Goal: Task Accomplishment & Management: Use online tool/utility

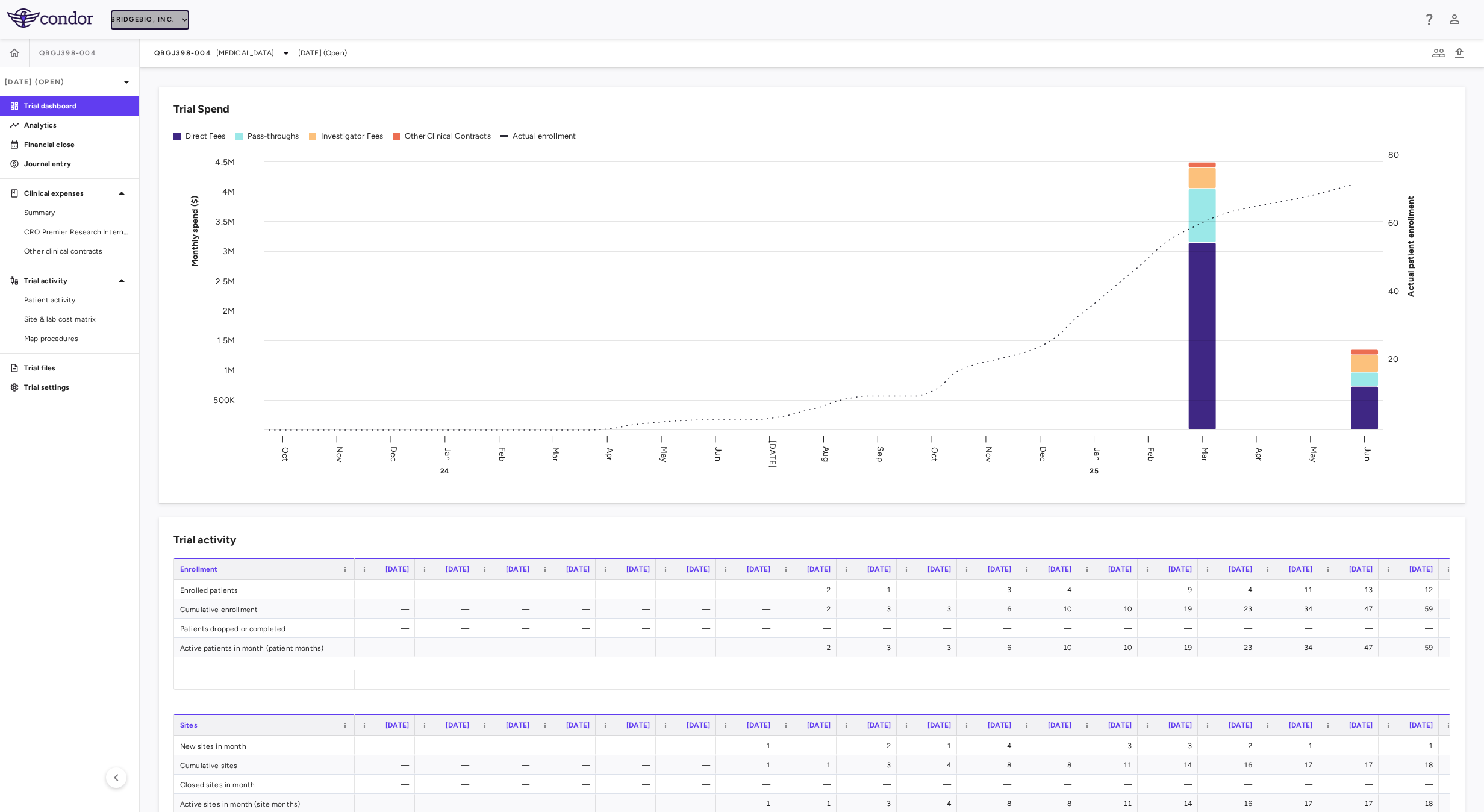
click at [142, 17] on button "BridgeBio, Inc." at bounding box center [150, 20] width 78 height 19
click at [175, 115] on li "BridgeBio, Inc." at bounding box center [161, 115] width 100 height 18
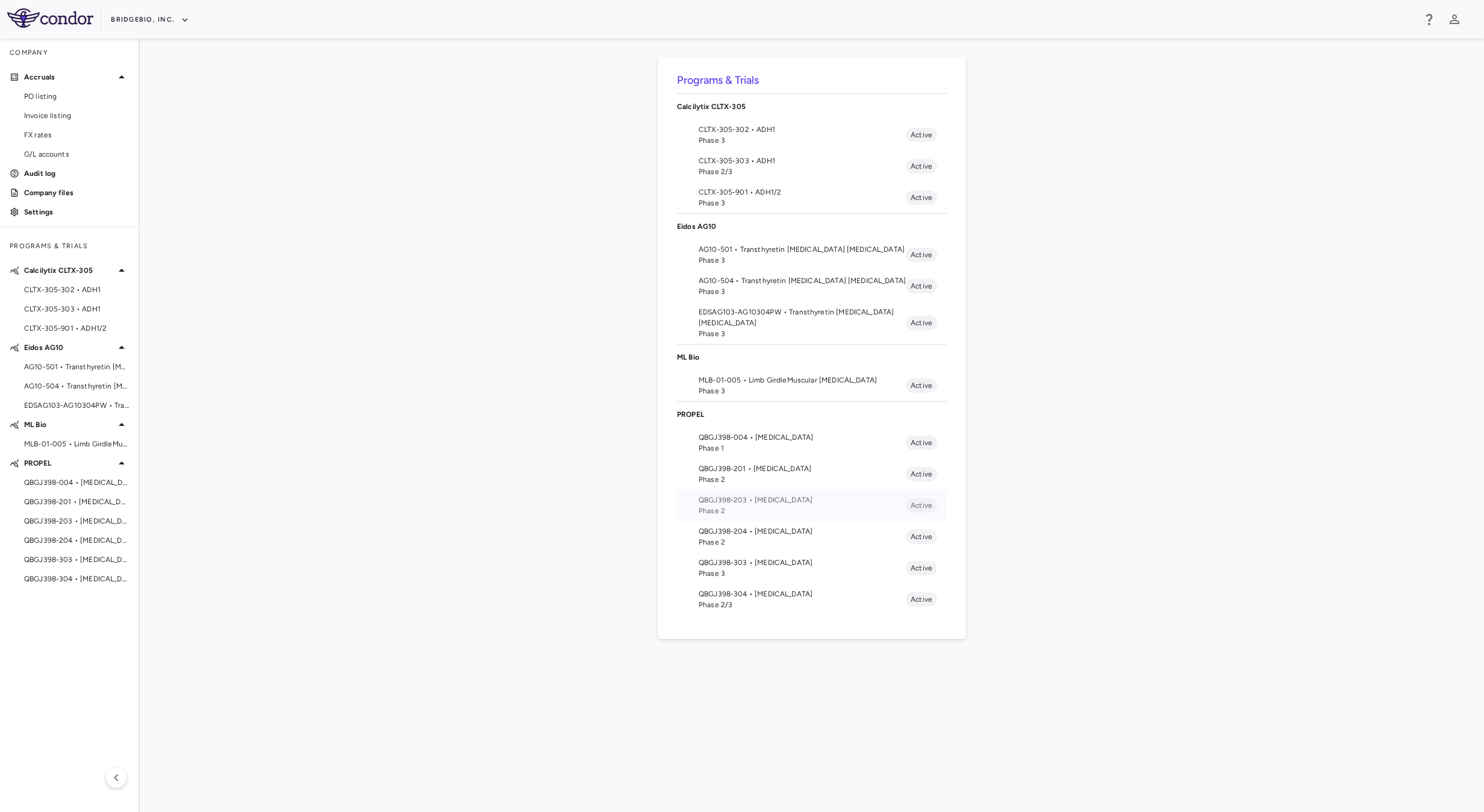
click at [784, 511] on span "Phase 2" at bounding box center [802, 511] width 207 height 11
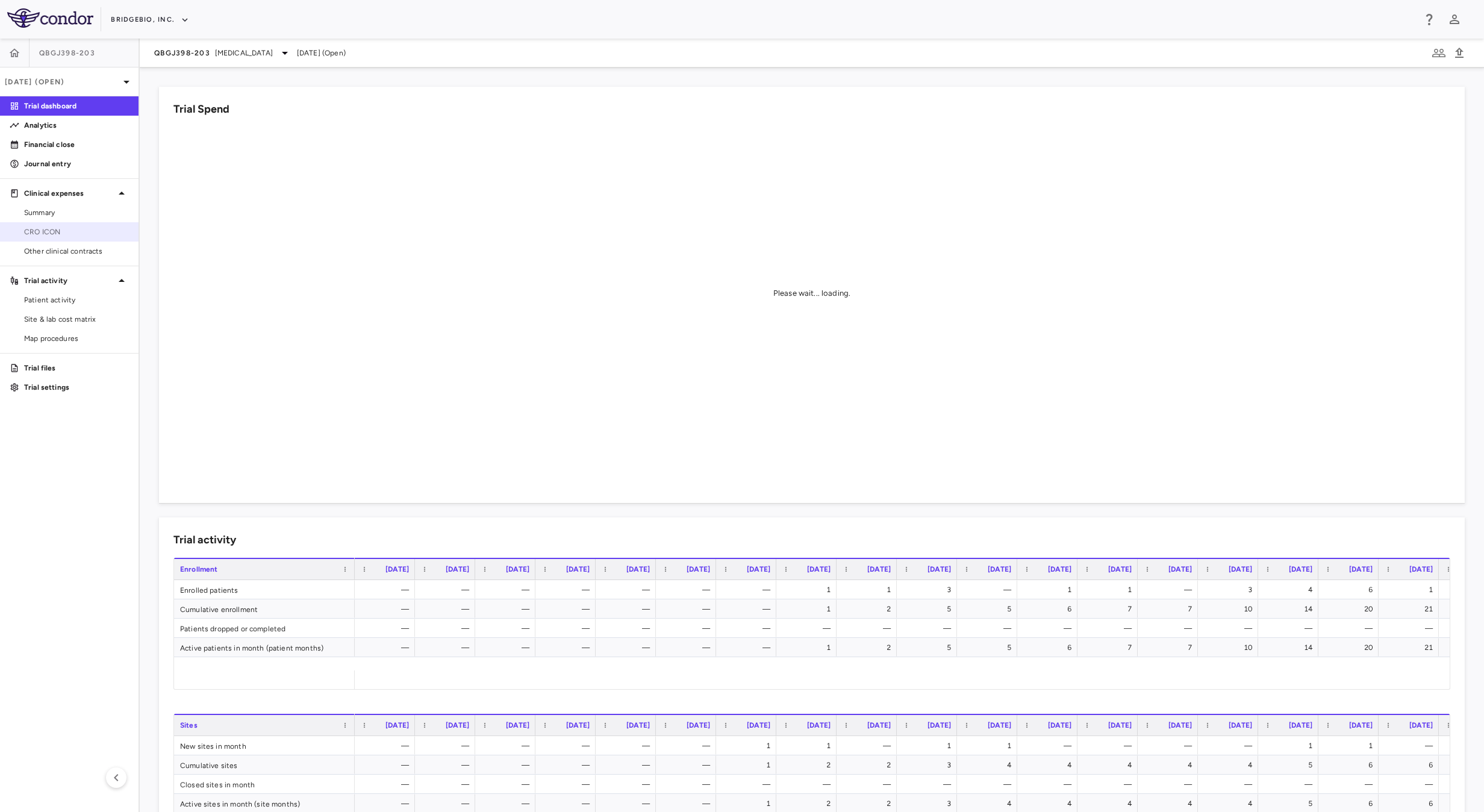
click at [44, 232] on span "CRO ICON" at bounding box center [76, 232] width 105 height 11
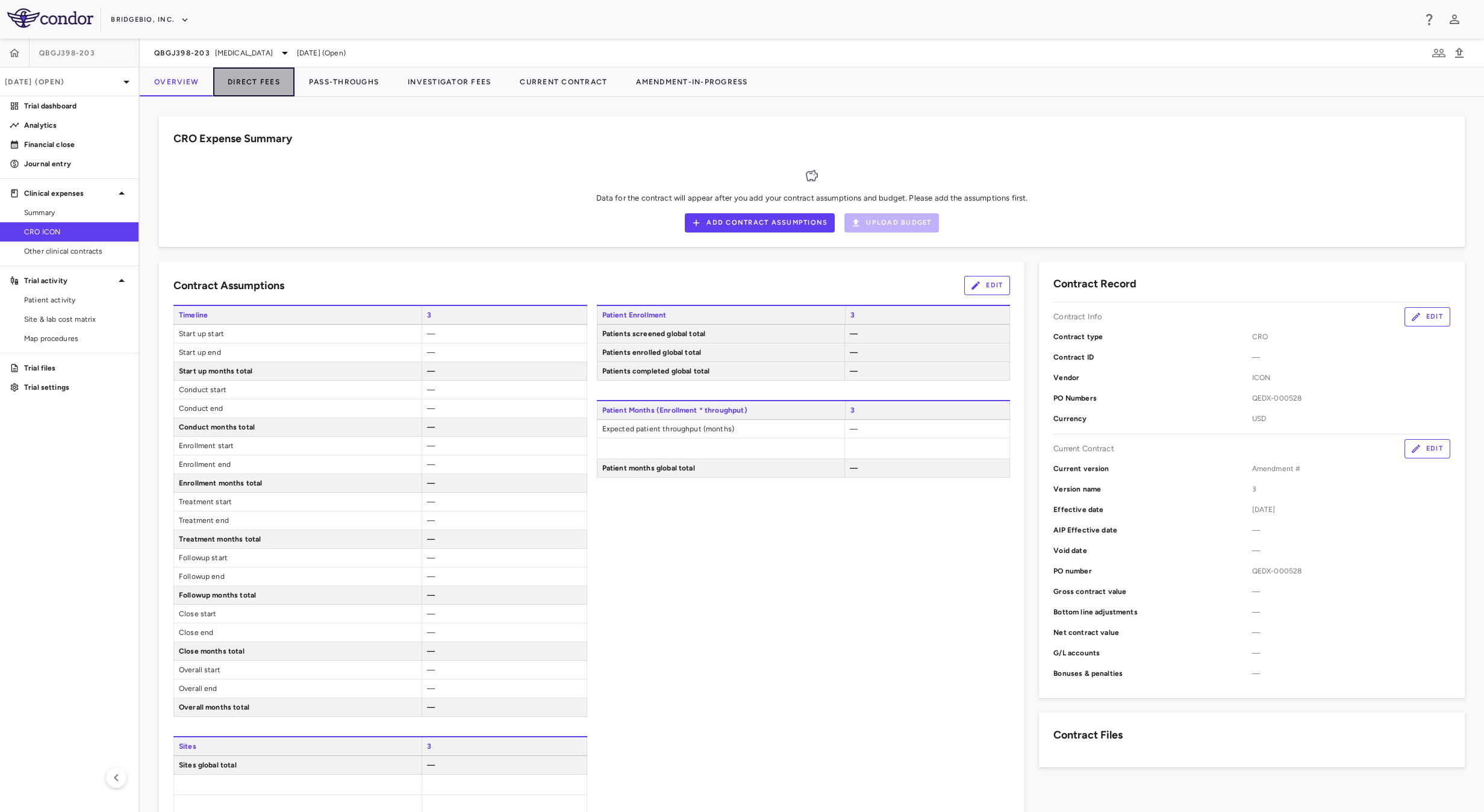
click at [242, 80] on button "Direct Fees" at bounding box center [254, 82] width 81 height 29
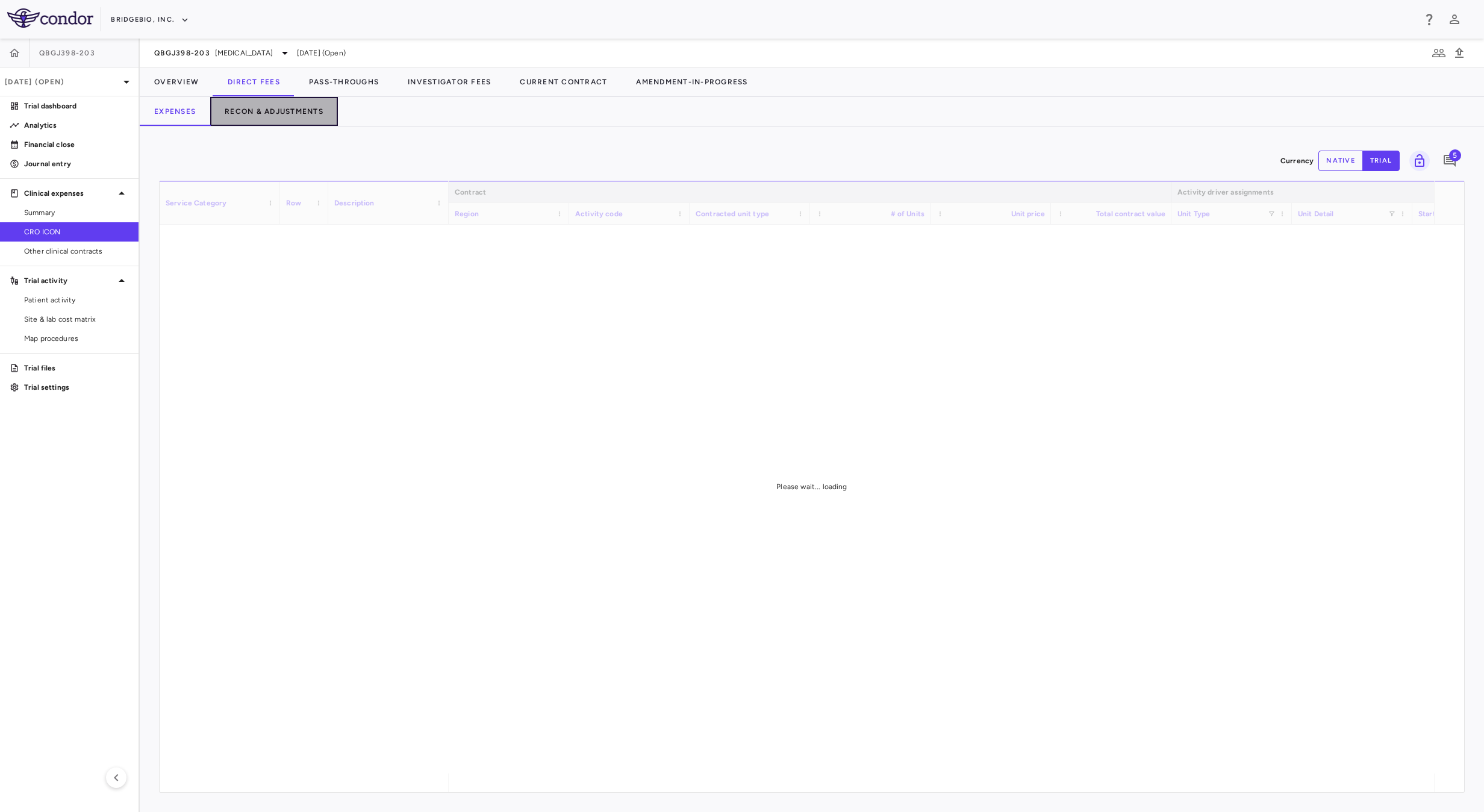
click at [295, 112] on button "Recon & Adjustments" at bounding box center [274, 111] width 128 height 29
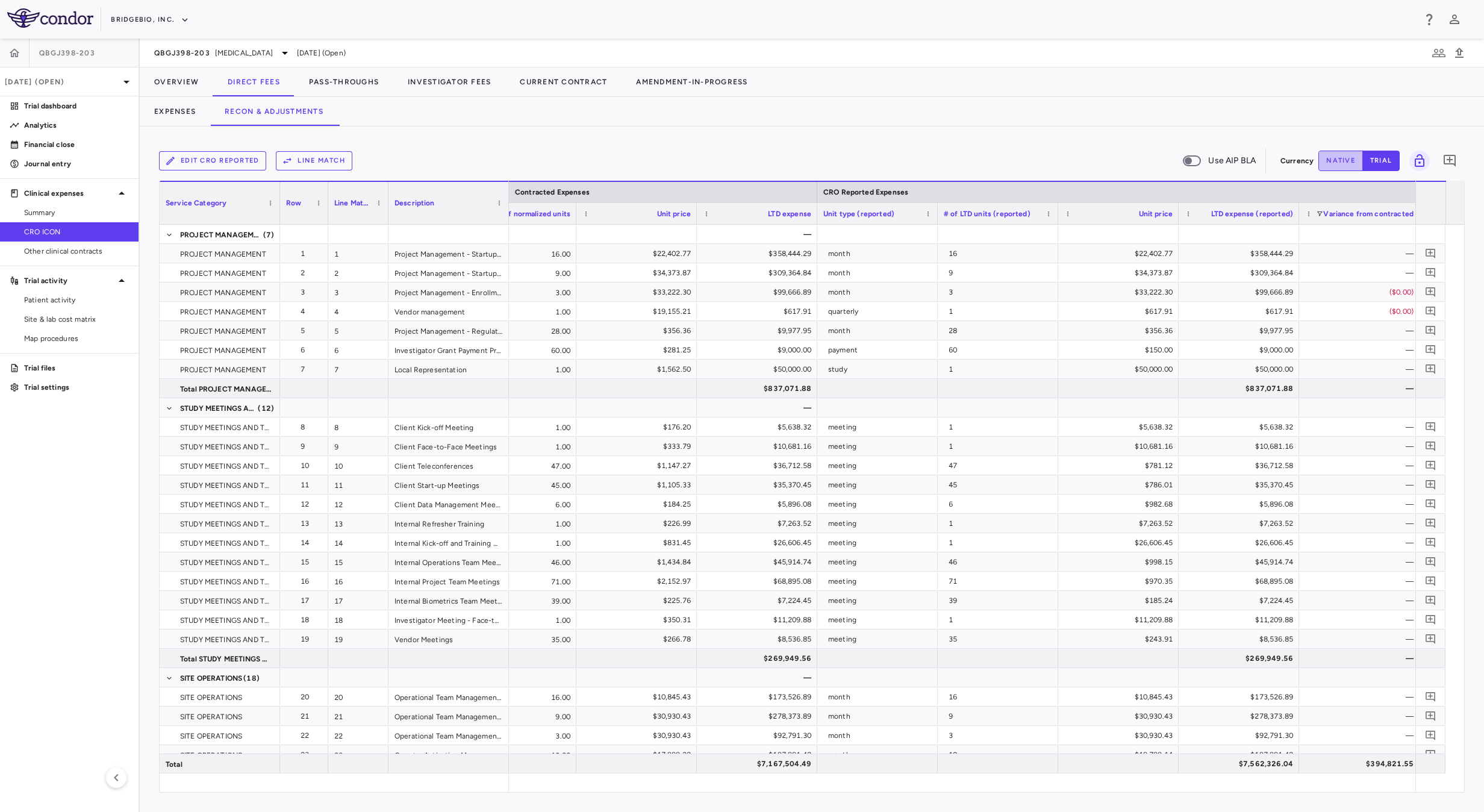
click at [1336, 161] on button "native" at bounding box center [1340, 161] width 45 height 21
click at [1388, 163] on button "trial" at bounding box center [1381, 161] width 37 height 21
type button "trial"
click at [1336, 162] on button "native" at bounding box center [1340, 161] width 45 height 21
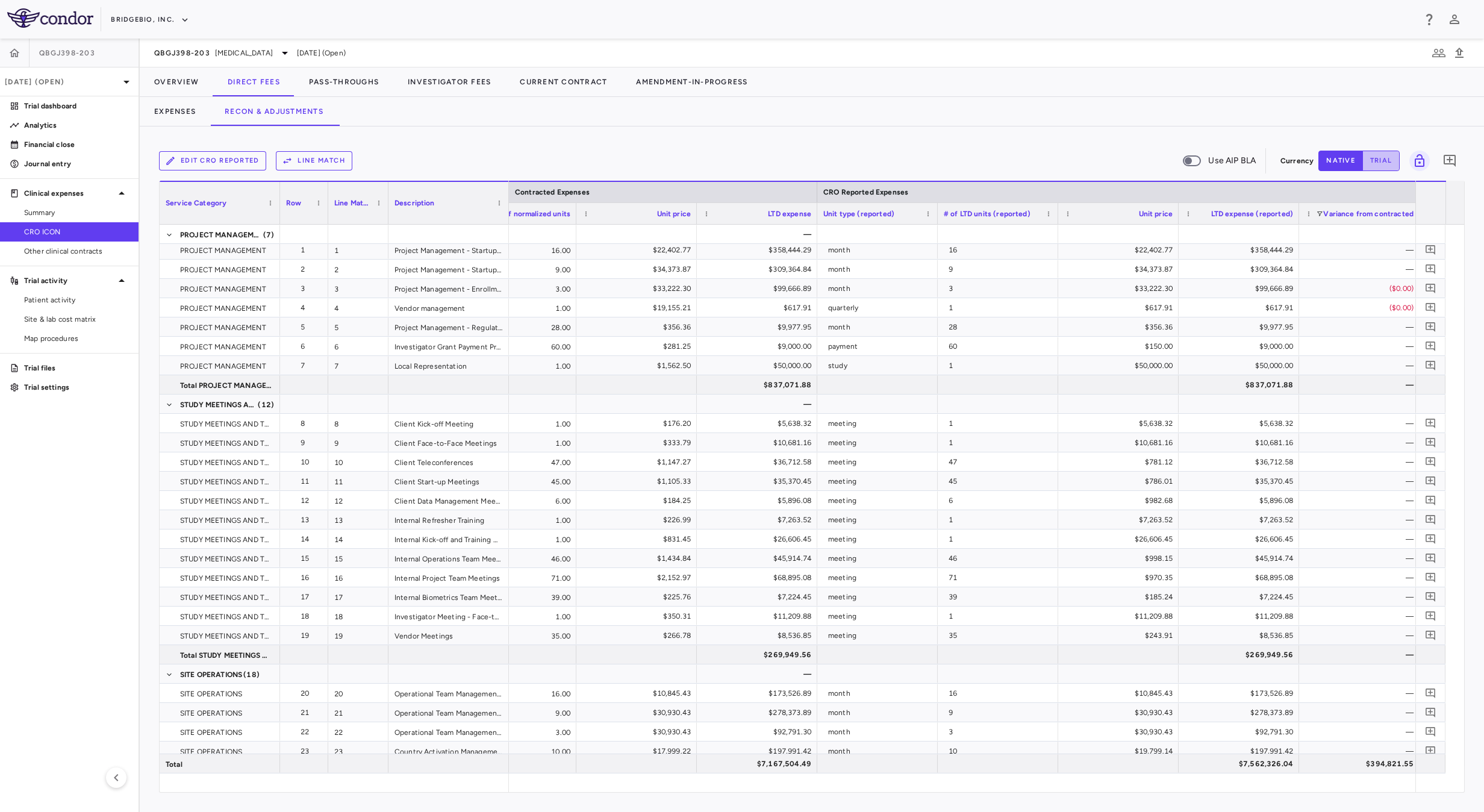
click at [1379, 170] on button "trial" at bounding box center [1381, 161] width 37 height 21
click at [1000, 232] on div at bounding box center [998, 234] width 120 height 19
click at [1066, 335] on span "Export" at bounding box center [1067, 337] width 102 height 17
click at [1191, 359] on span "Excel Export" at bounding box center [1195, 358] width 56 height 17
click at [434, 141] on div "Edit CRO reported Line Match Use AIP BLA Currency native trial 0 Service Catego…" at bounding box center [811, 469] width 1345 height 686
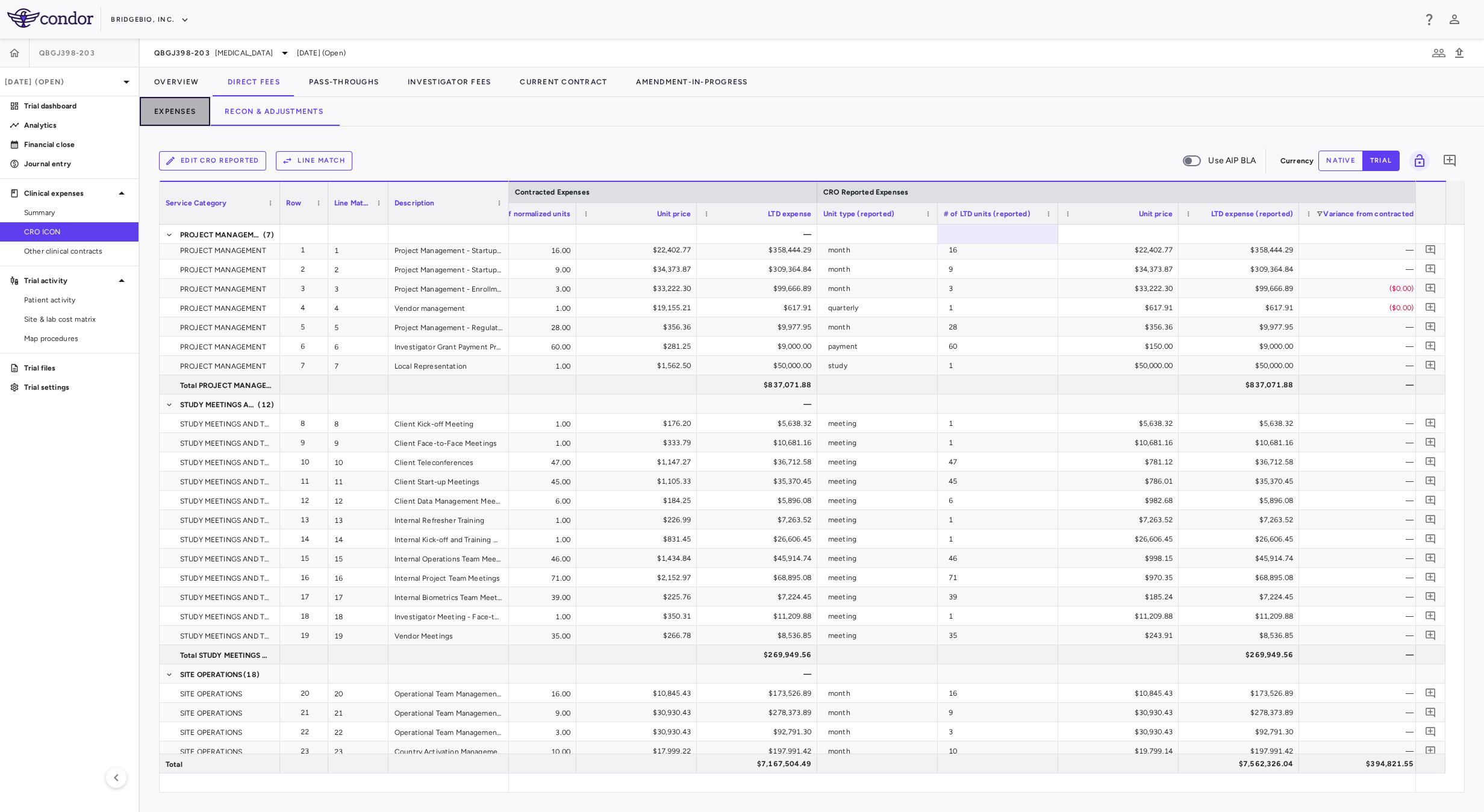
click at [191, 112] on button "Expenses" at bounding box center [175, 111] width 71 height 29
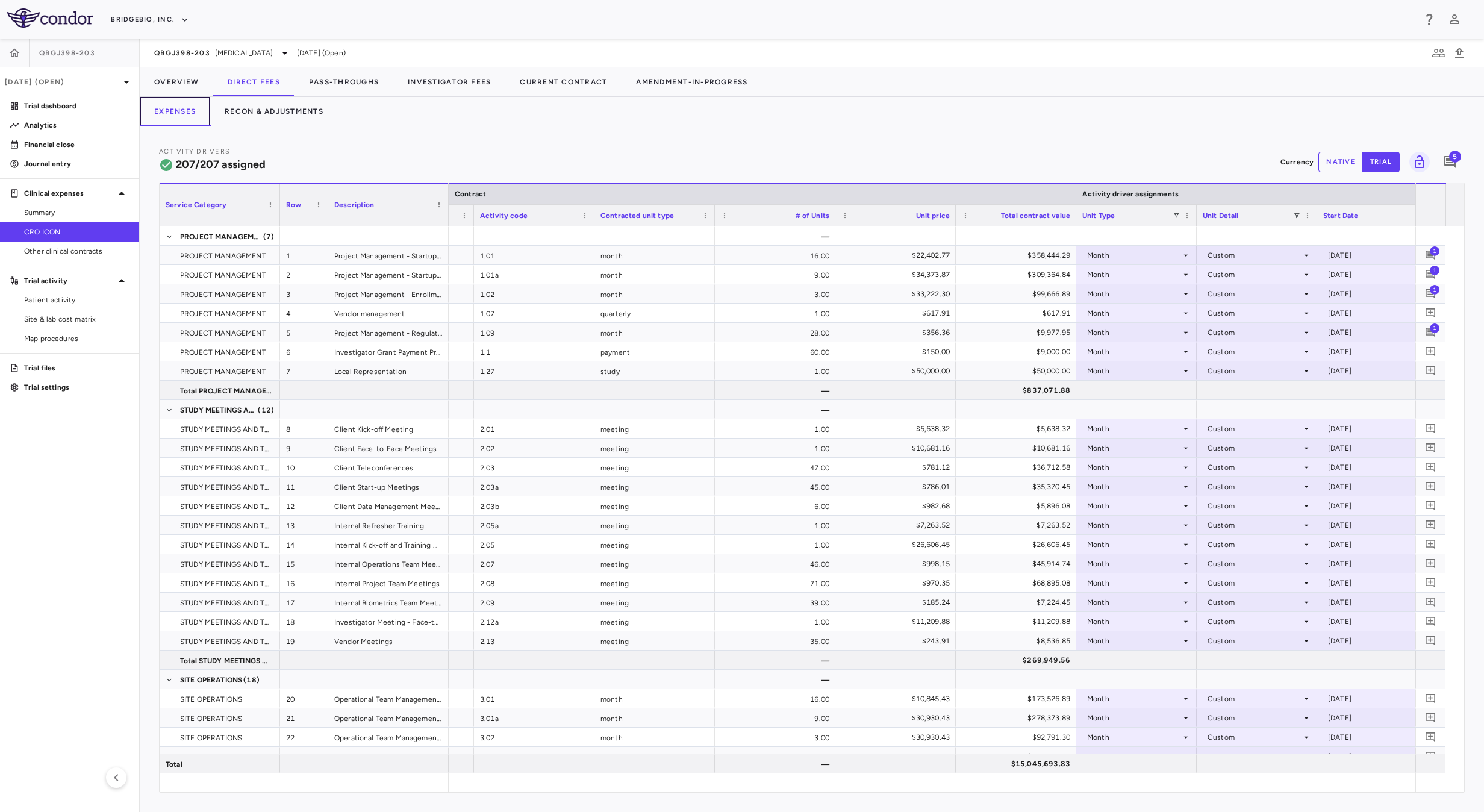
scroll to position [0, 181]
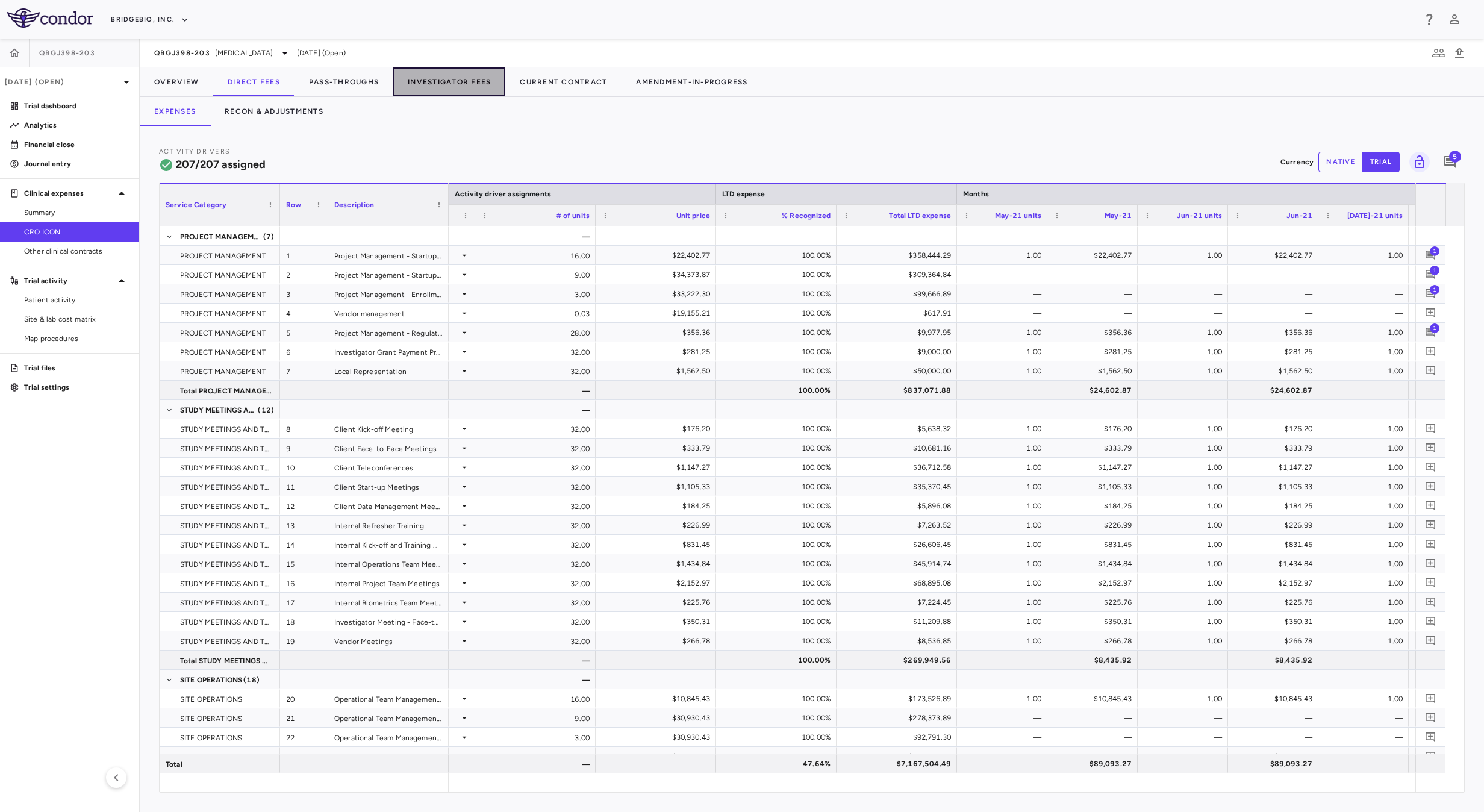
click at [434, 95] on button "Investigator Fees" at bounding box center [449, 82] width 112 height 29
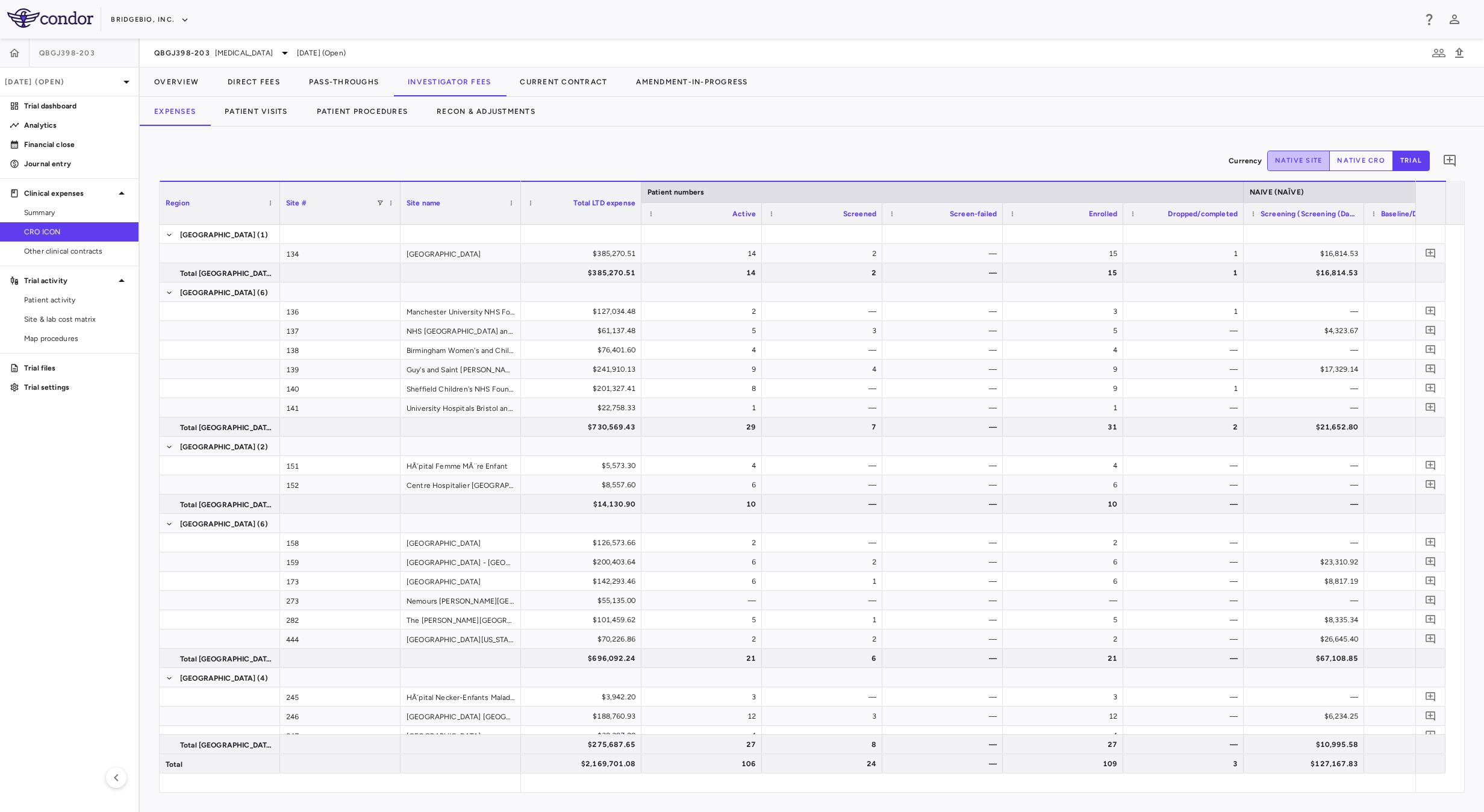
click at [1282, 160] on button "native site" at bounding box center [1299, 161] width 63 height 21
type button "site"
click at [1410, 166] on button "trial" at bounding box center [1411, 161] width 37 height 21
type button "trial"
click at [1302, 157] on button "native site" at bounding box center [1299, 161] width 63 height 21
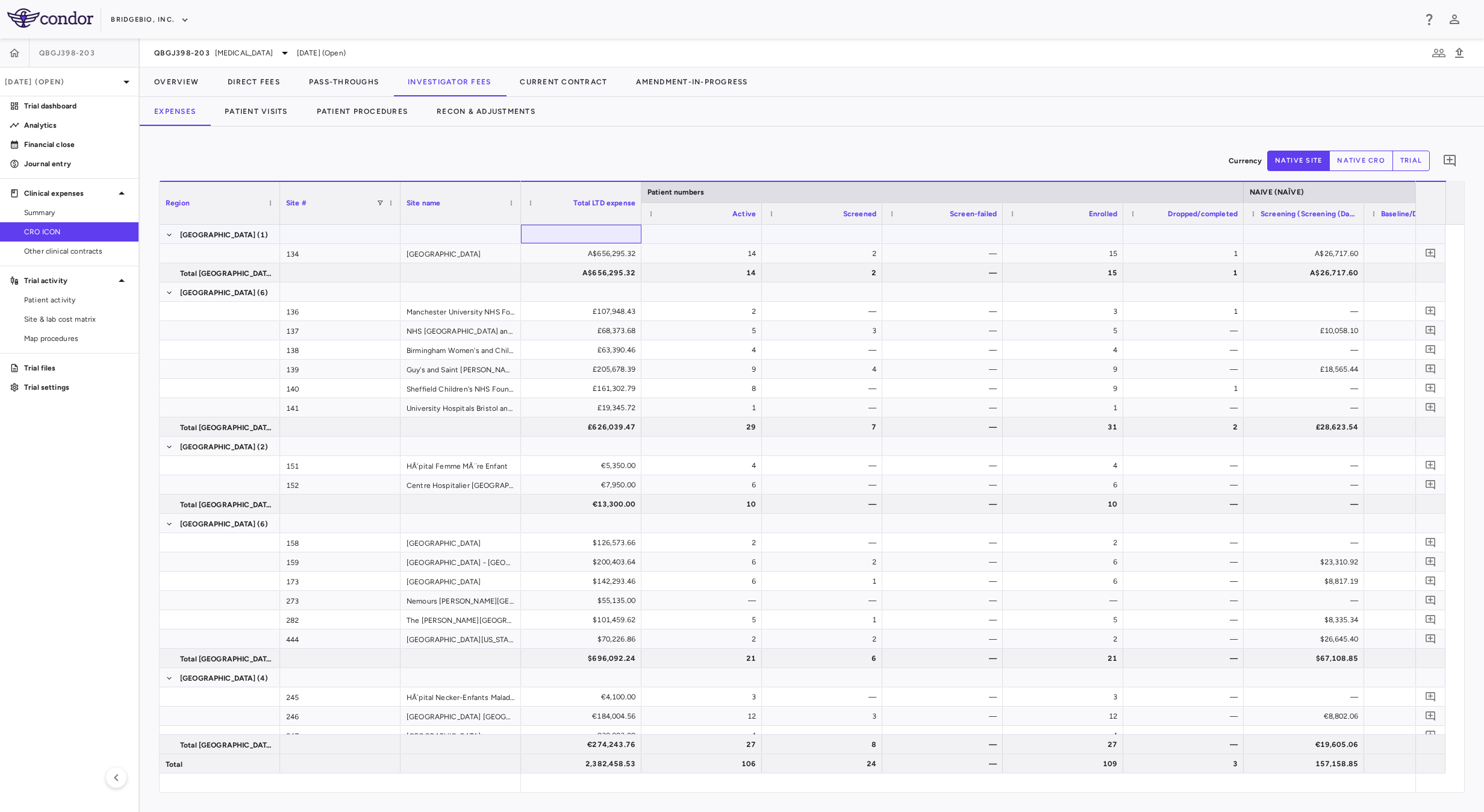
click at [616, 235] on div at bounding box center [581, 234] width 109 height 17
click at [696, 338] on span "Export" at bounding box center [682, 339] width 102 height 17
click at [813, 362] on span "Excel Export" at bounding box center [811, 361] width 56 height 17
click at [686, 161] on div "Currency native site native cro trial 0" at bounding box center [811, 161] width 1306 height 30
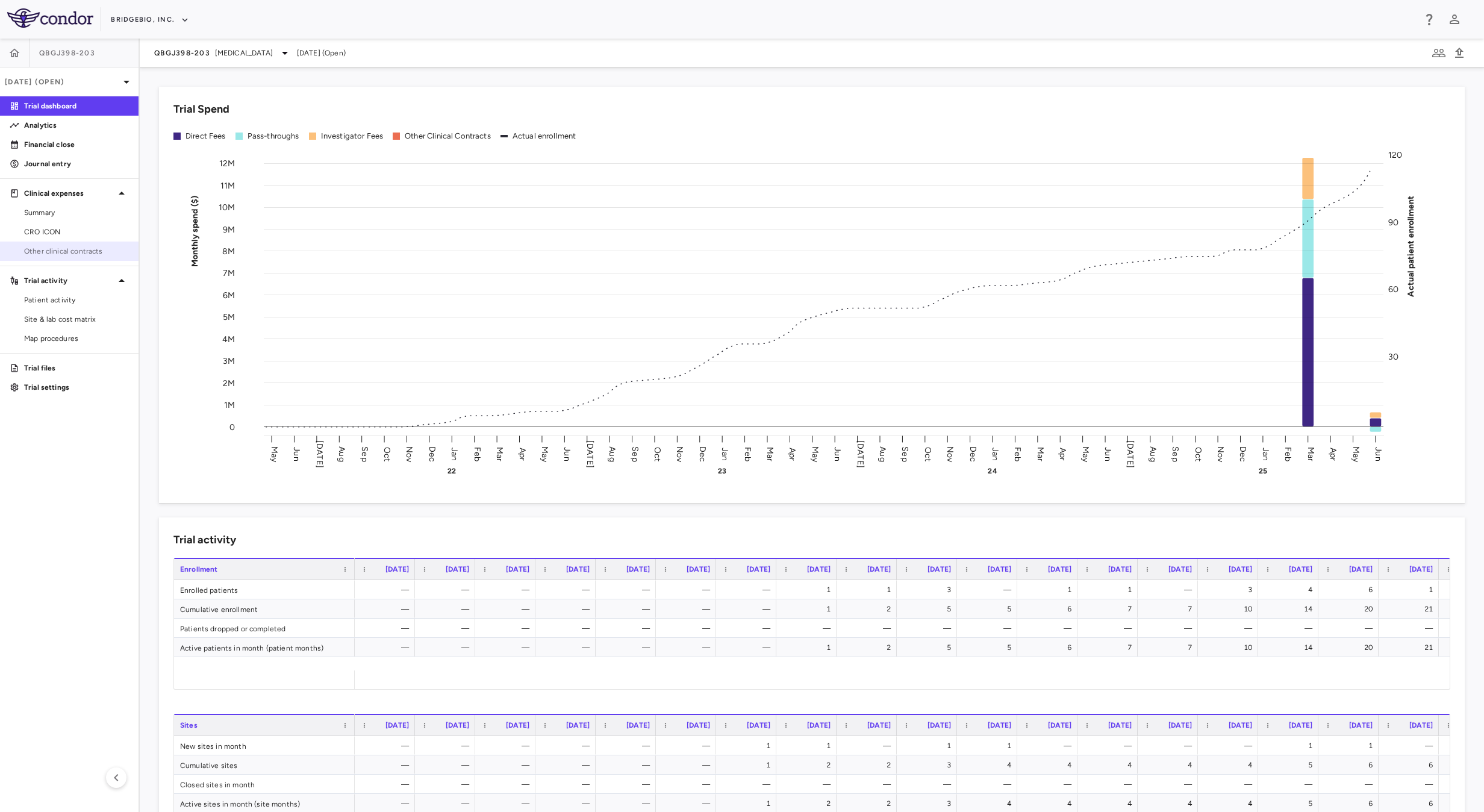
click at [68, 251] on span "Other clinical contracts" at bounding box center [76, 251] width 105 height 11
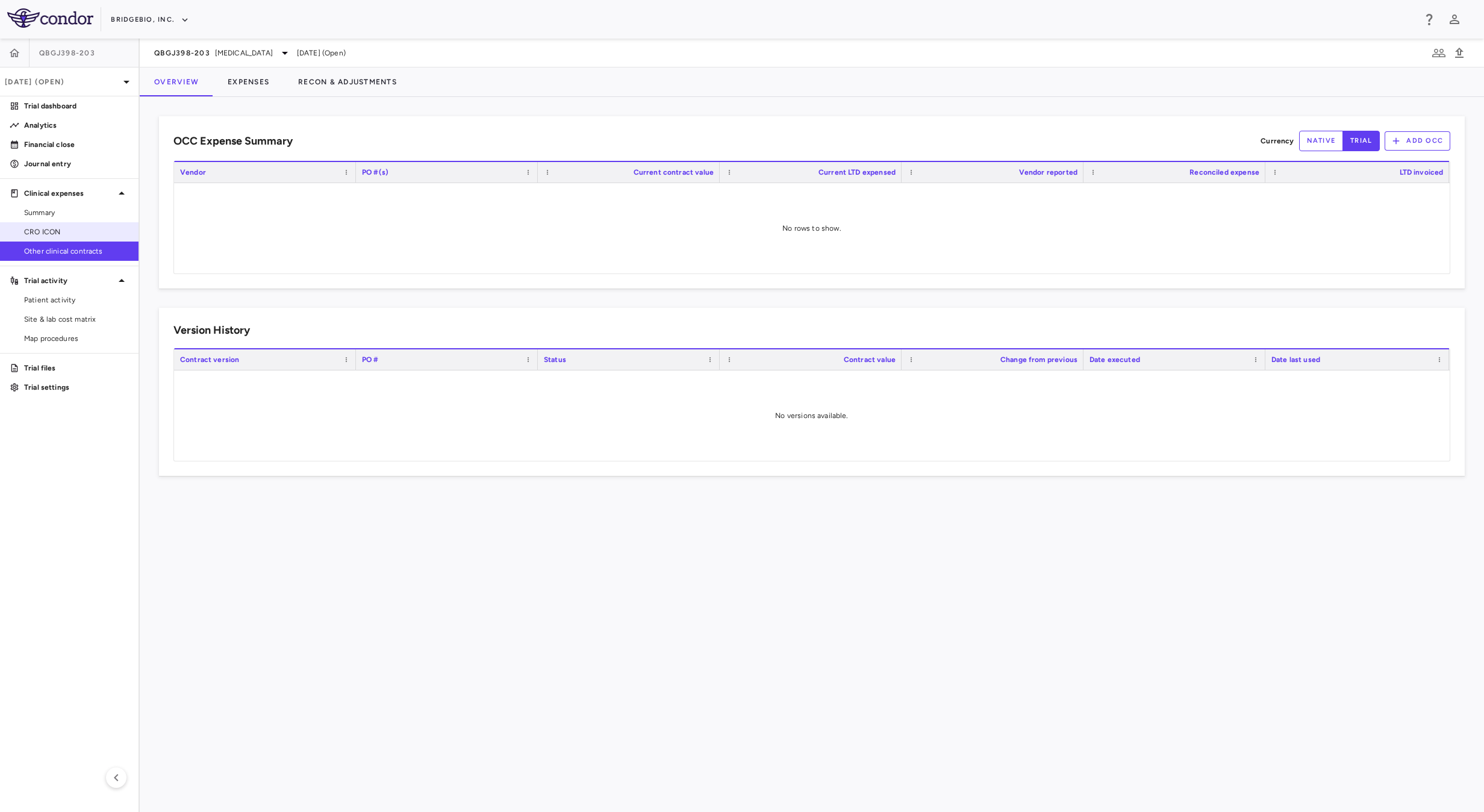
click at [78, 232] on span "CRO ICON" at bounding box center [76, 232] width 105 height 11
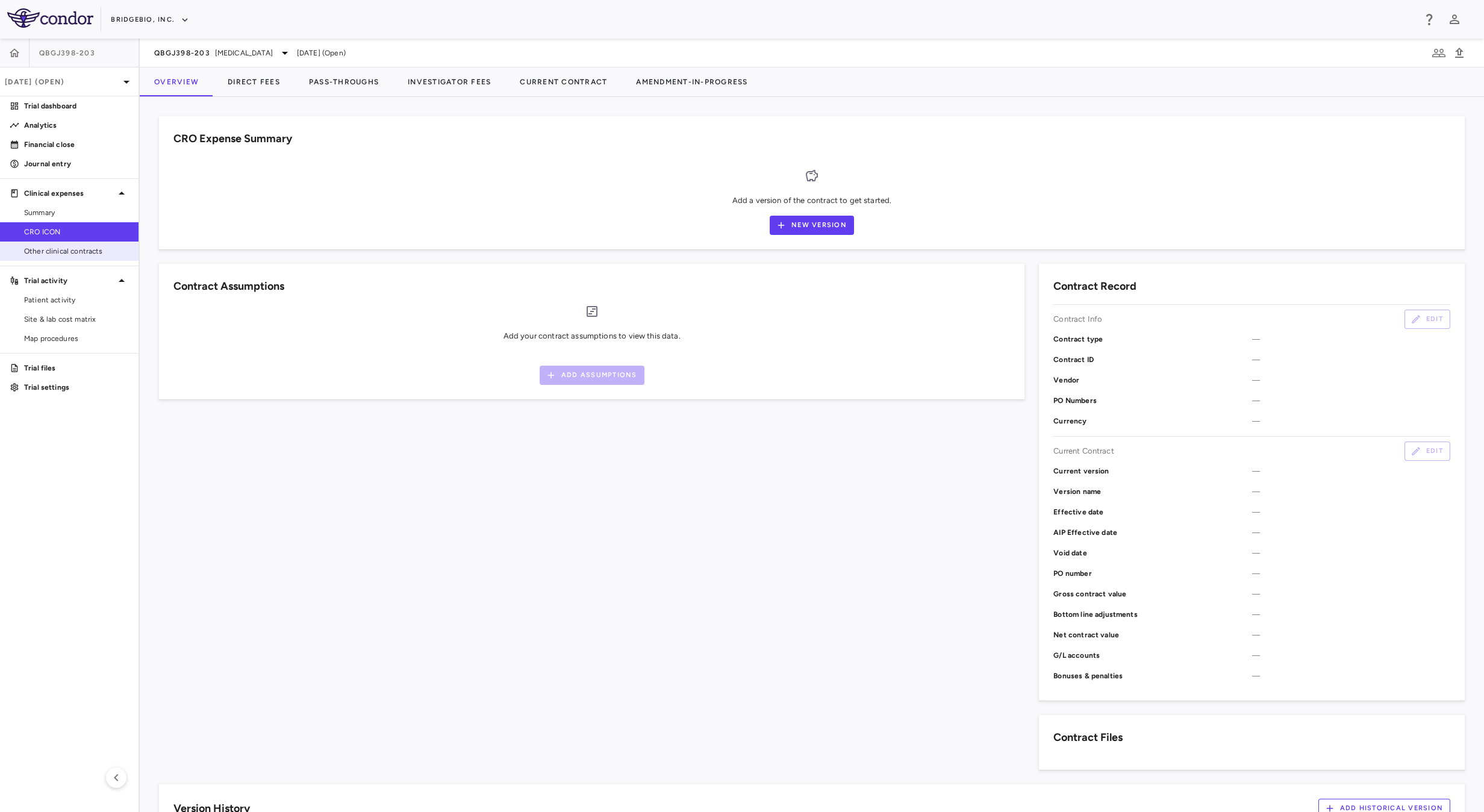
click at [85, 258] on link "Other clinical contracts" at bounding box center [69, 251] width 139 height 18
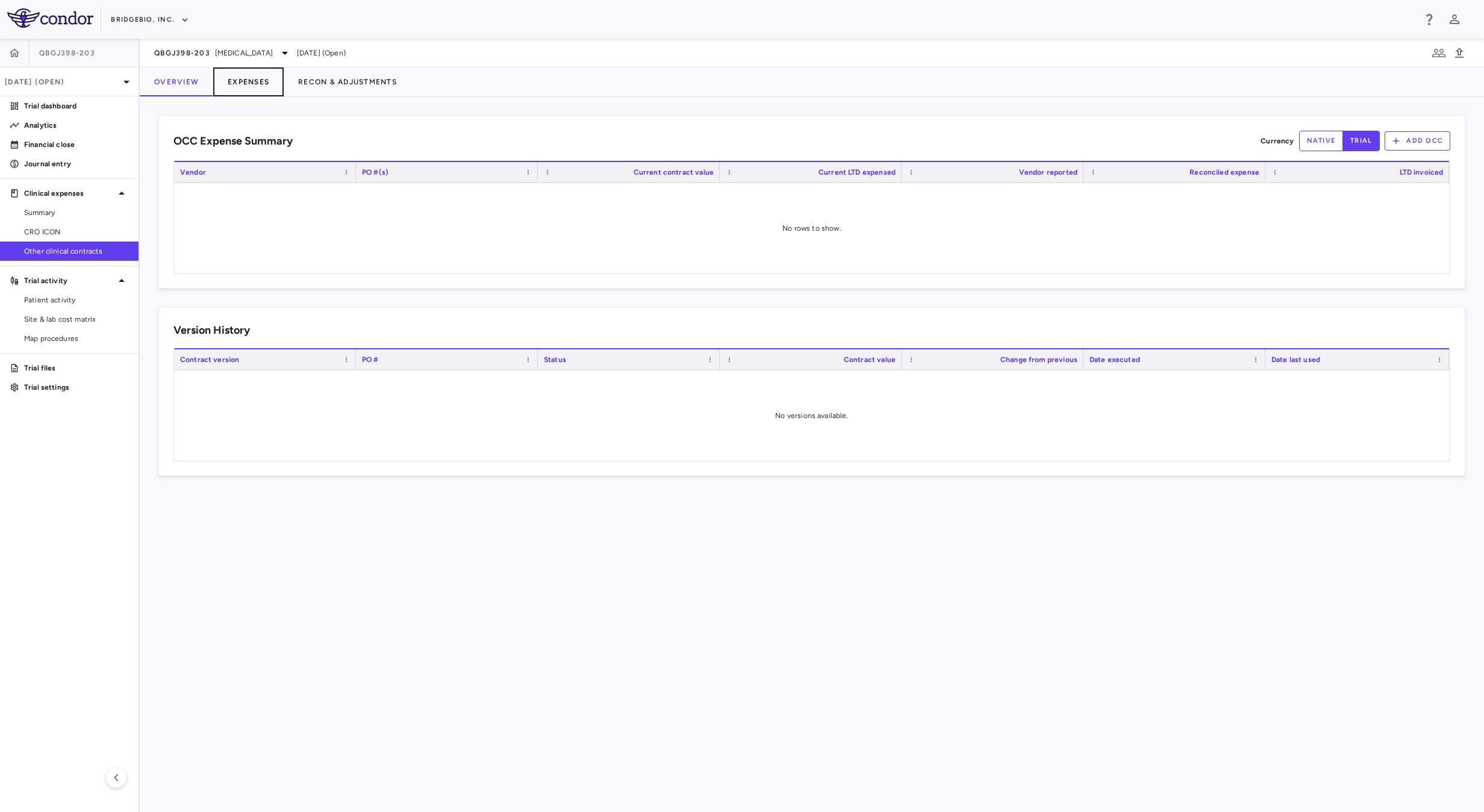
click at [234, 84] on button "Expenses" at bounding box center [248, 82] width 71 height 29
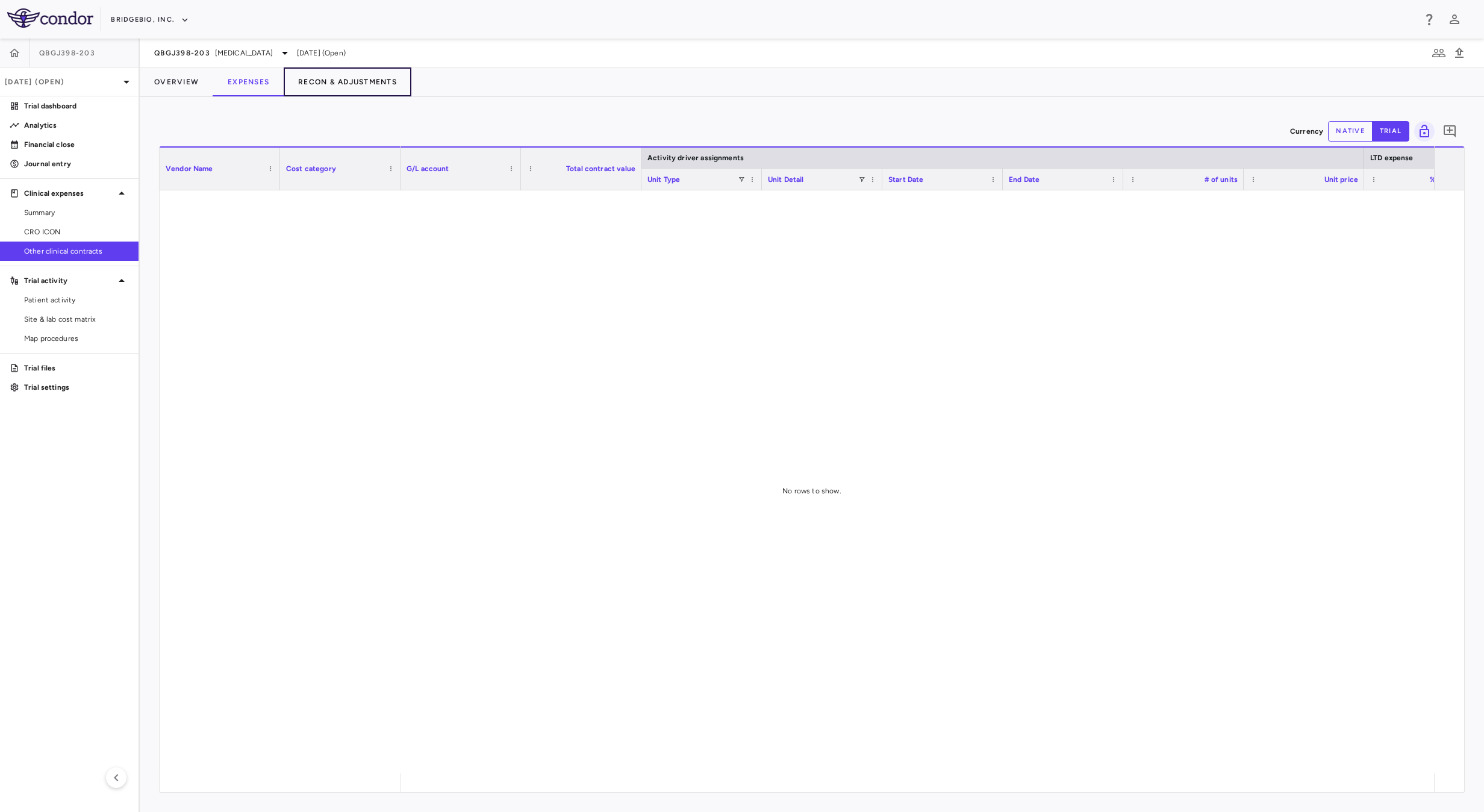
click at [352, 85] on button "Recon & Adjustments" at bounding box center [348, 82] width 128 height 29
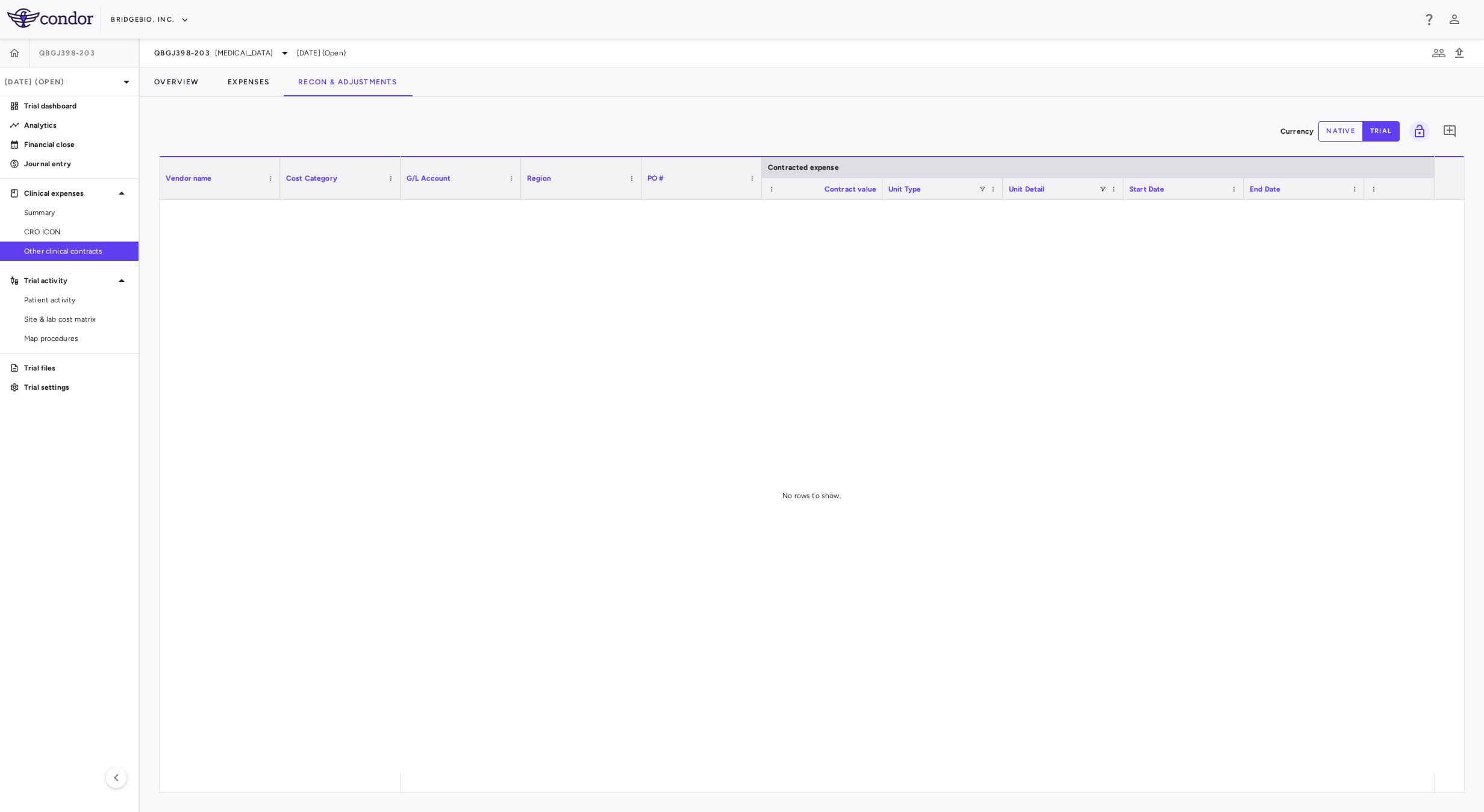
click at [1342, 131] on button "native" at bounding box center [1340, 131] width 45 height 21
click at [1382, 133] on button "trial" at bounding box center [1381, 131] width 37 height 21
click at [32, 232] on span "CRO ICON" at bounding box center [76, 232] width 105 height 11
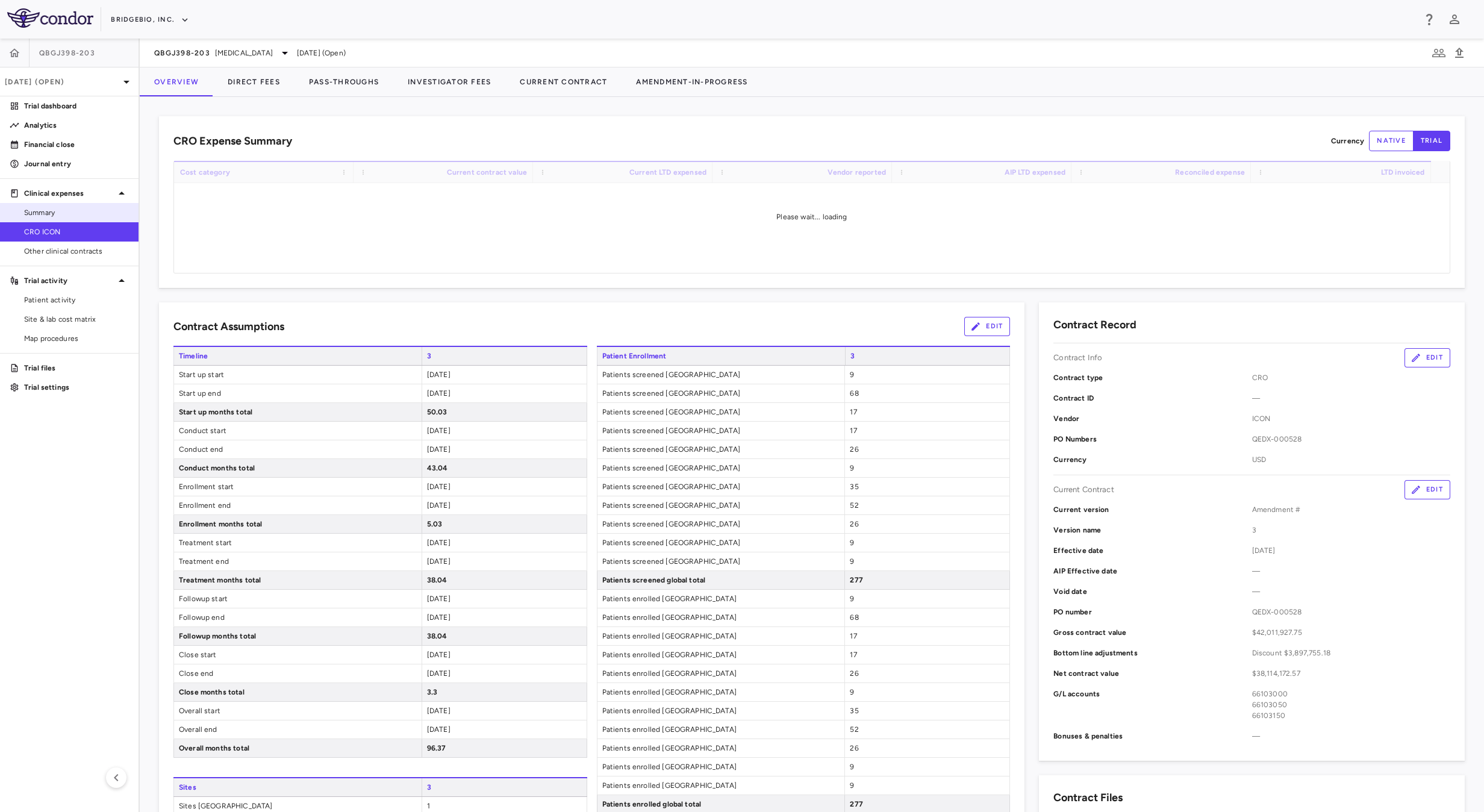
click at [49, 212] on span "Summary" at bounding box center [76, 213] width 105 height 11
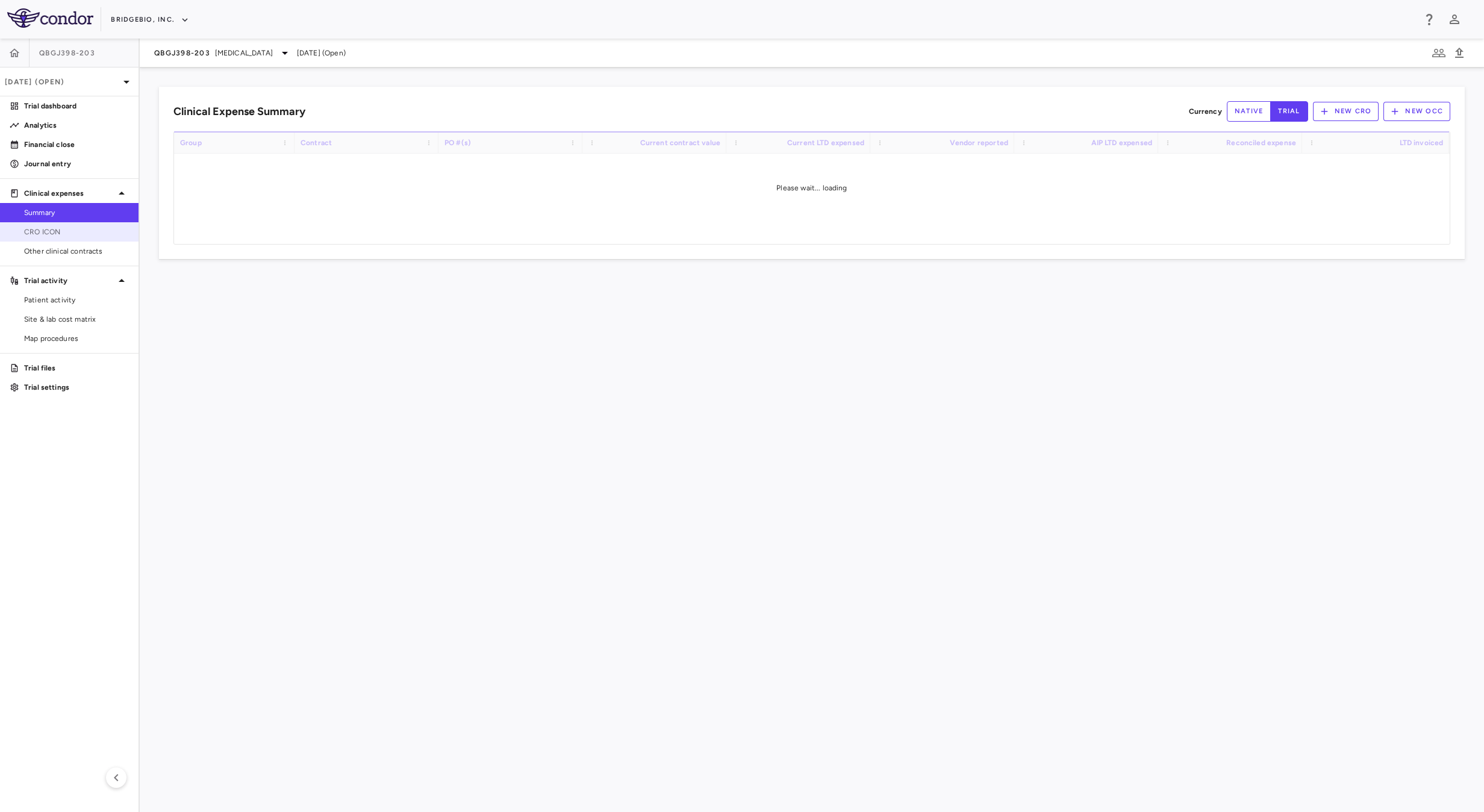
click at [49, 237] on link "CRO ICON" at bounding box center [69, 232] width 139 height 18
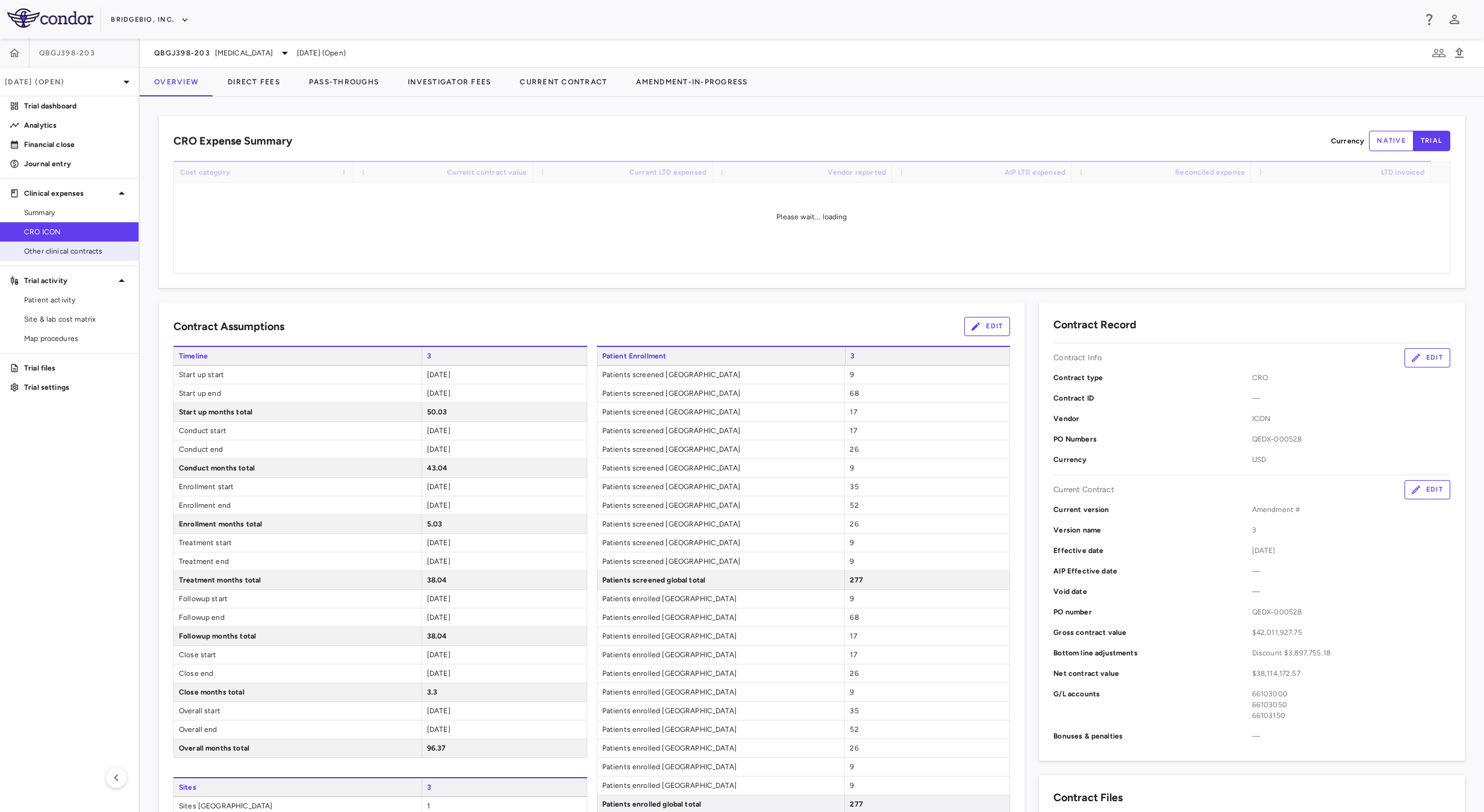
click at [65, 256] on link "Other clinical contracts" at bounding box center [69, 251] width 139 height 18
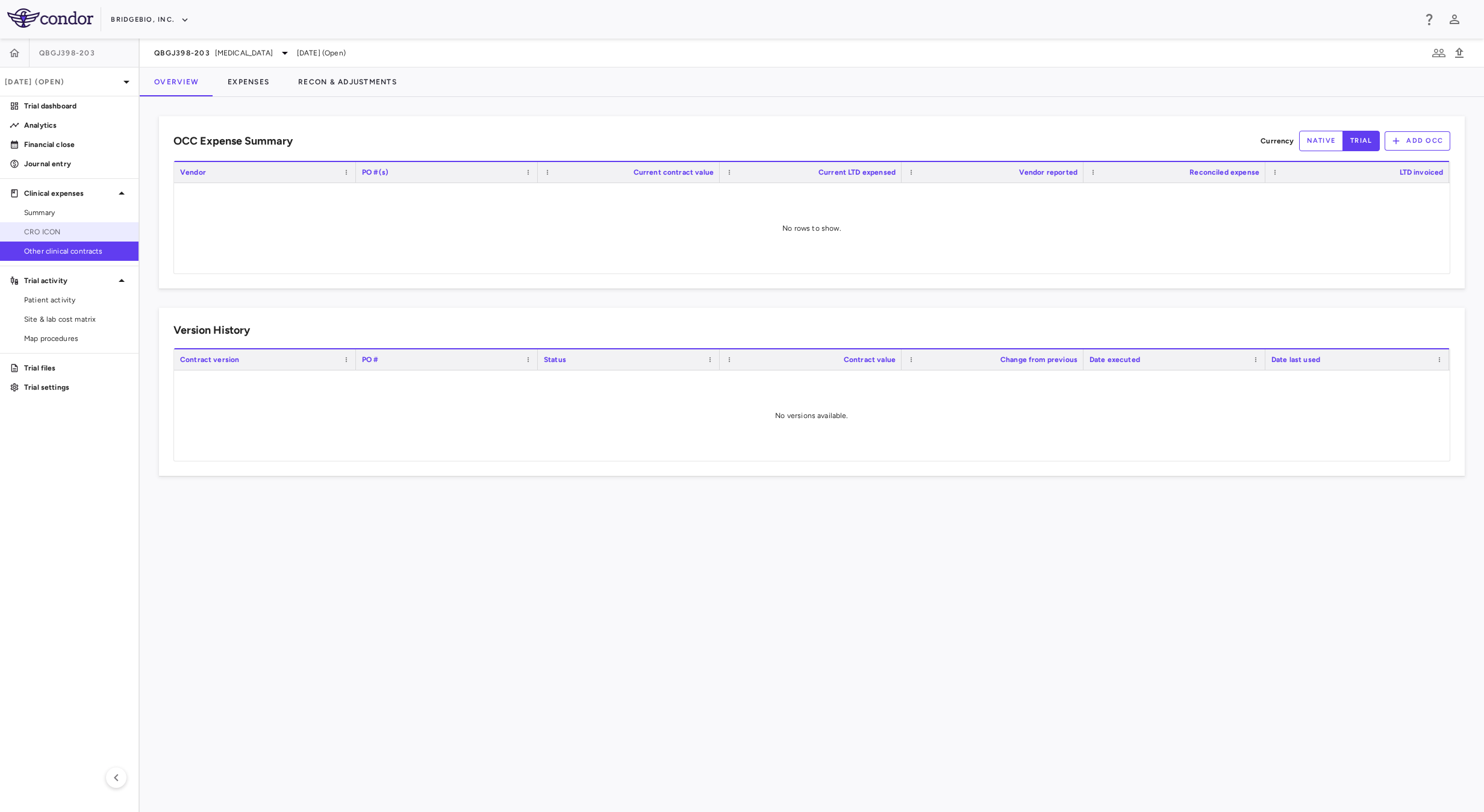
click at [73, 232] on span "CRO ICON" at bounding box center [76, 232] width 105 height 11
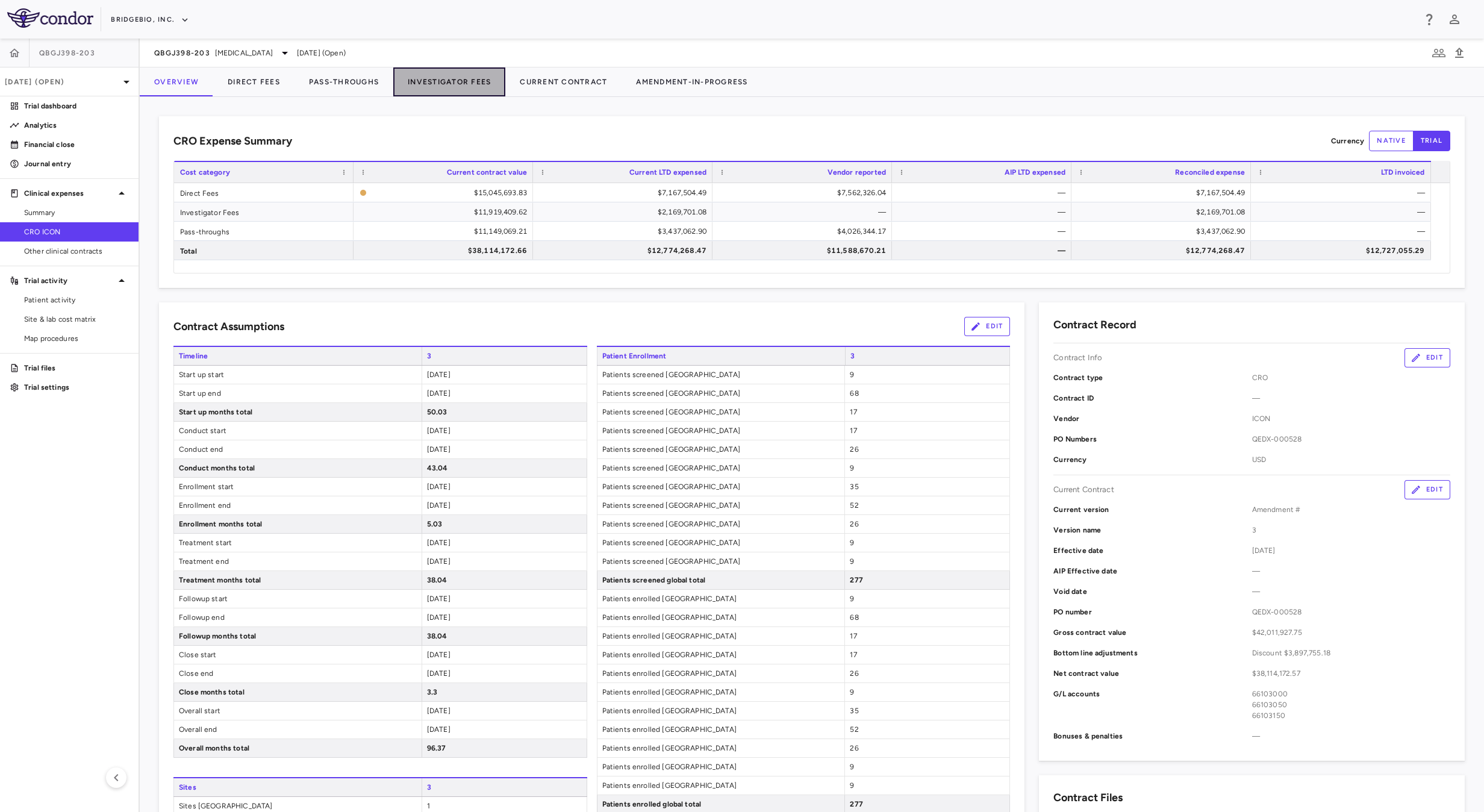
click at [486, 85] on button "Investigator Fees" at bounding box center [449, 82] width 112 height 29
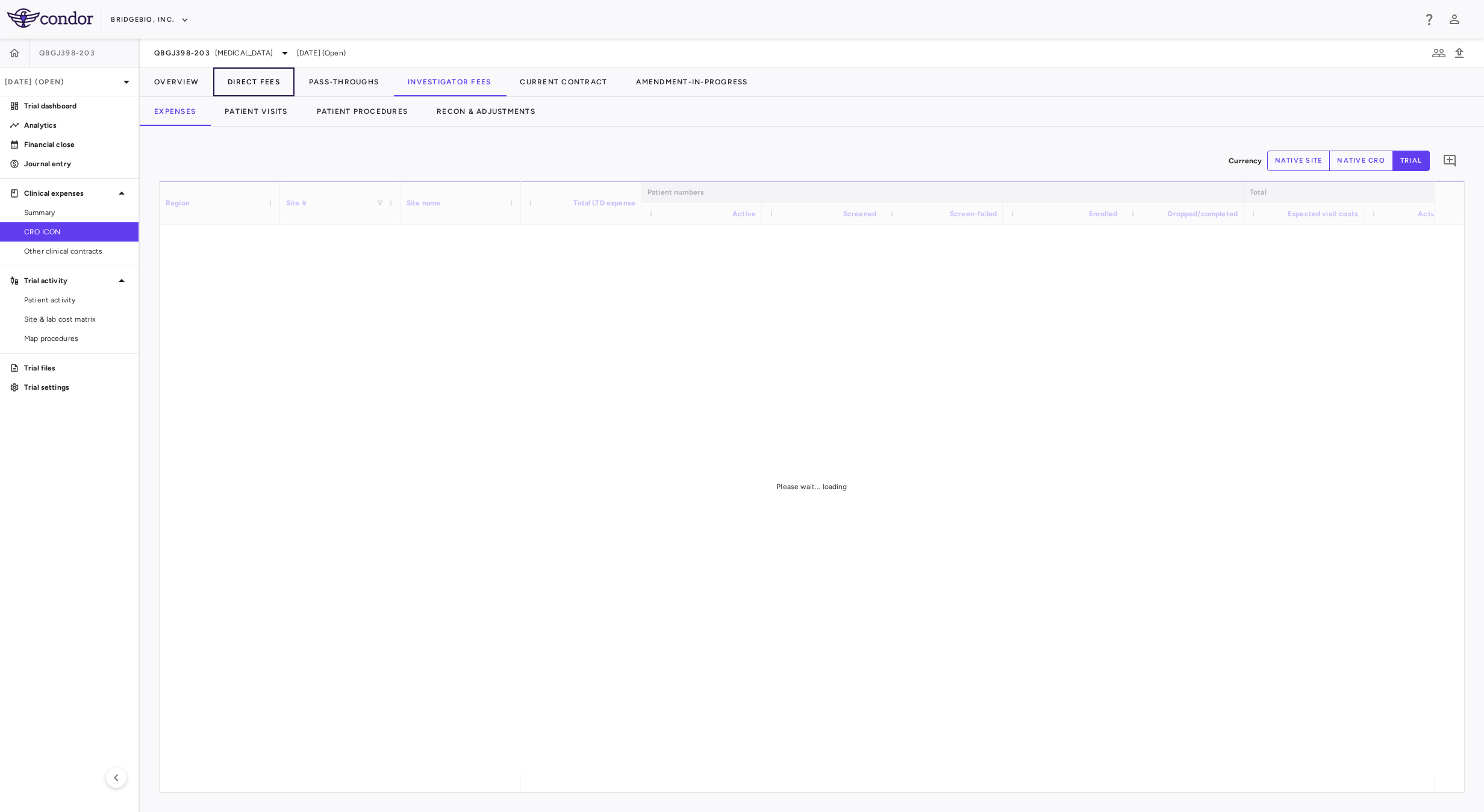
click at [240, 80] on button "Direct Fees" at bounding box center [254, 82] width 81 height 29
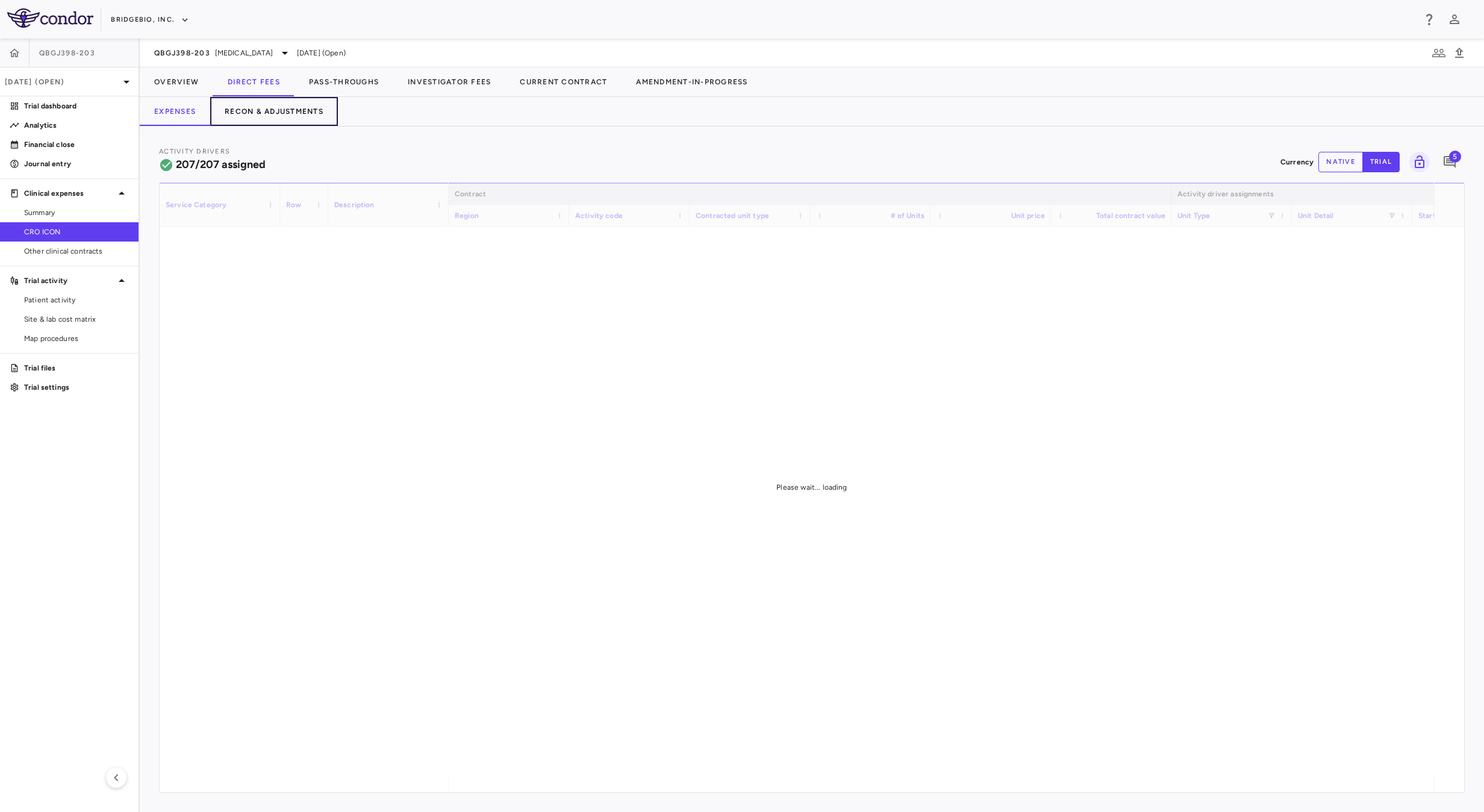
click at [270, 116] on button "Recon & Adjustments" at bounding box center [274, 111] width 128 height 29
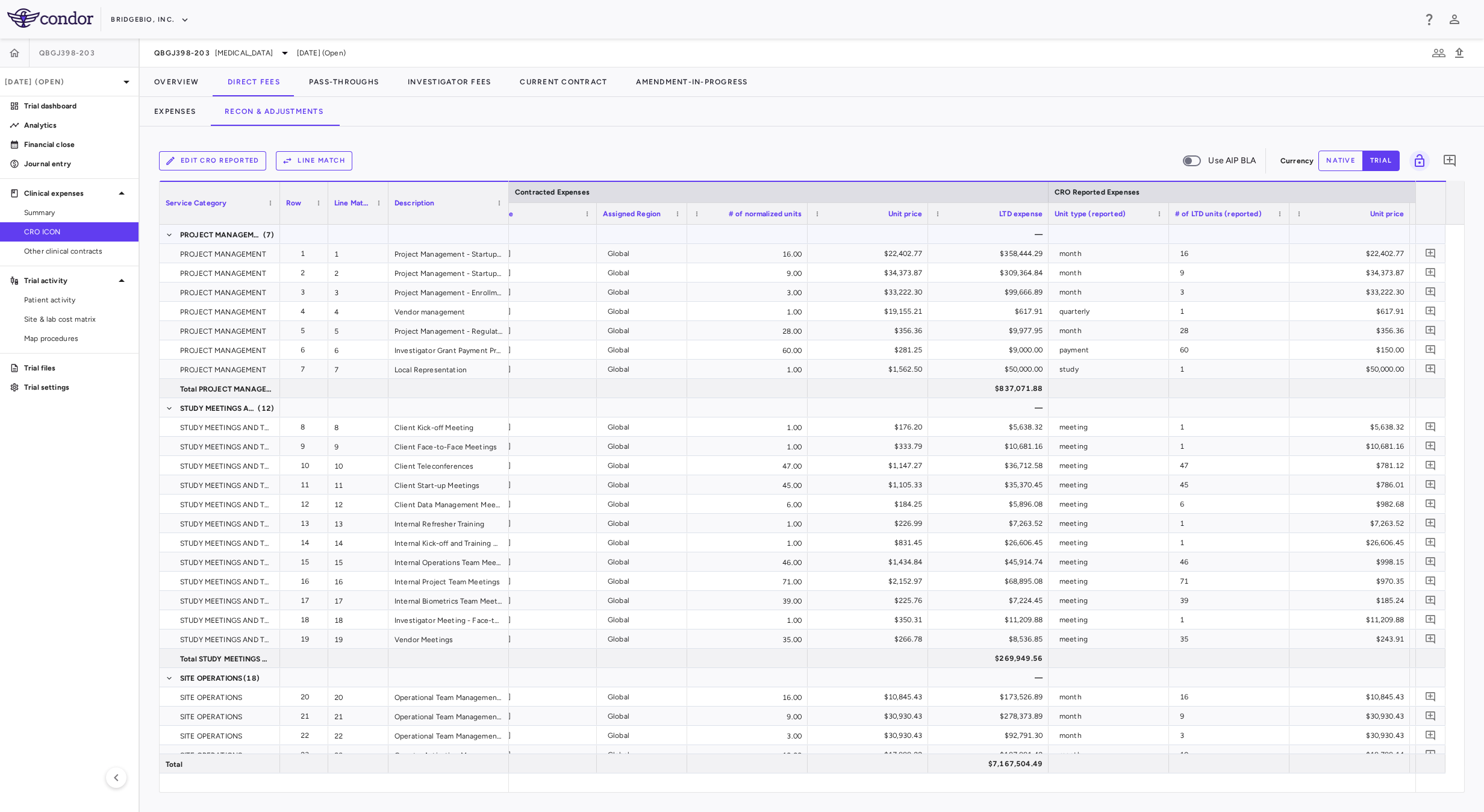
click at [846, 232] on div at bounding box center [868, 234] width 120 height 19
click at [912, 343] on span "Export" at bounding box center [913, 336] width 102 height 17
click at [974, 339] on span "Context Menu" at bounding box center [977, 336] width 27 height 17
click at [1041, 360] on span "Excel Export" at bounding box center [1042, 357] width 56 height 17
click at [611, 155] on div "Edit CRO reported Line Match Use AIP BLA" at bounding box center [717, 161] width 1116 height 25
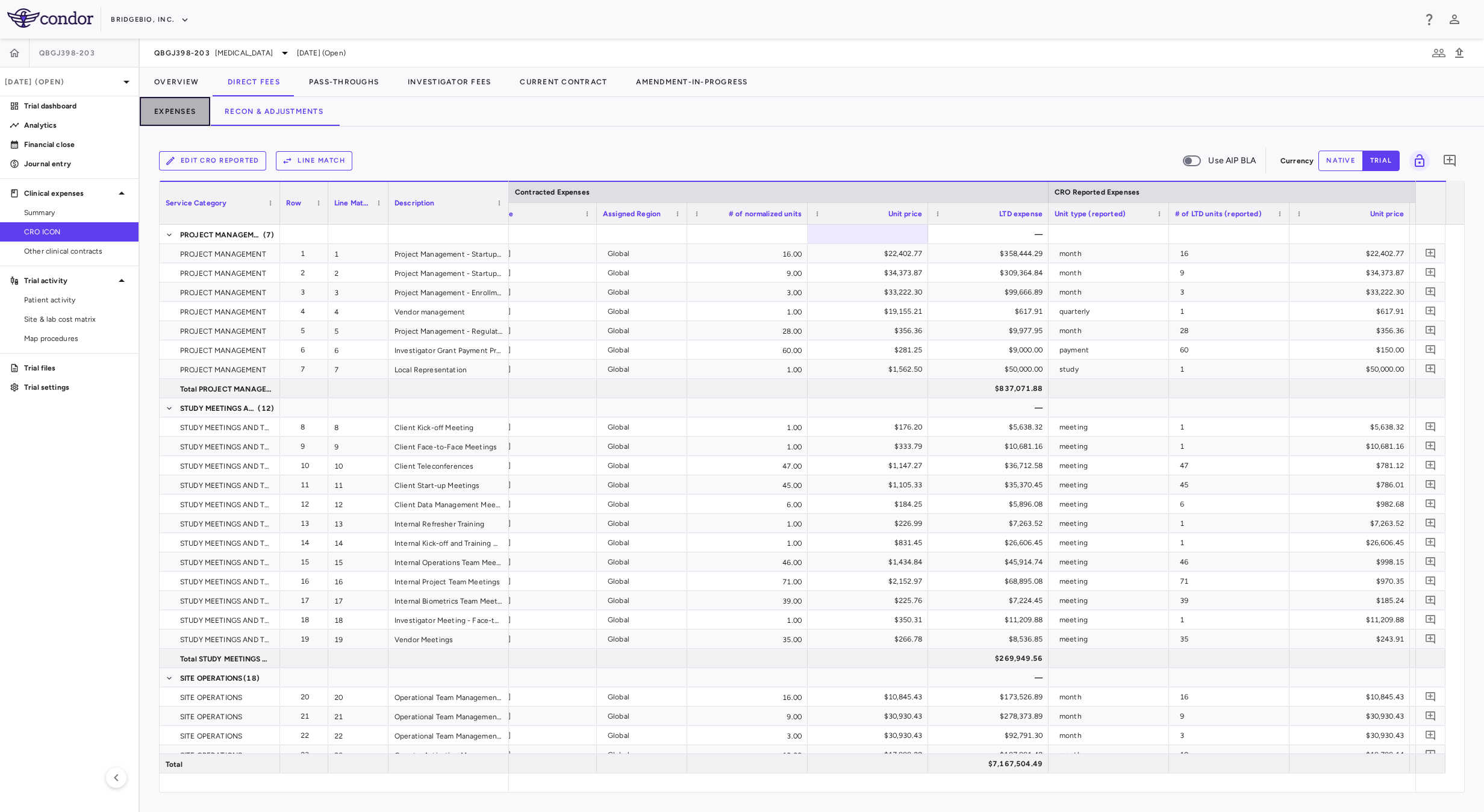
click at [176, 109] on button "Expenses" at bounding box center [175, 111] width 71 height 29
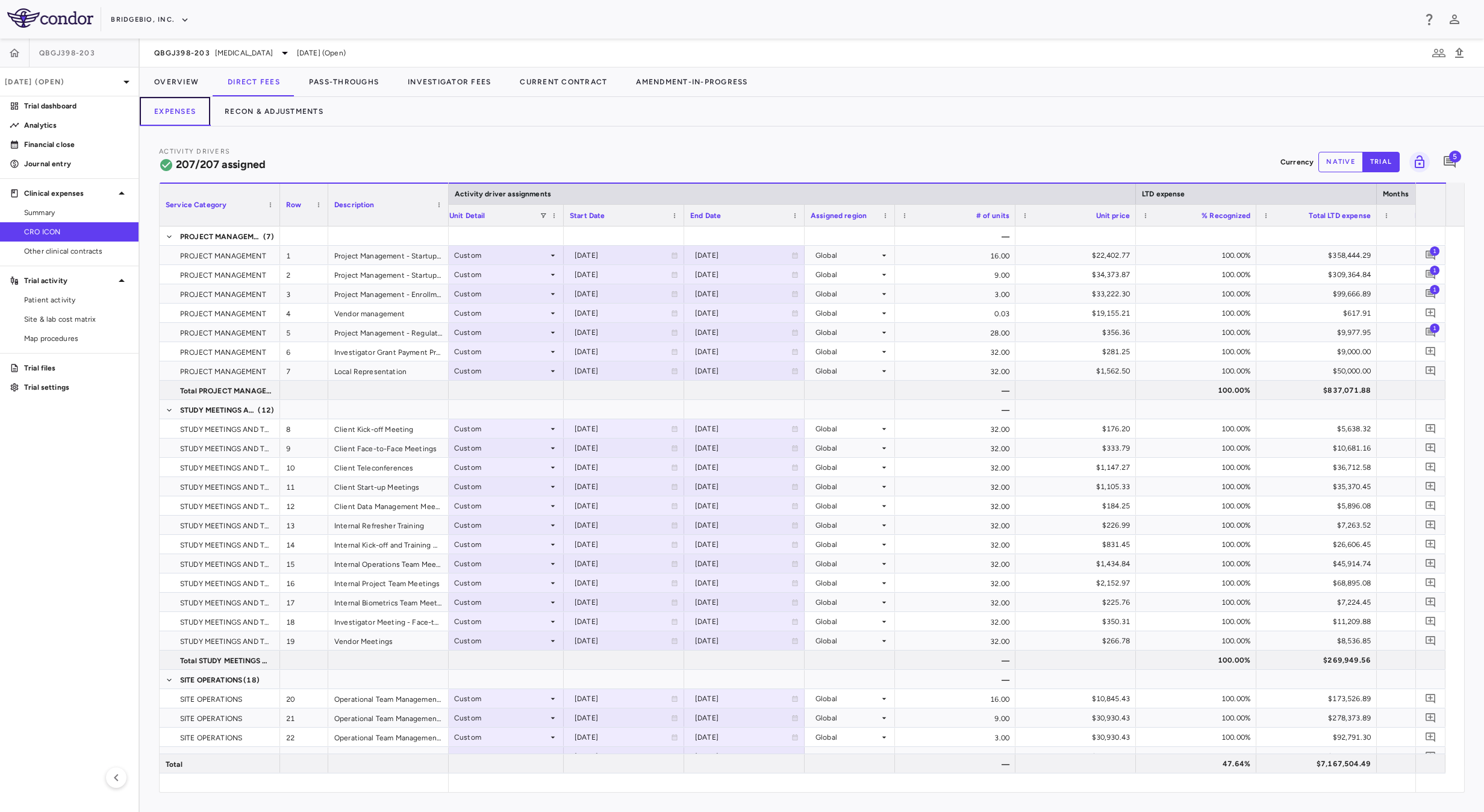
scroll to position [0, 1449]
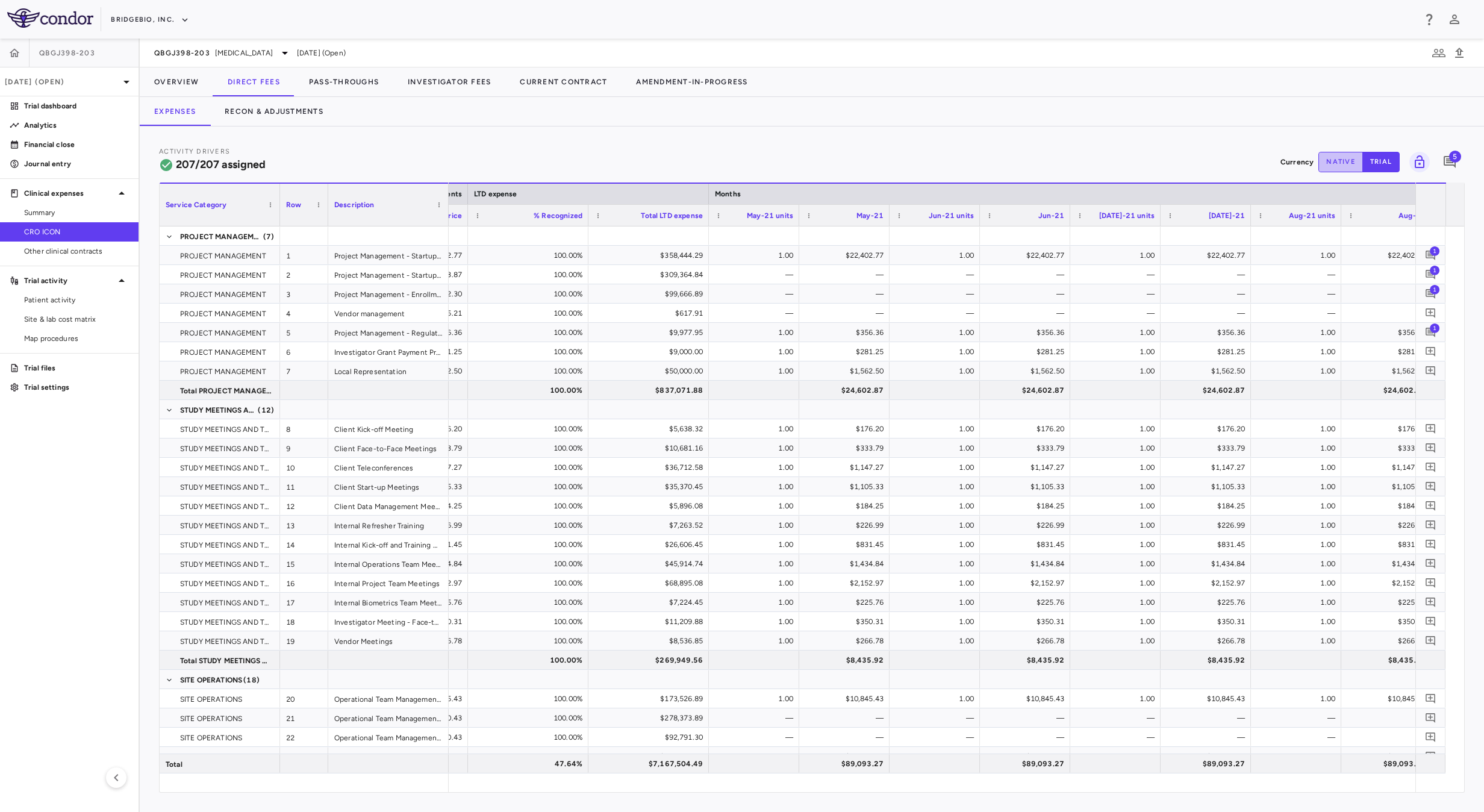
click at [1340, 155] on button "native" at bounding box center [1340, 162] width 45 height 21
click at [1378, 164] on button "trial" at bounding box center [1381, 162] width 37 height 21
type button "trial"
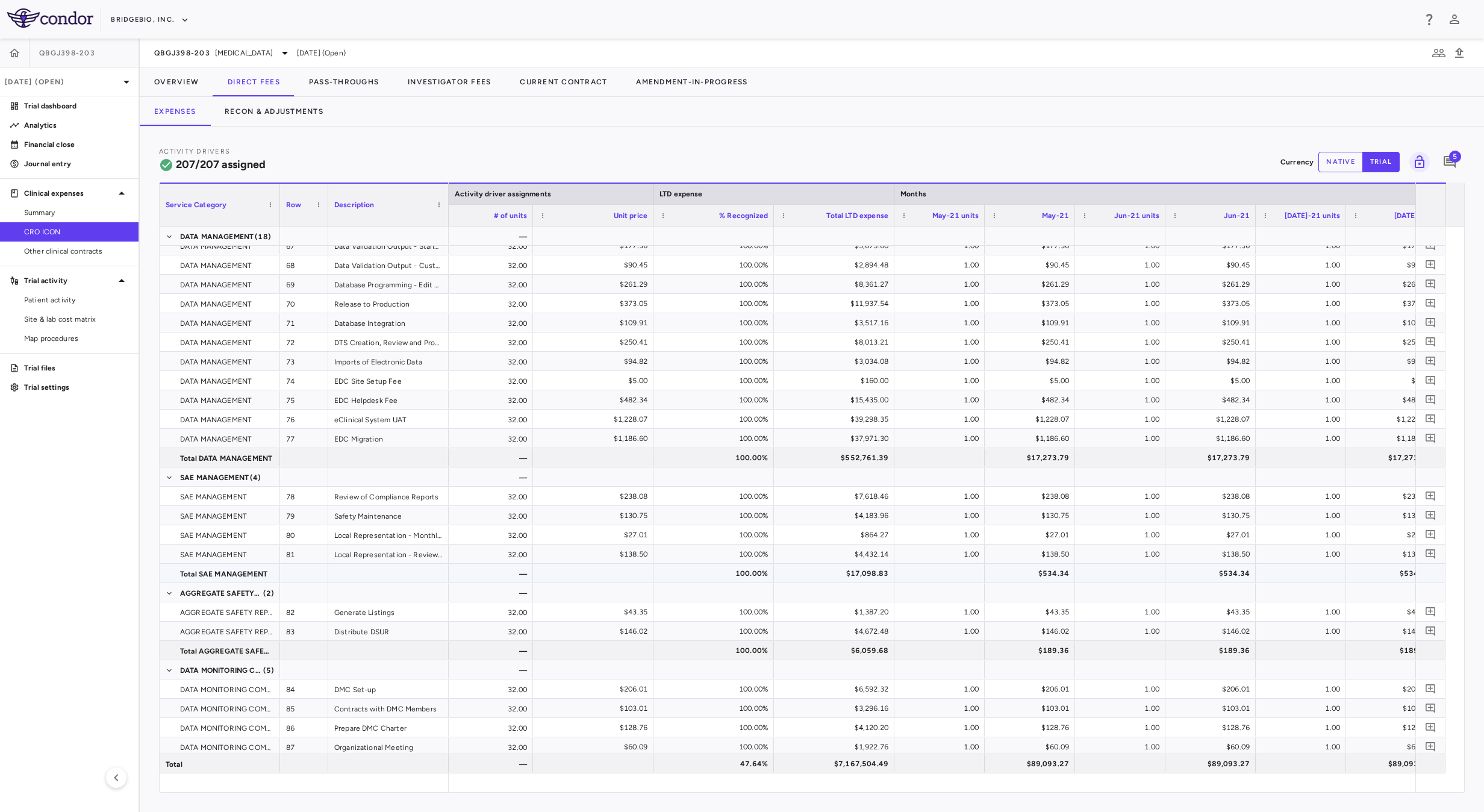
scroll to position [1477, 0]
click at [271, 114] on button "Recon & Adjustments" at bounding box center [274, 111] width 128 height 29
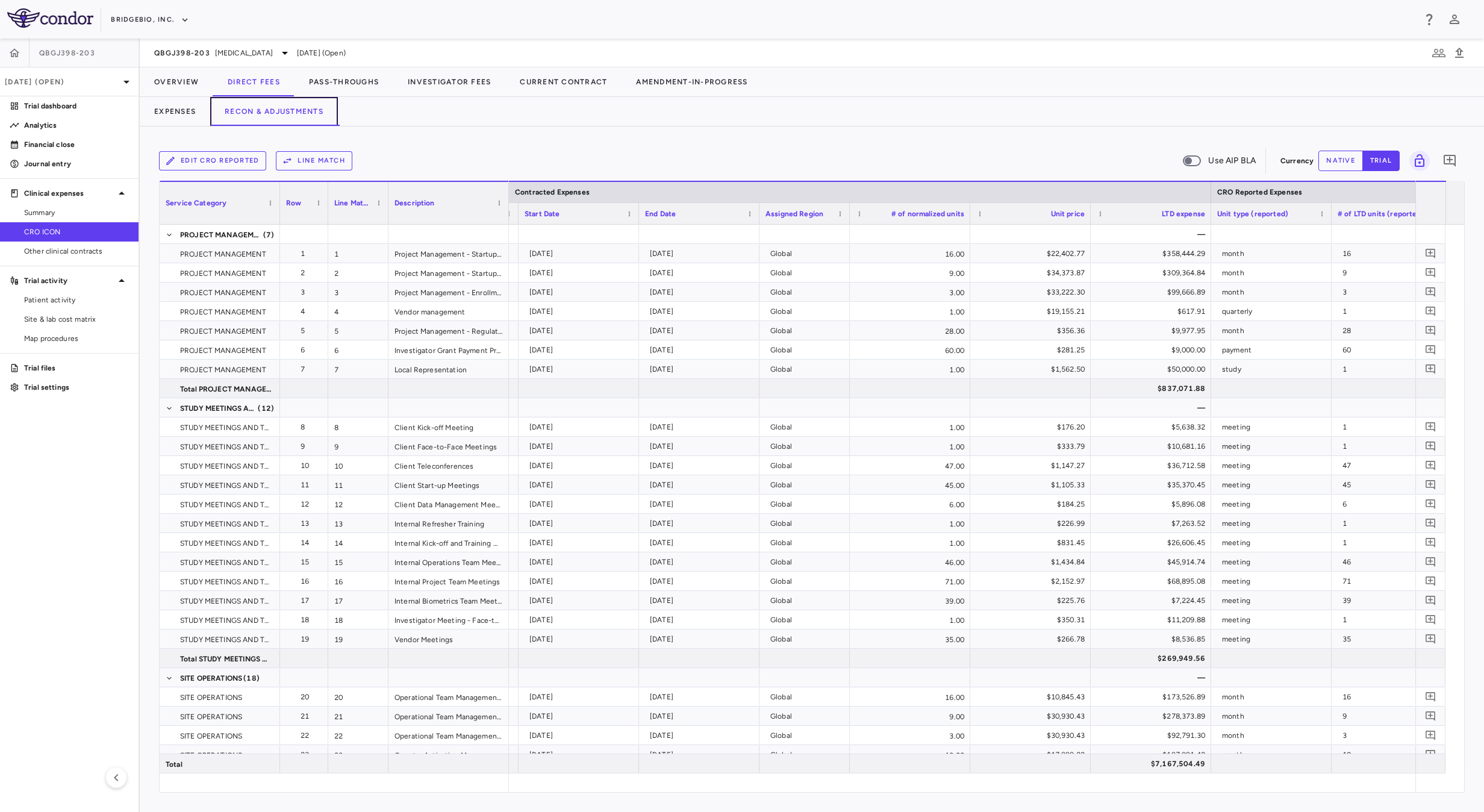
scroll to position [0, 531]
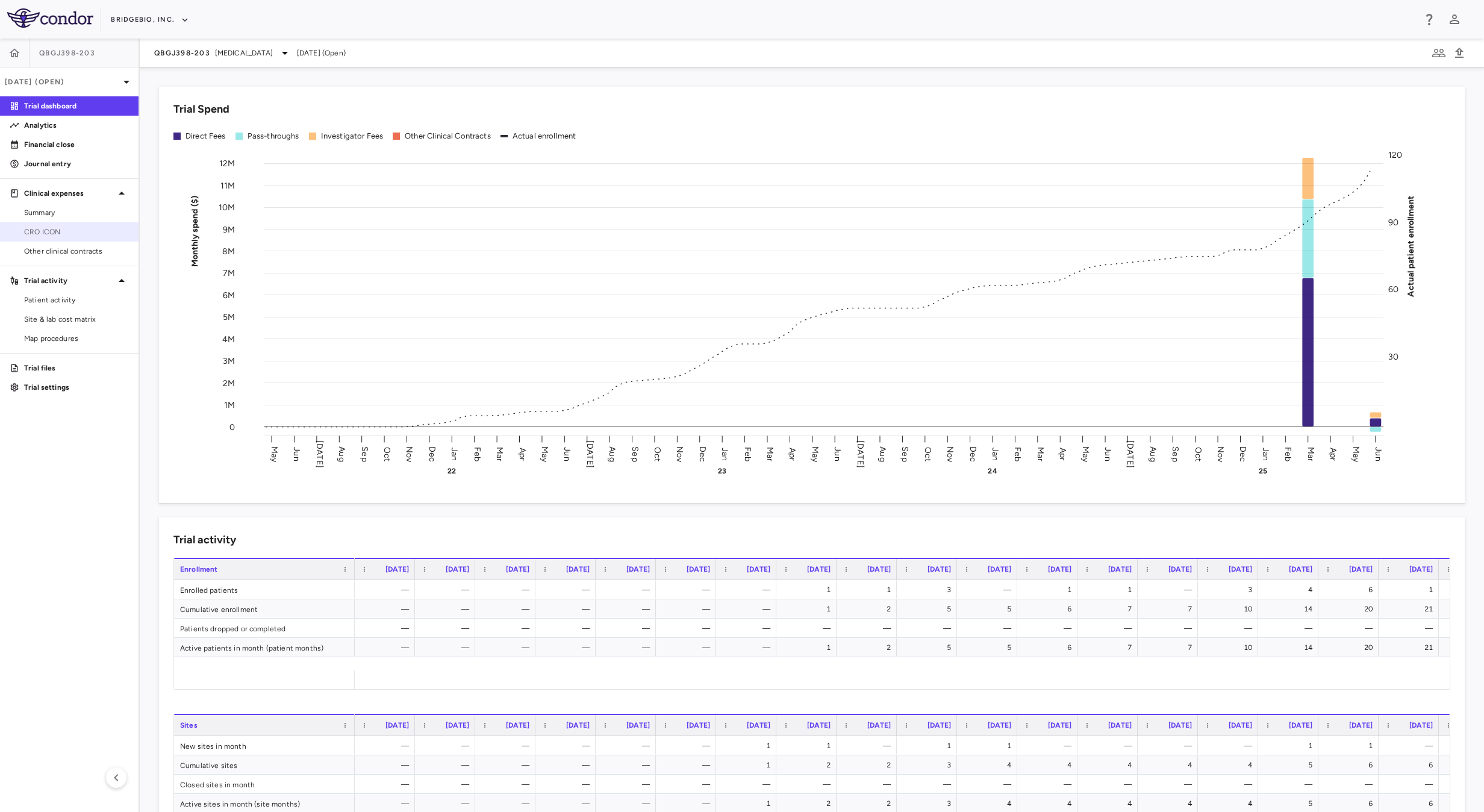
click at [63, 227] on span "CRO ICON" at bounding box center [76, 232] width 105 height 11
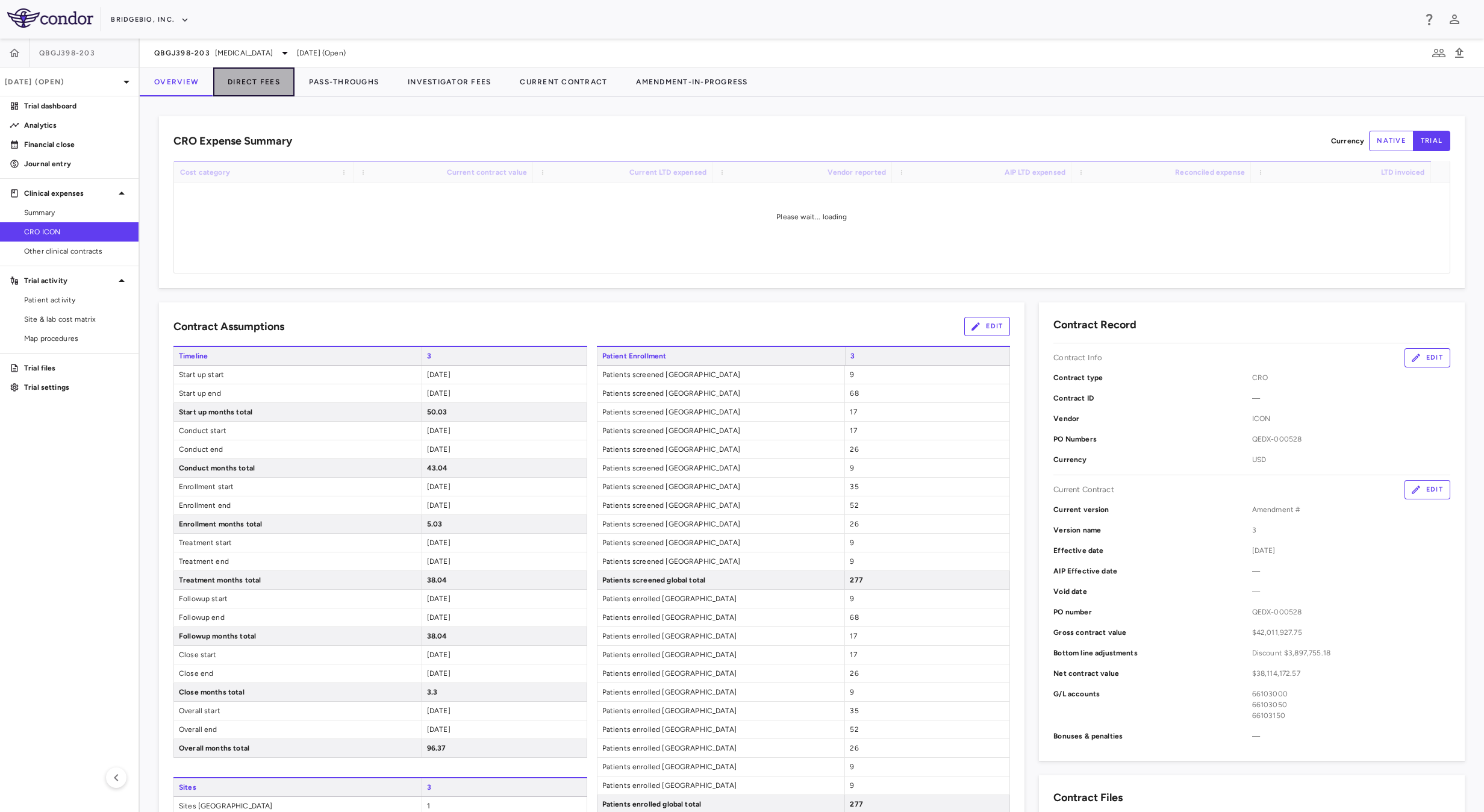
click at [258, 90] on button "Direct Fees" at bounding box center [254, 82] width 81 height 29
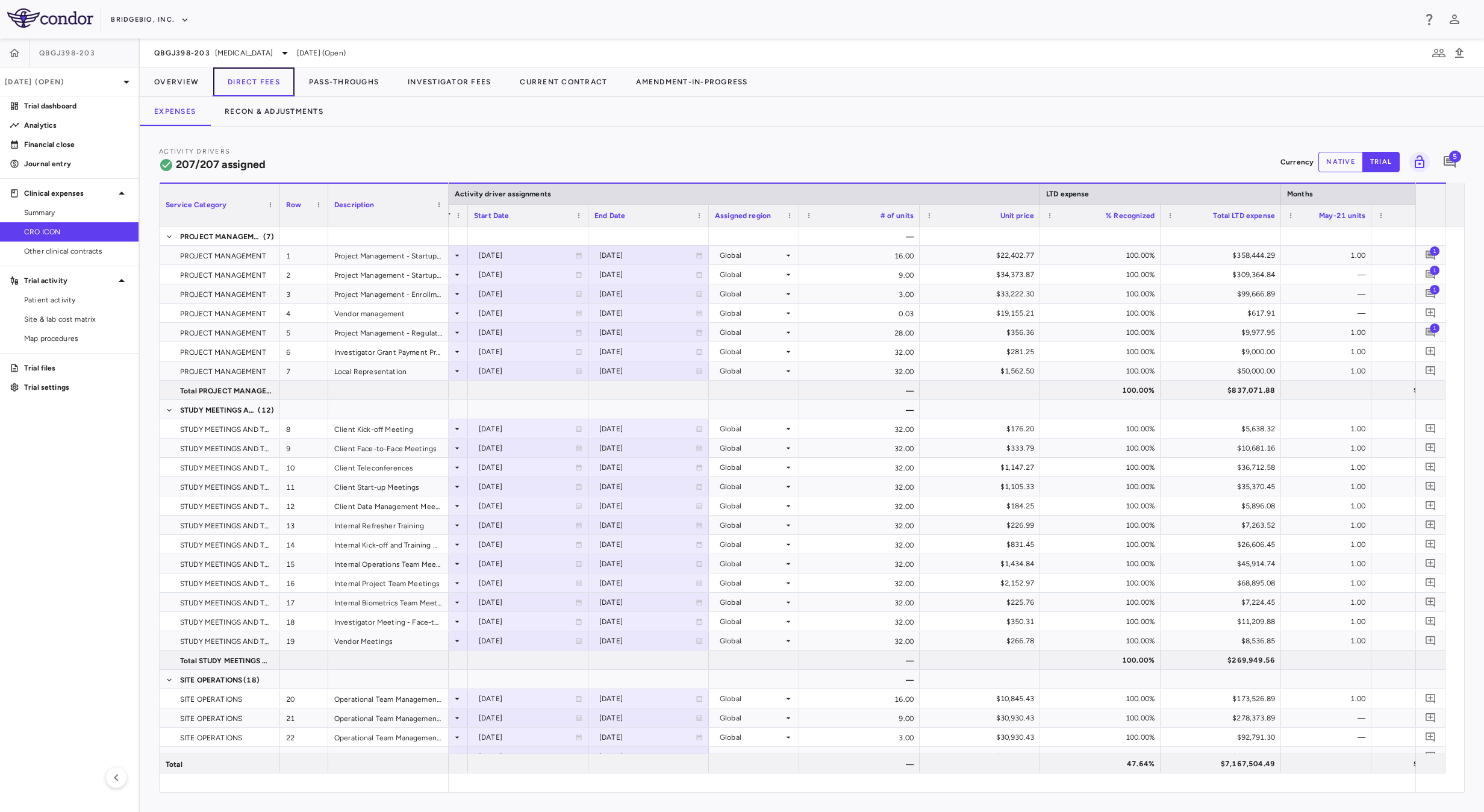
scroll to position [0, 1011]
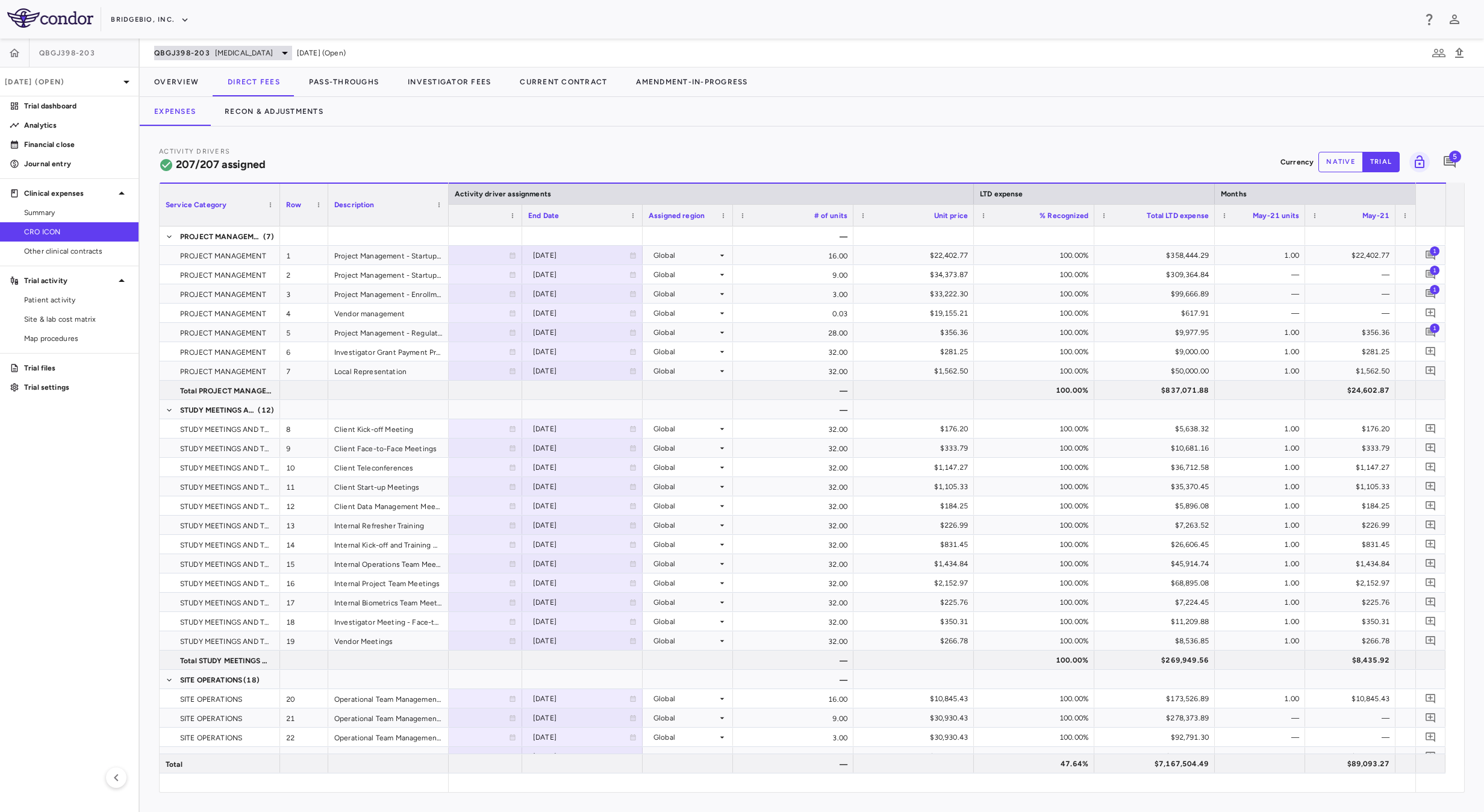
click at [199, 48] on span "QBGJ398-203" at bounding box center [182, 53] width 56 height 10
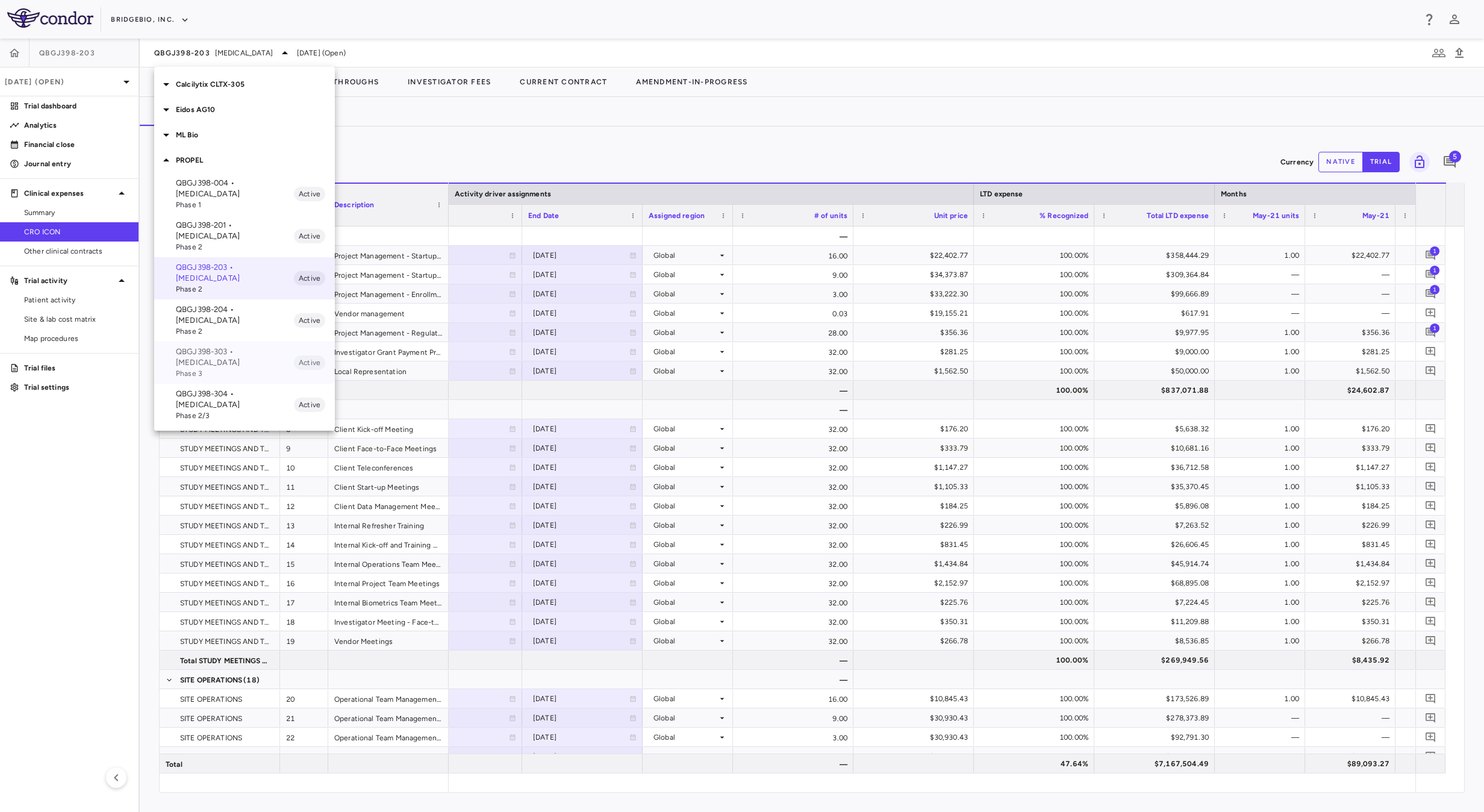
click at [212, 368] on span "Phase 3" at bounding box center [235, 374] width 118 height 11
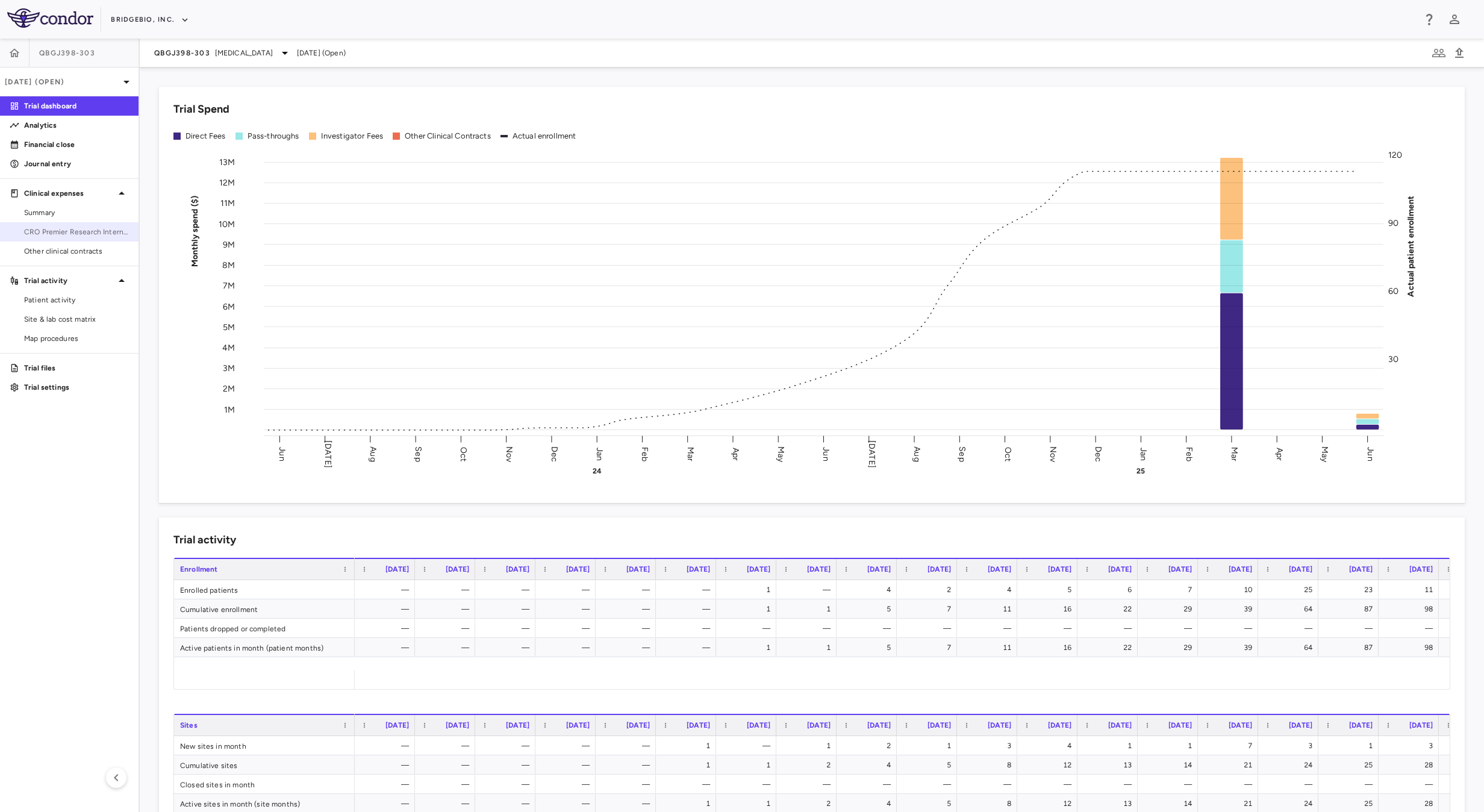
click at [85, 235] on span "CRO Premier Research International LLC" at bounding box center [76, 232] width 105 height 11
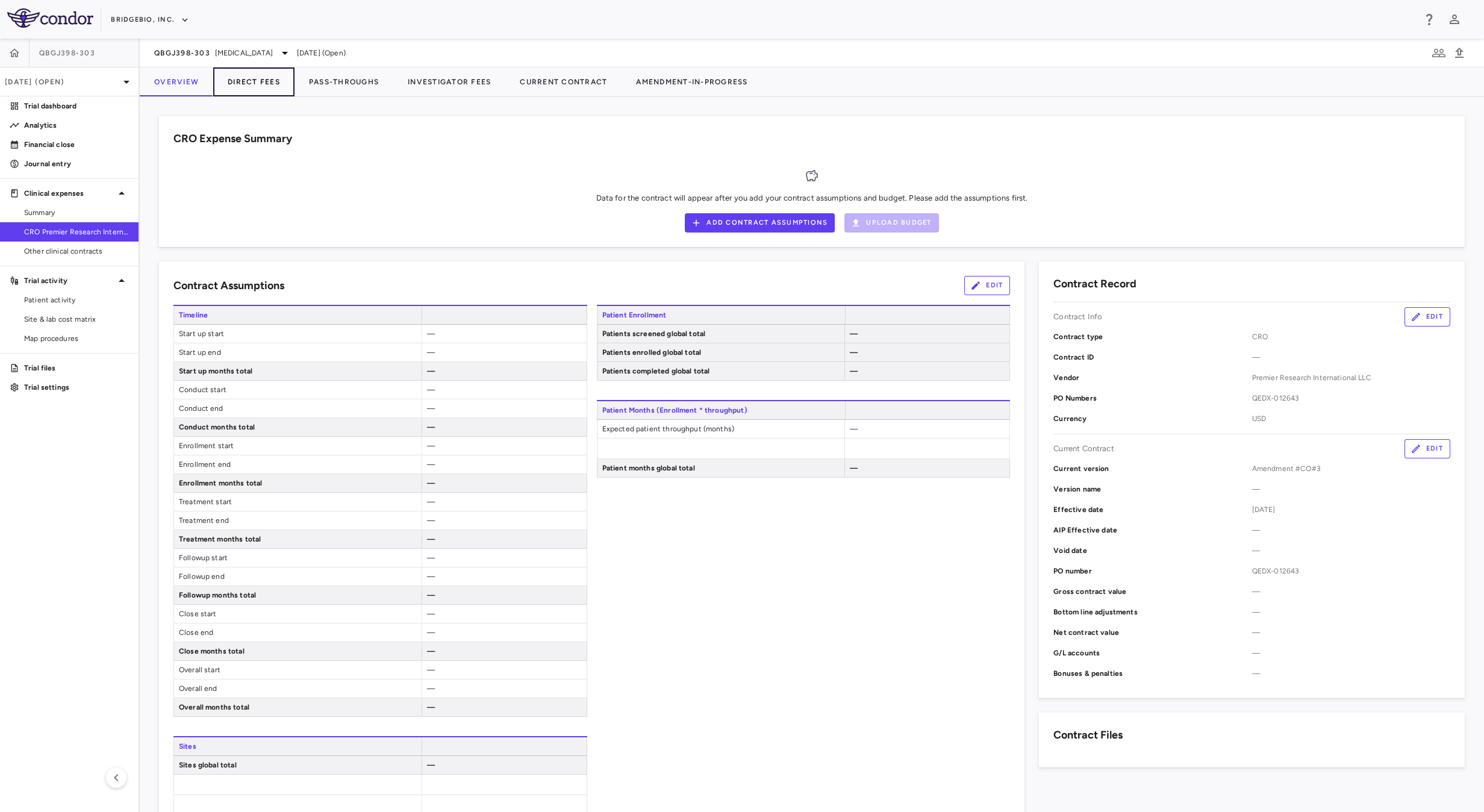
click at [247, 85] on button "Direct Fees" at bounding box center [254, 82] width 81 height 29
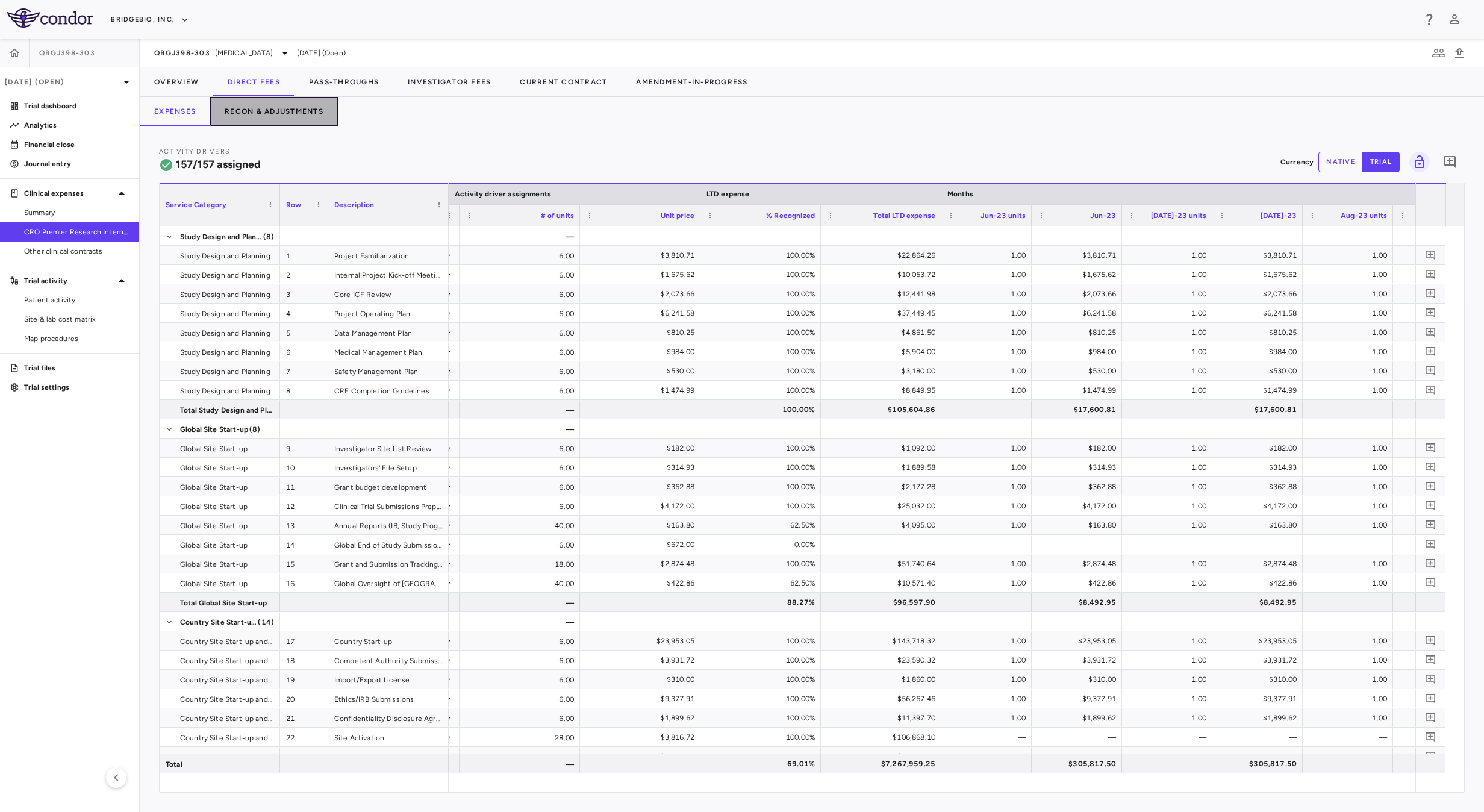
click at [296, 115] on button "Recon & Adjustments" at bounding box center [274, 111] width 128 height 29
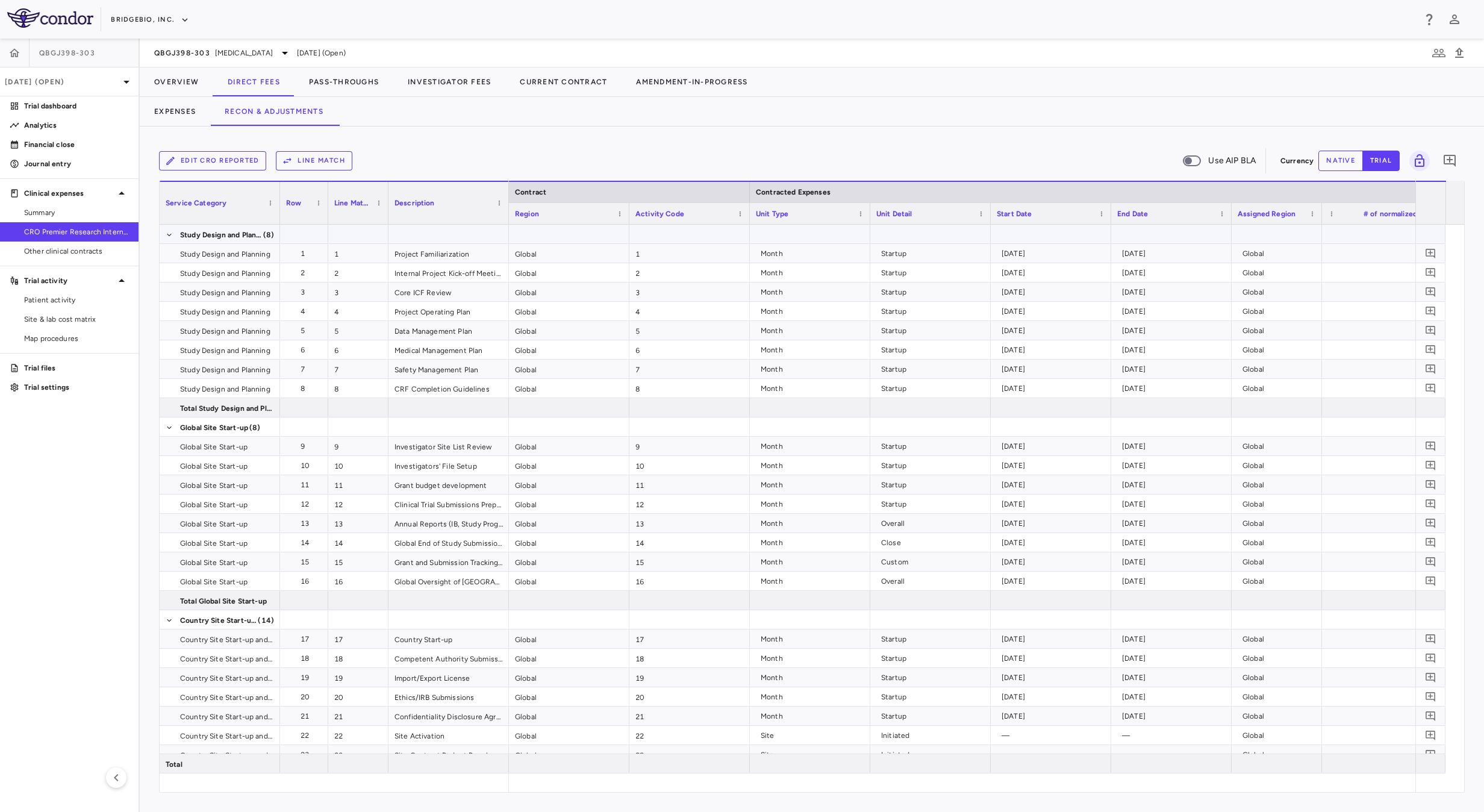
click at [553, 234] on div at bounding box center [569, 234] width 120 height 19
click at [598, 344] on span "Export" at bounding box center [620, 339] width 102 height 17
click at [629, 347] on span "Export" at bounding box center [620, 339] width 102 height 17
click at [675, 338] on span "Context Menu" at bounding box center [684, 339] width 27 height 17
click at [728, 364] on span "Excel Export" at bounding box center [748, 361] width 56 height 17
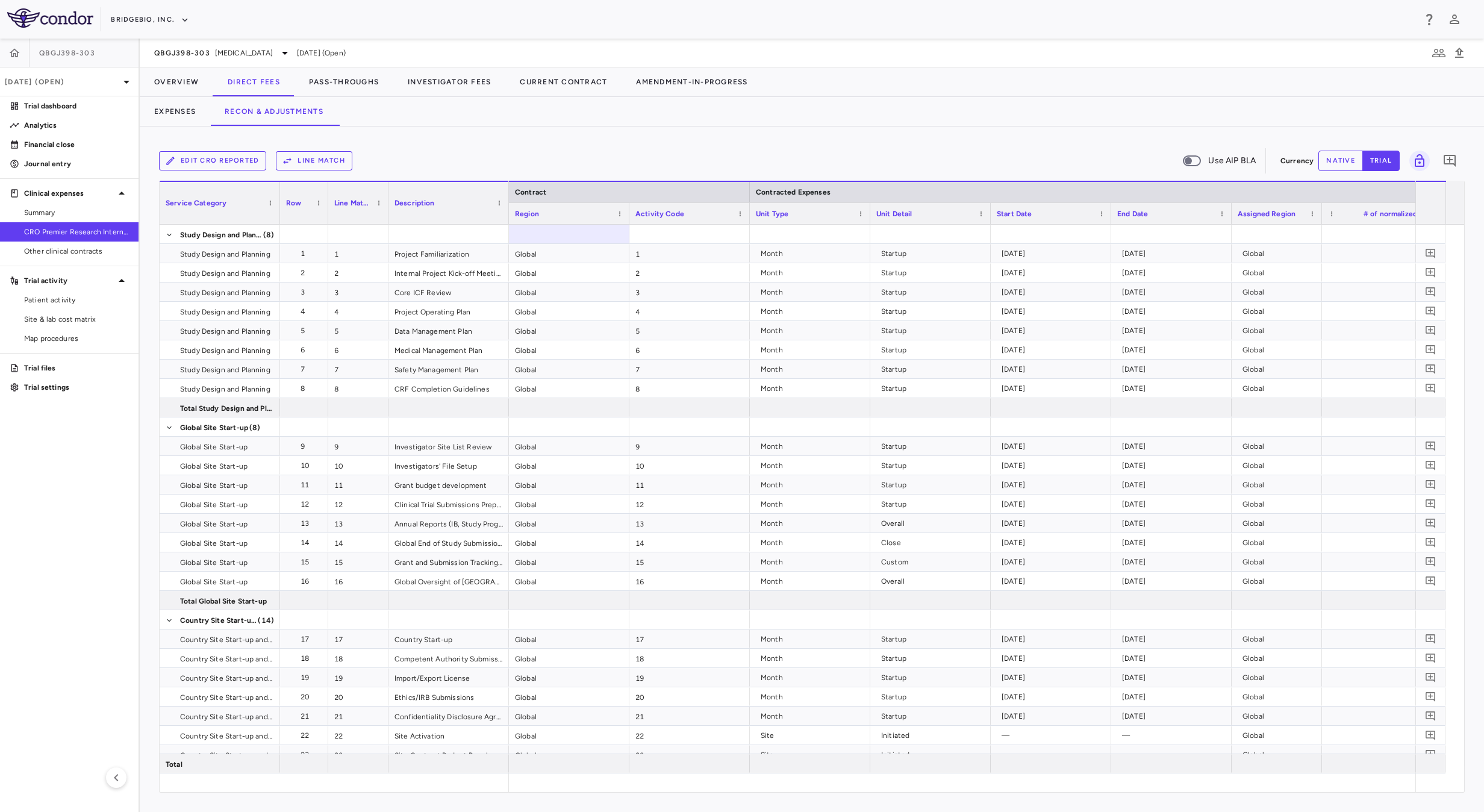
click at [675, 154] on div "Edit CRO reported Line Match Use AIP BLA" at bounding box center [717, 161] width 1116 height 25
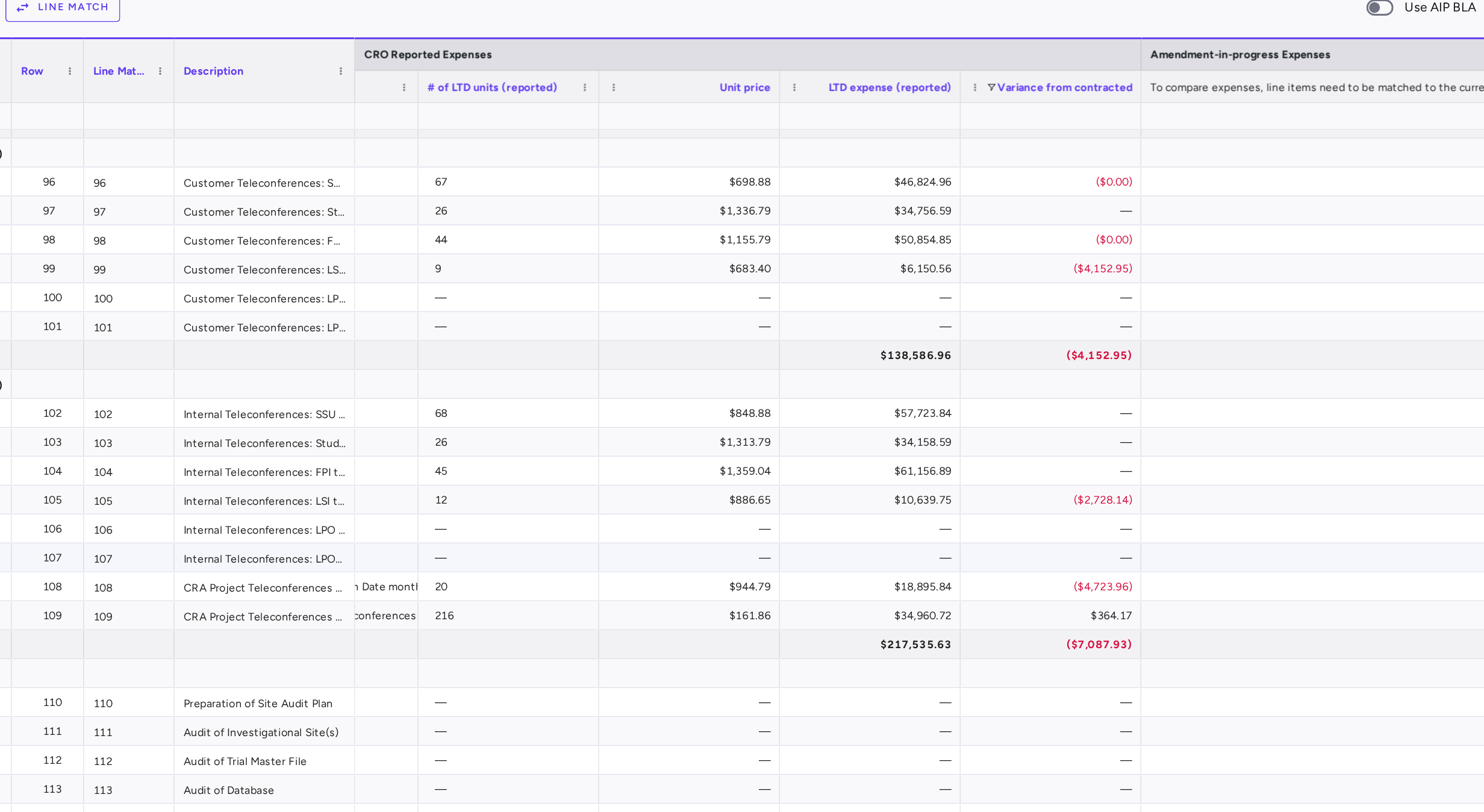
scroll to position [2437, 0]
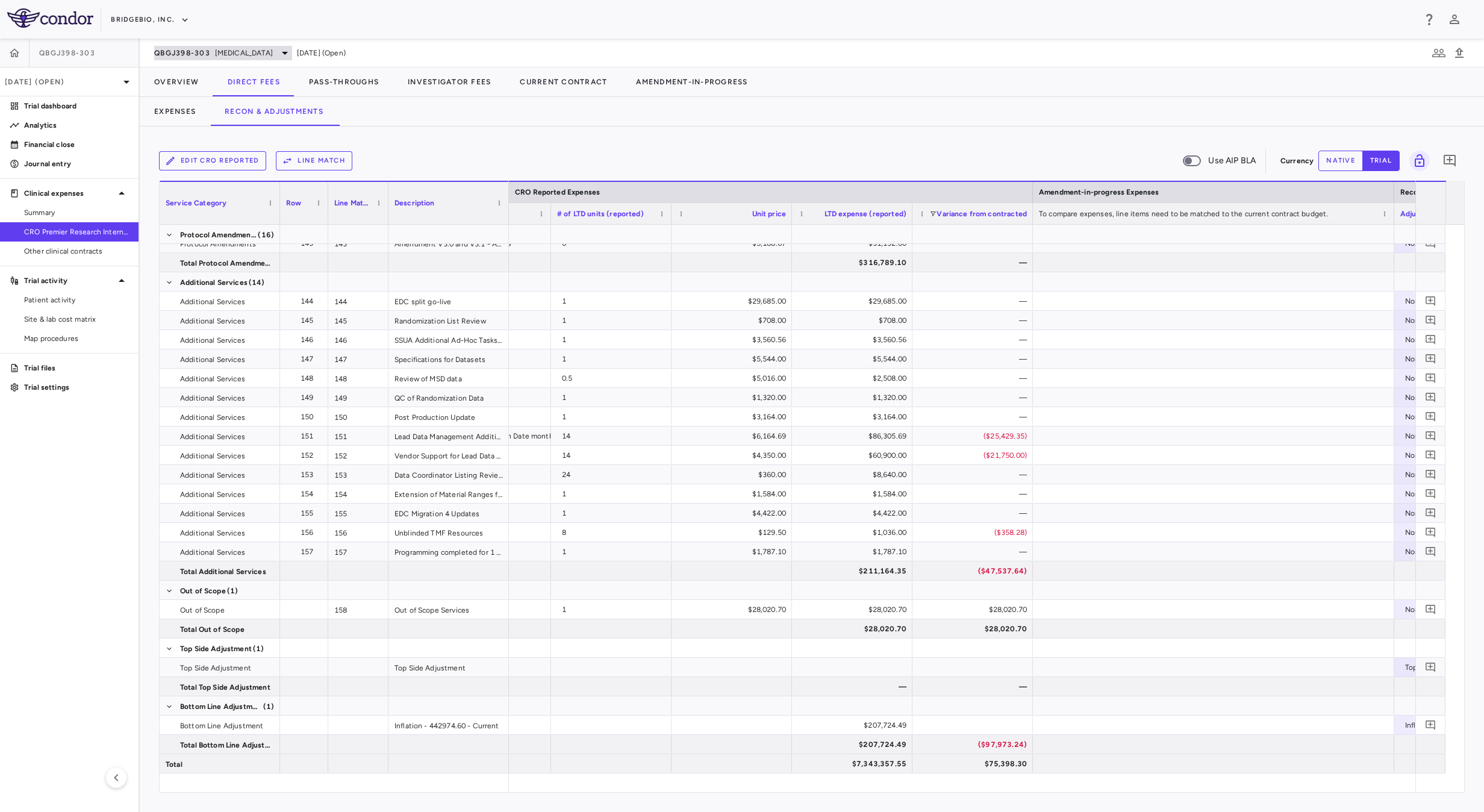
click at [244, 54] on span "[MEDICAL_DATA]" at bounding box center [244, 53] width 58 height 11
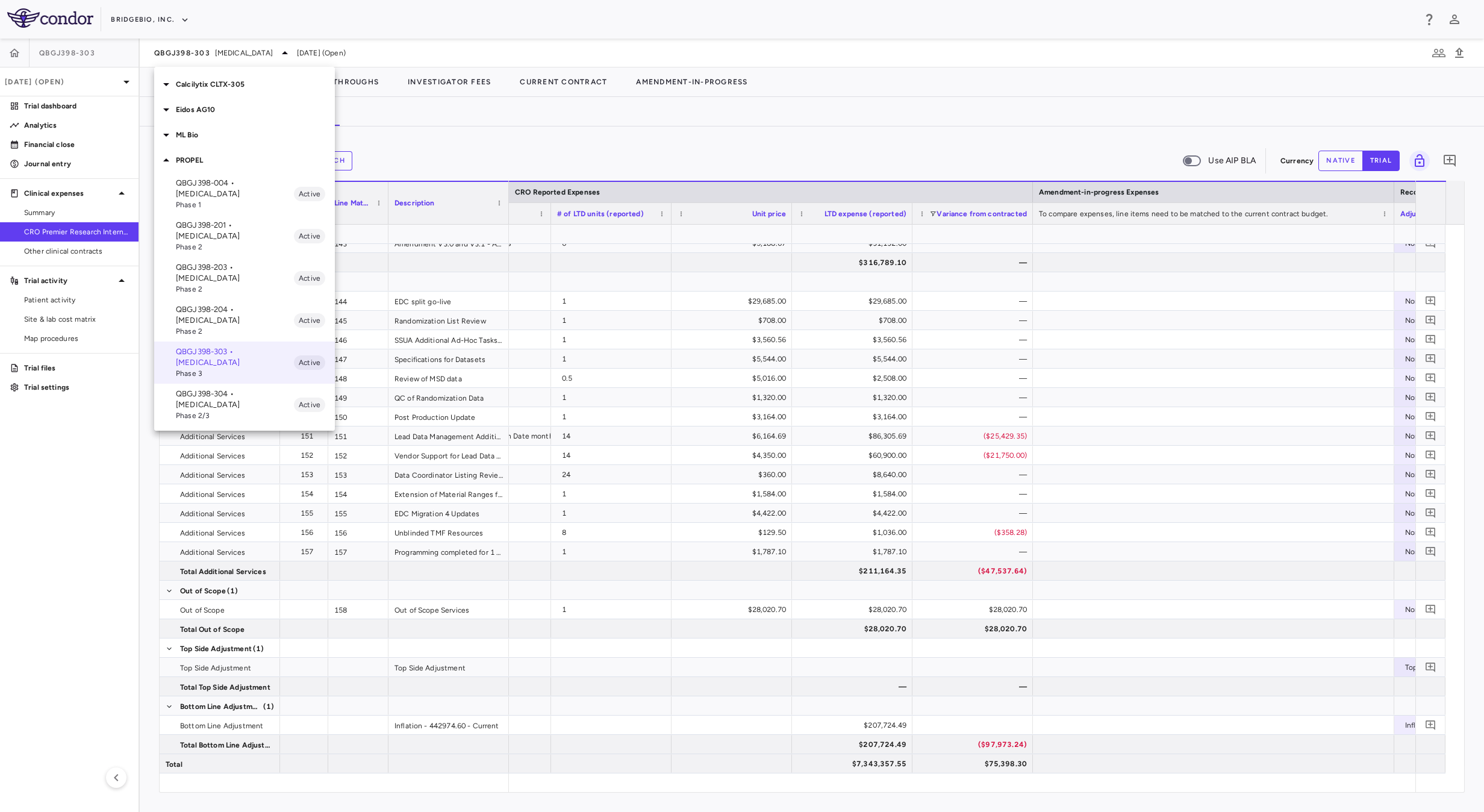
scroll to position [0, 697]
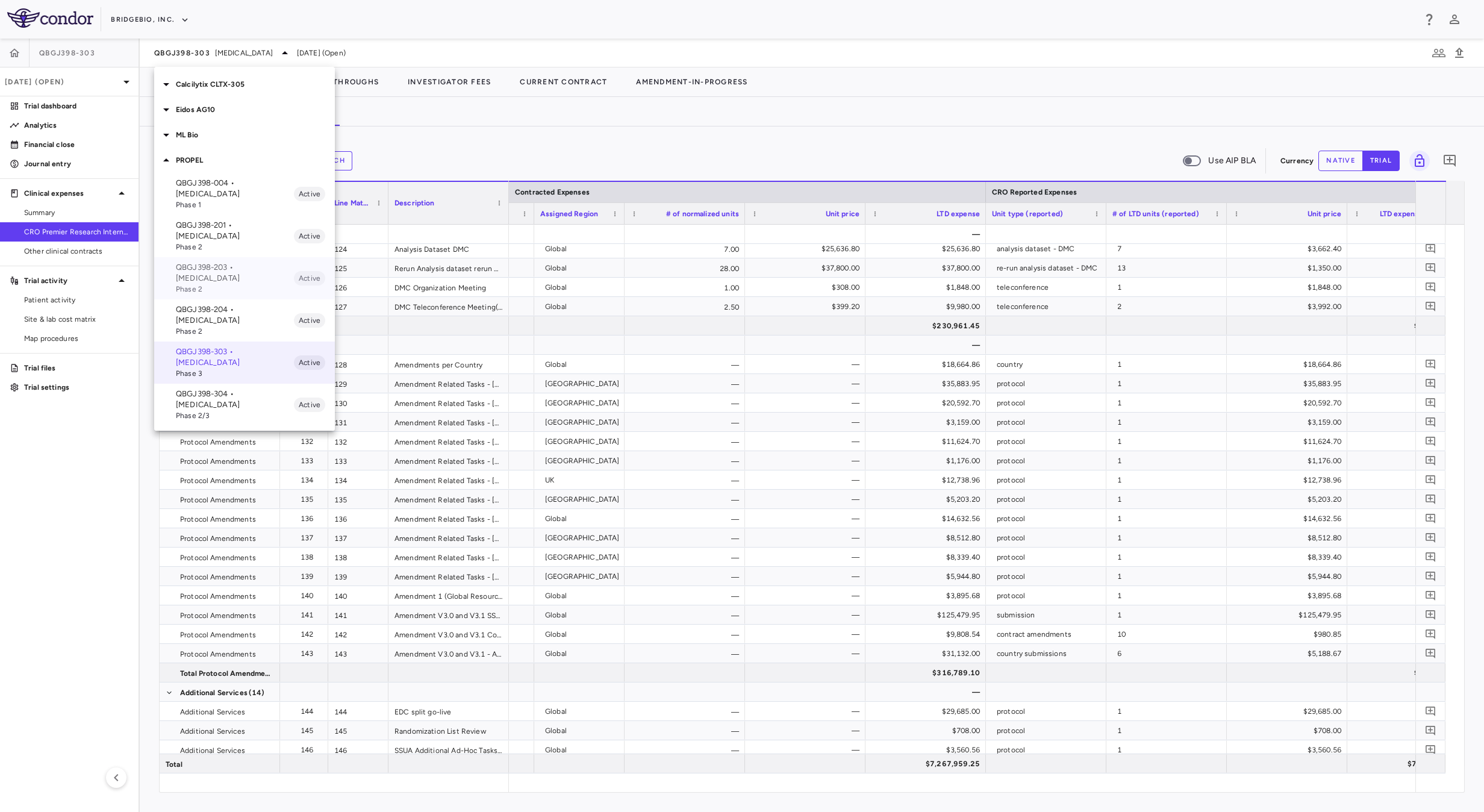
click at [225, 284] on span "Phase 2" at bounding box center [235, 289] width 118 height 11
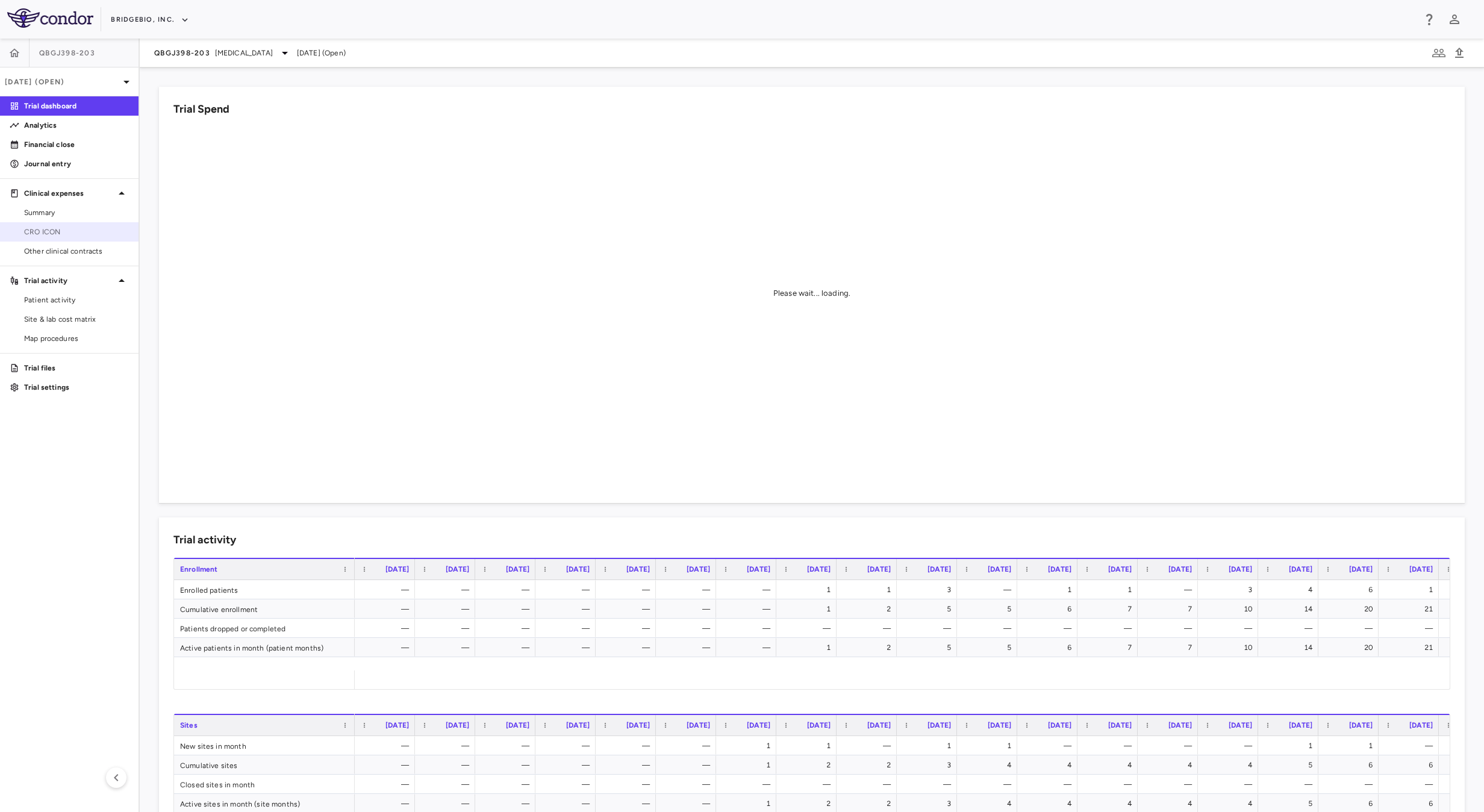
click at [93, 225] on link "CRO ICON" at bounding box center [69, 232] width 139 height 18
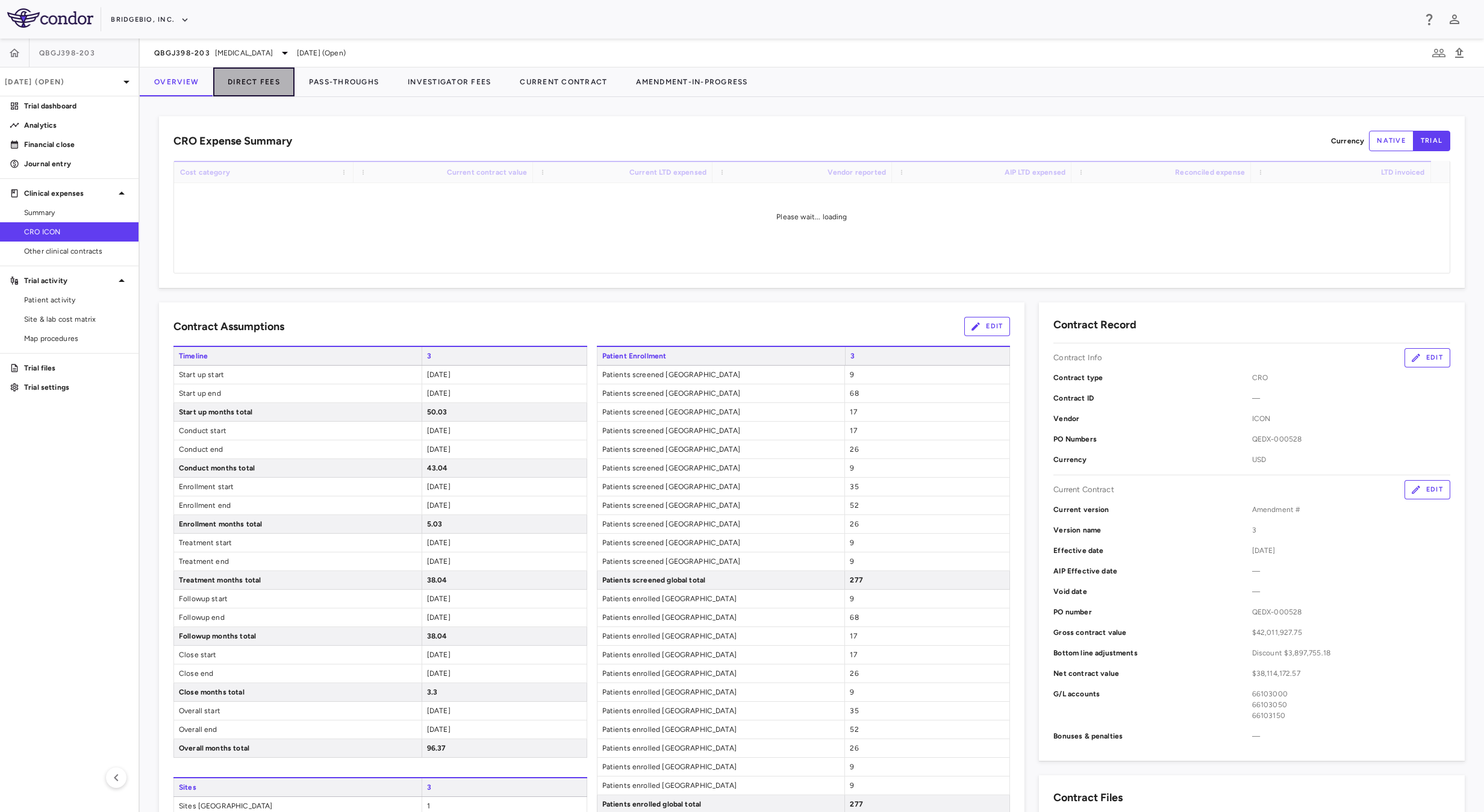
click at [254, 78] on button "Direct Fees" at bounding box center [254, 82] width 81 height 29
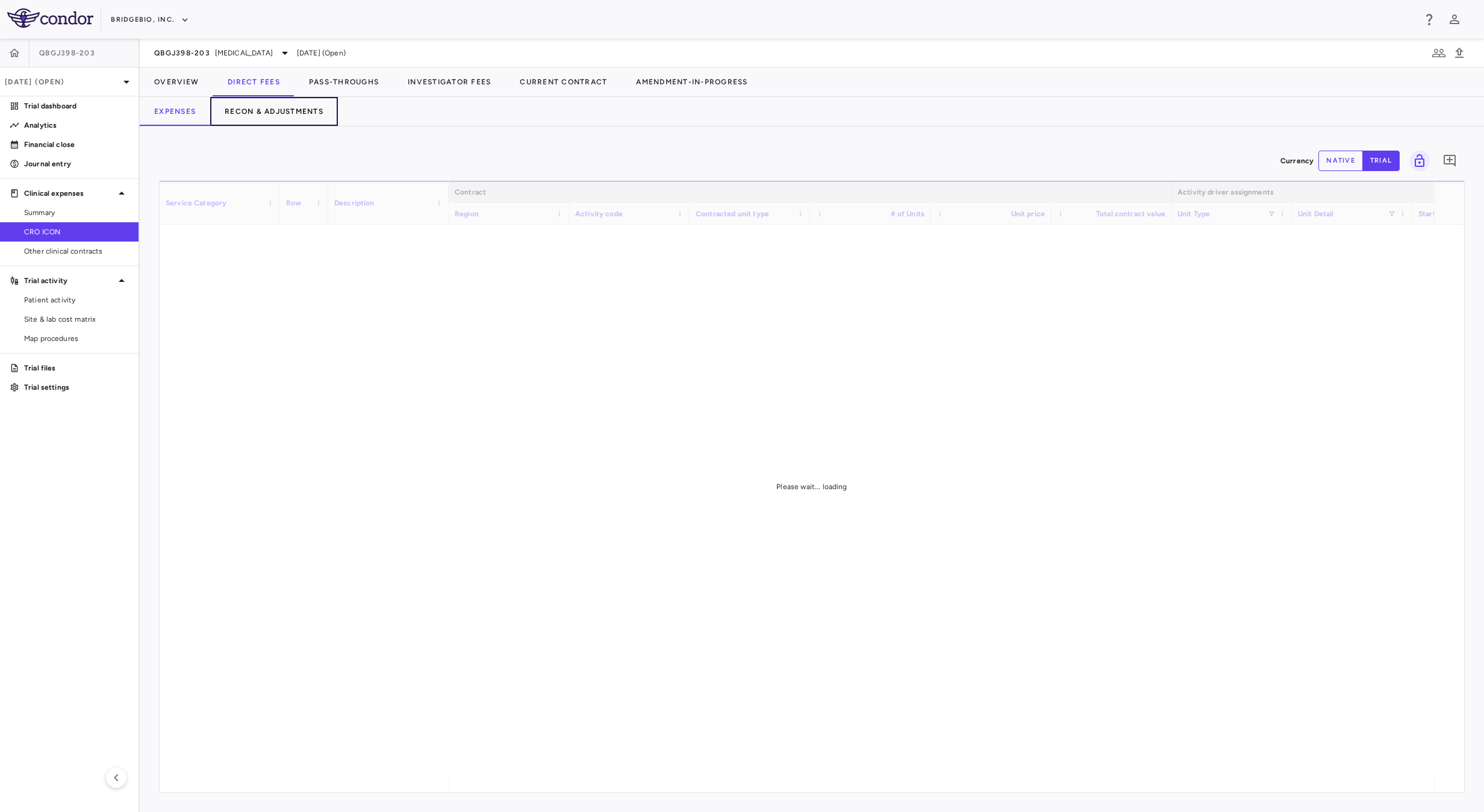
click at [275, 111] on button "Recon & Adjustments" at bounding box center [274, 111] width 128 height 29
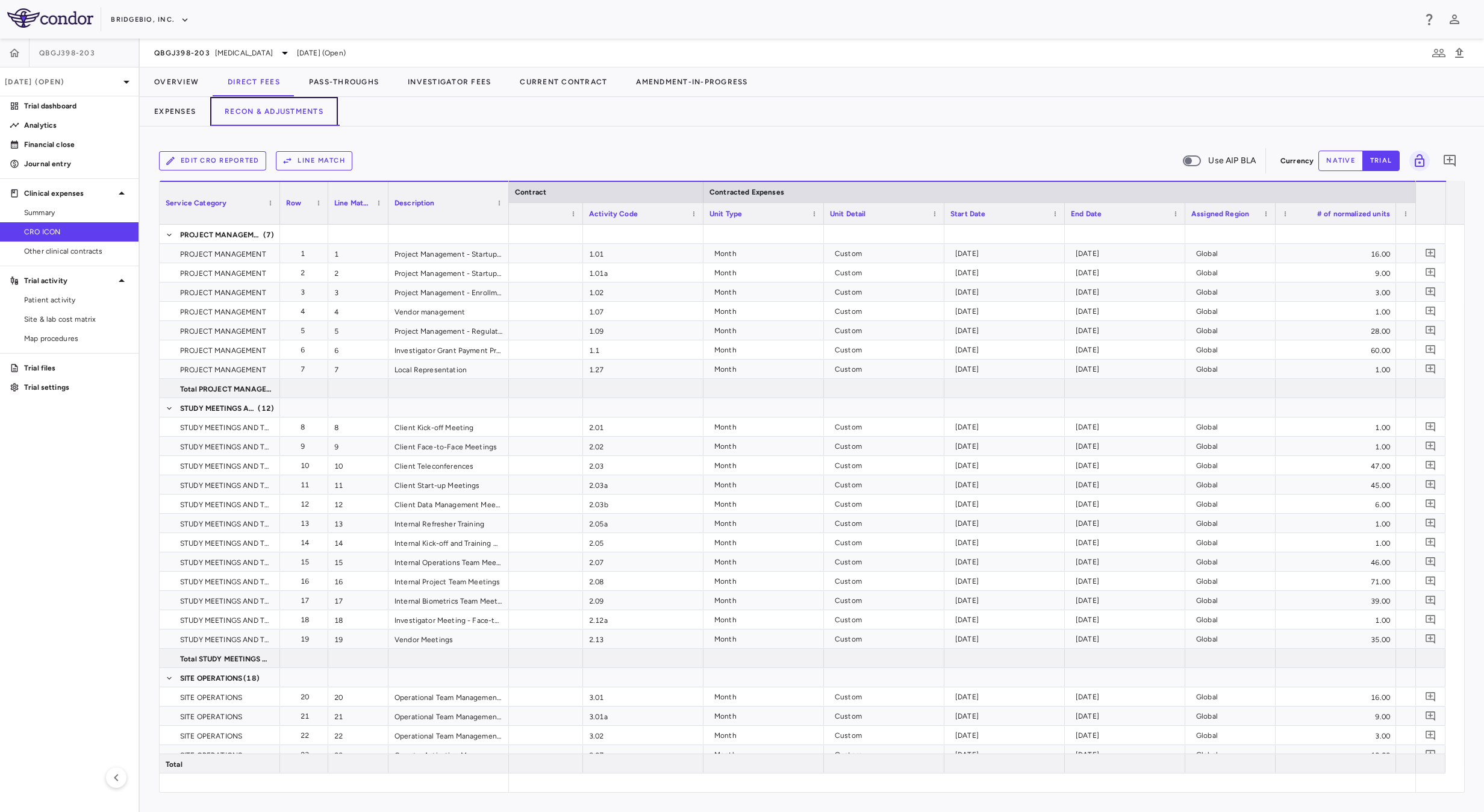
scroll to position [0, 85]
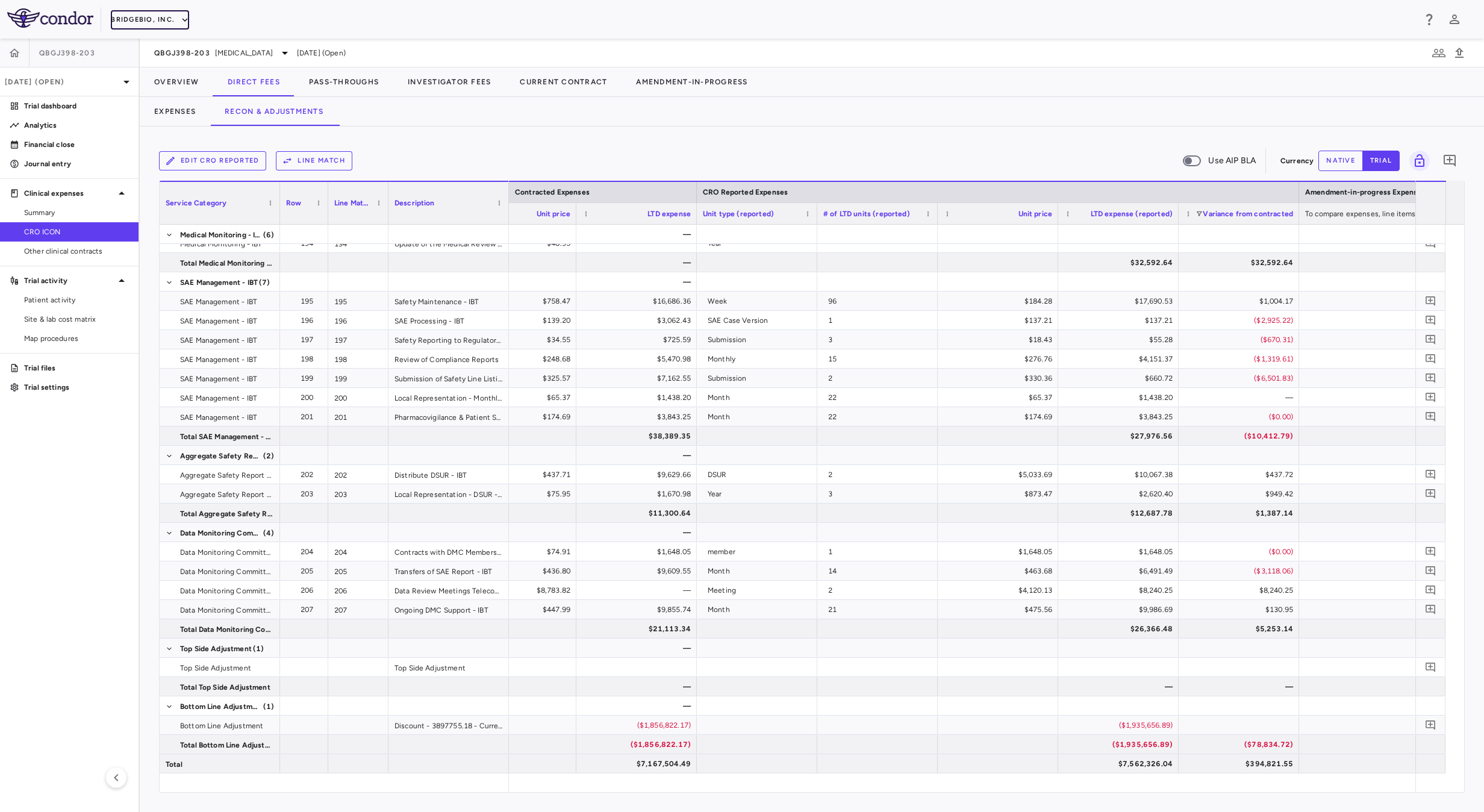
click at [159, 17] on button "BridgeBio, Inc." at bounding box center [150, 20] width 78 height 19
click at [439, 22] on div at bounding box center [742, 406] width 1484 height 812
click at [210, 54] on div "QBGJ398-203 Achondroplasia" at bounding box center [223, 53] width 138 height 14
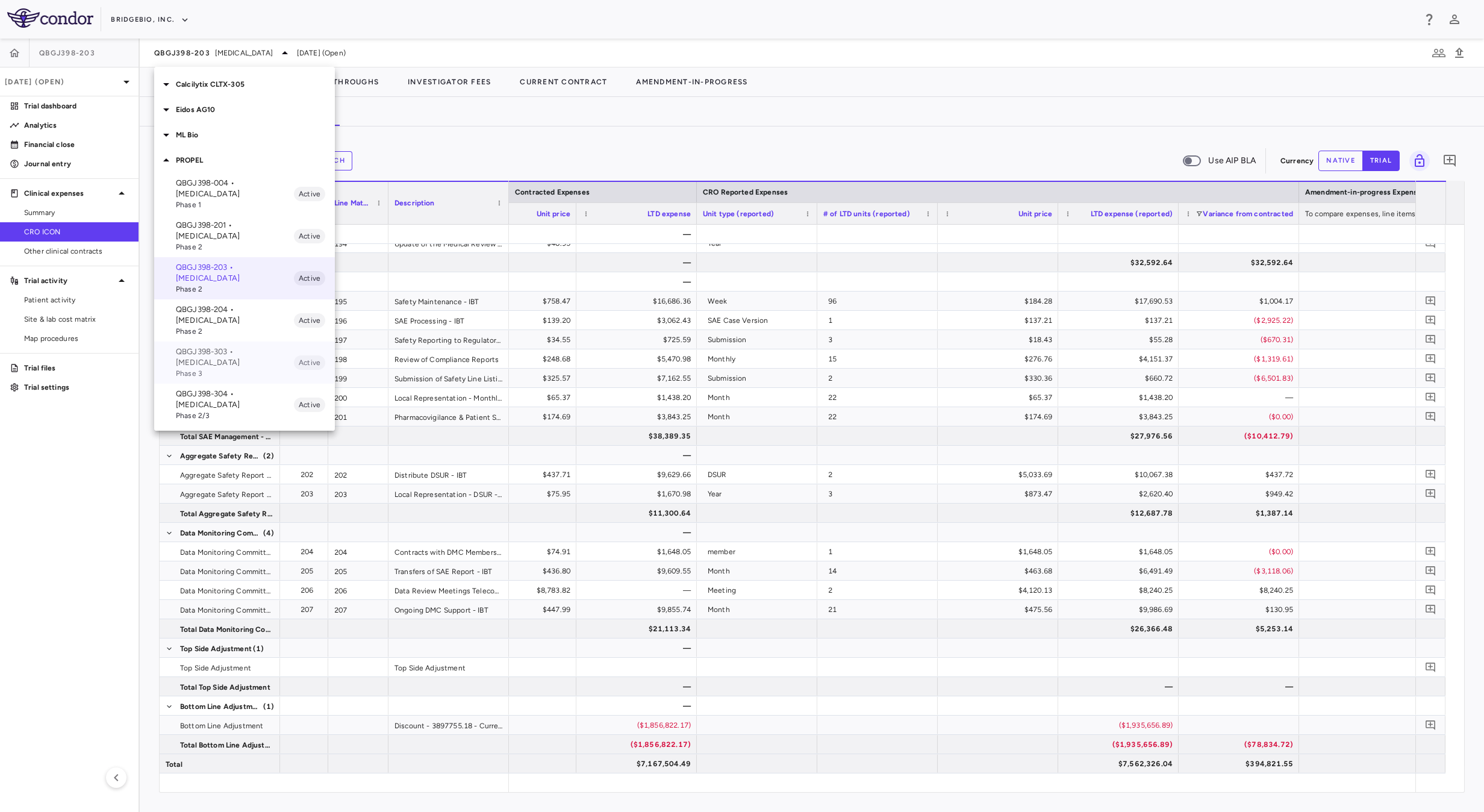
click at [196, 346] on p "QBGJ398-303 • [MEDICAL_DATA]" at bounding box center [235, 357] width 118 height 22
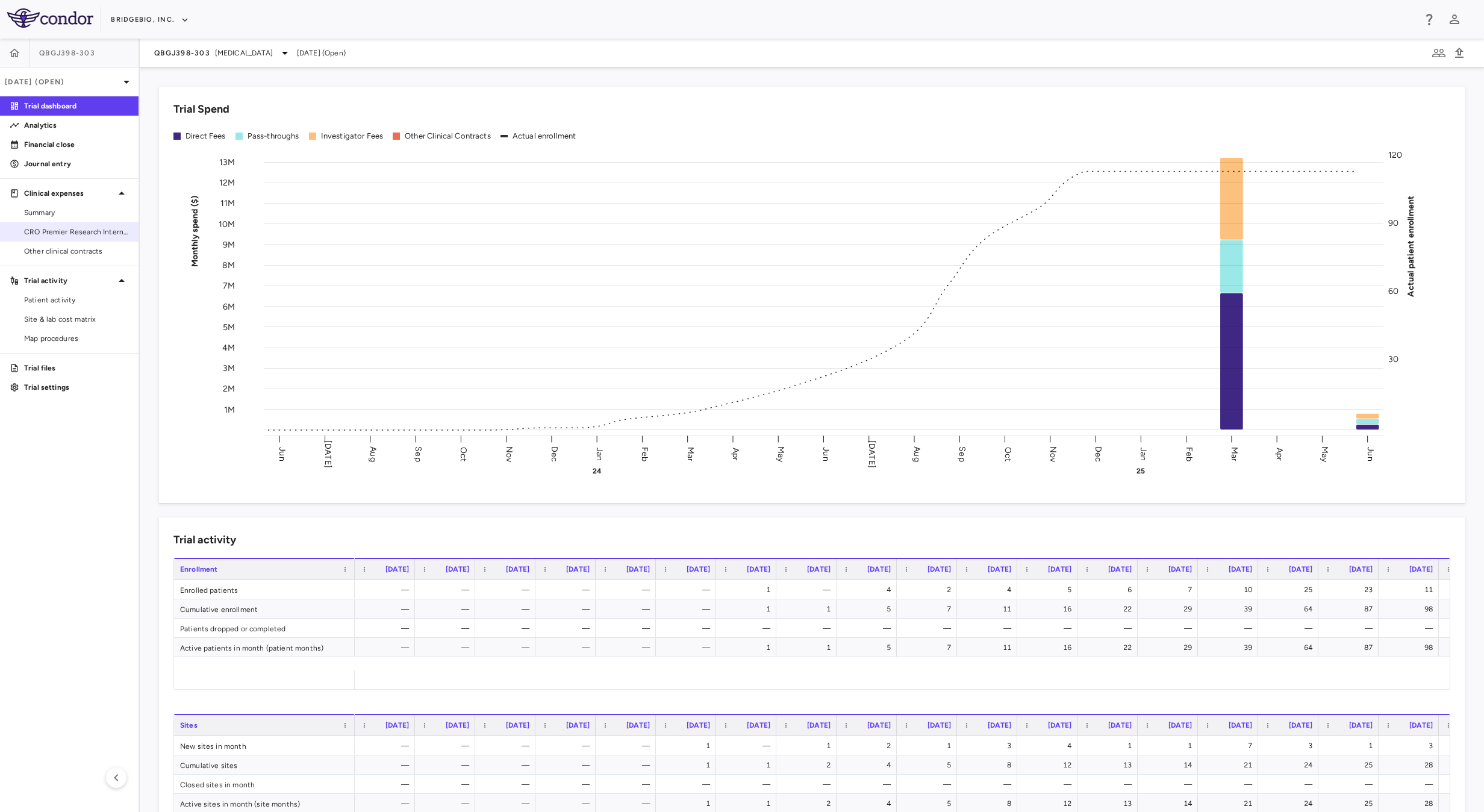
click at [83, 232] on span "CRO Premier Research International LLC" at bounding box center [76, 232] width 105 height 11
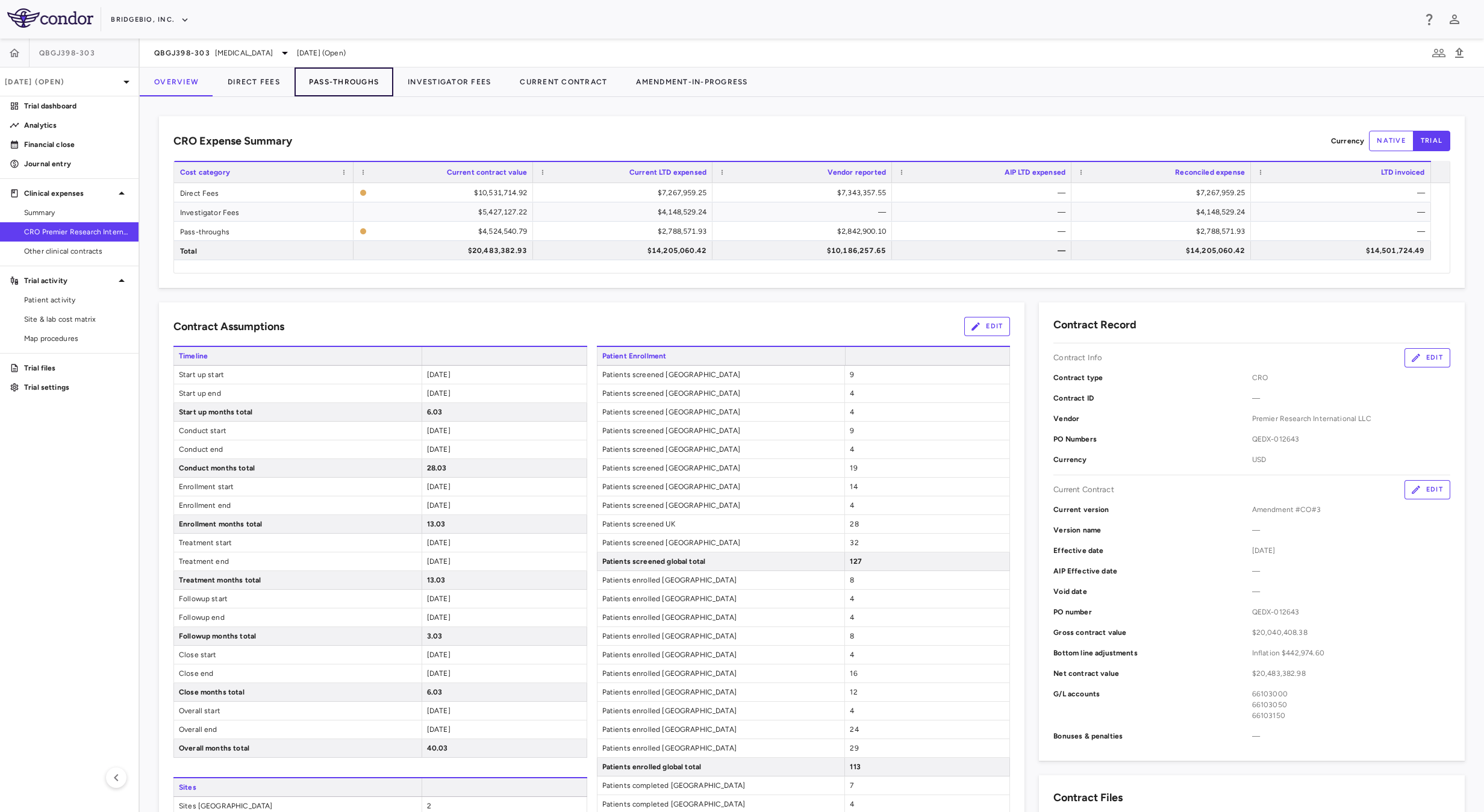
click at [340, 87] on button "Pass-Throughs" at bounding box center [344, 82] width 99 height 29
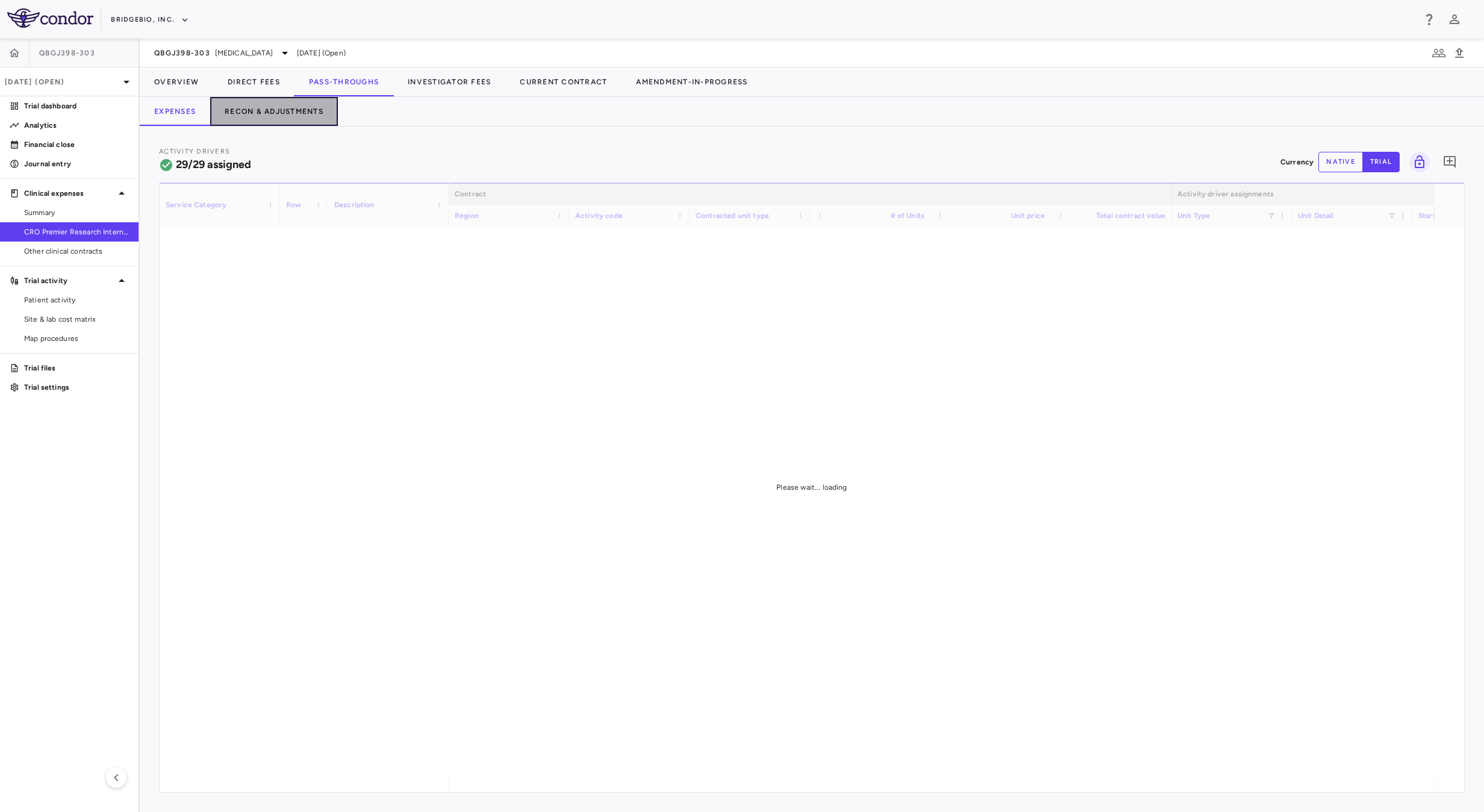
click at [261, 115] on button "Recon & Adjustments" at bounding box center [274, 111] width 128 height 29
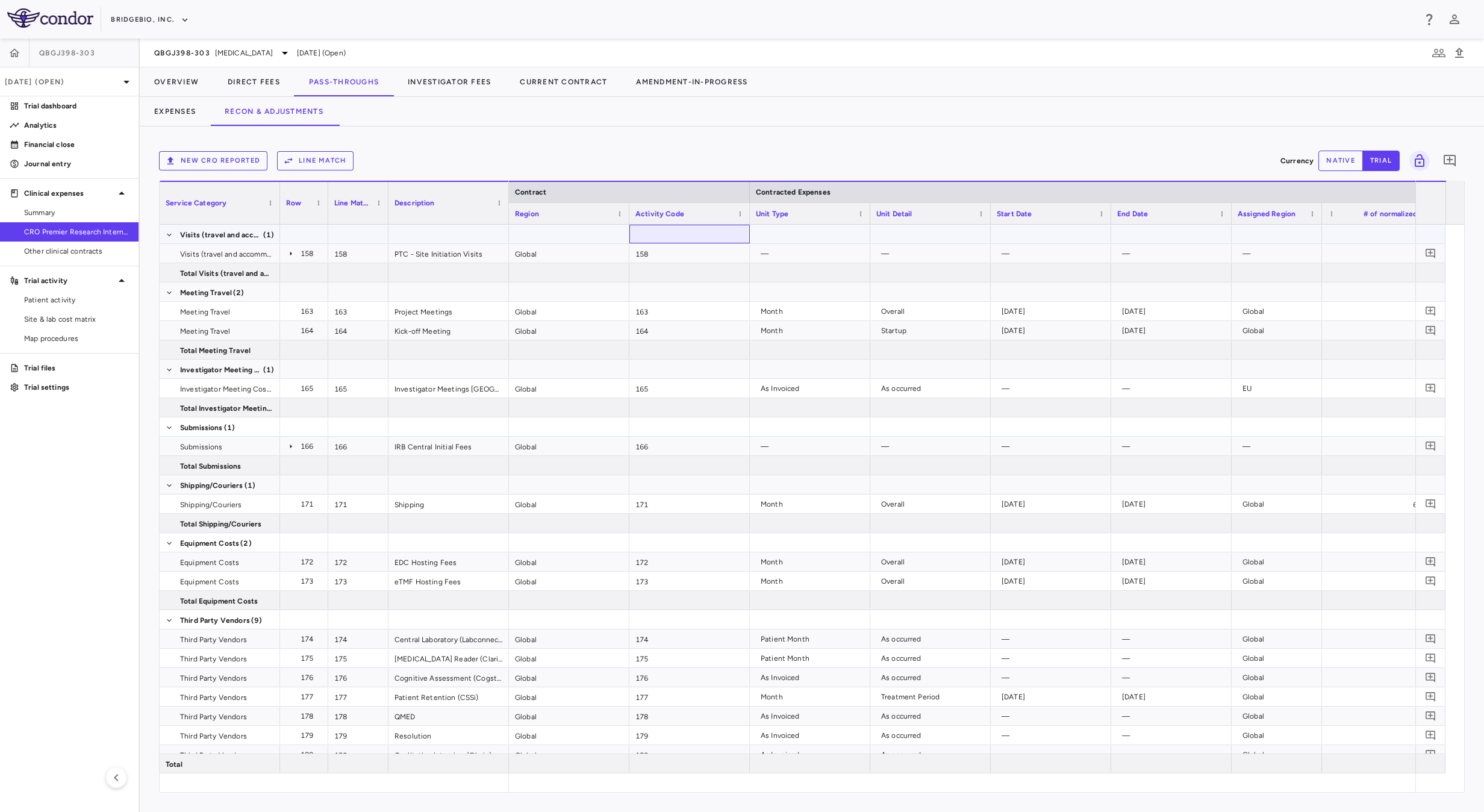
click at [715, 236] on div at bounding box center [689, 234] width 120 height 19
click at [801, 344] on span "Export" at bounding box center [782, 341] width 102 height 17
click at [912, 361] on span "Excel Export" at bounding box center [910, 362] width 56 height 17
click at [405, 144] on div "New CRO reported Line Match Currency native trial 0 Service Category Drag here …" at bounding box center [811, 469] width 1345 height 686
click at [192, 76] on button "Overview" at bounding box center [176, 82] width 74 height 29
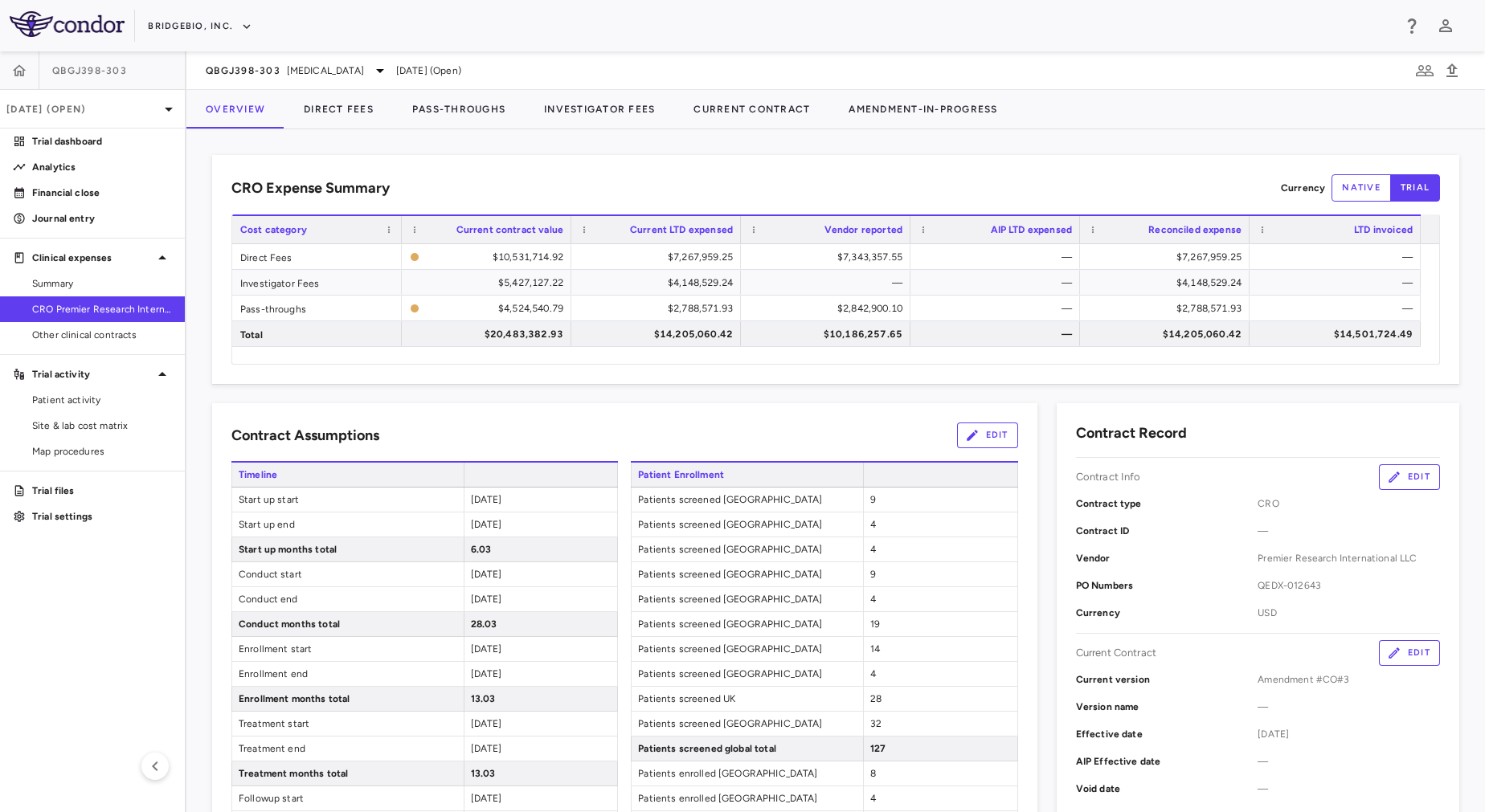
drag, startPoint x: 1948, startPoint y: 1, endPoint x: 792, endPoint y: 144, distance: 1164.8
click at [792, 144] on div "CRO Expense Summary Currency native trial Drag here to set row groups Drag here…" at bounding box center [835, 470] width 1299 height 683
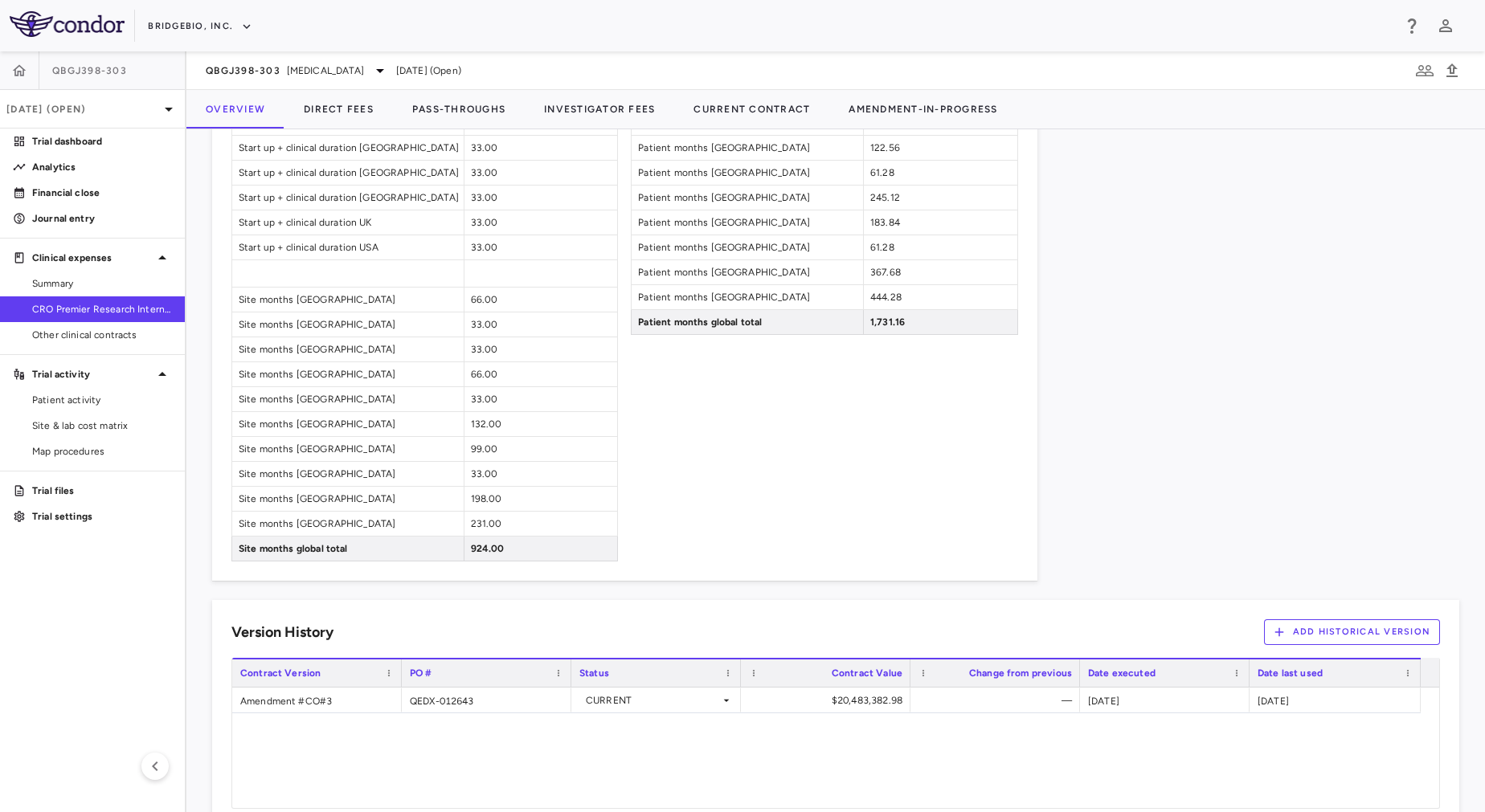
scroll to position [1354, 0]
click at [324, 104] on button "Direct Fees" at bounding box center [338, 109] width 108 height 38
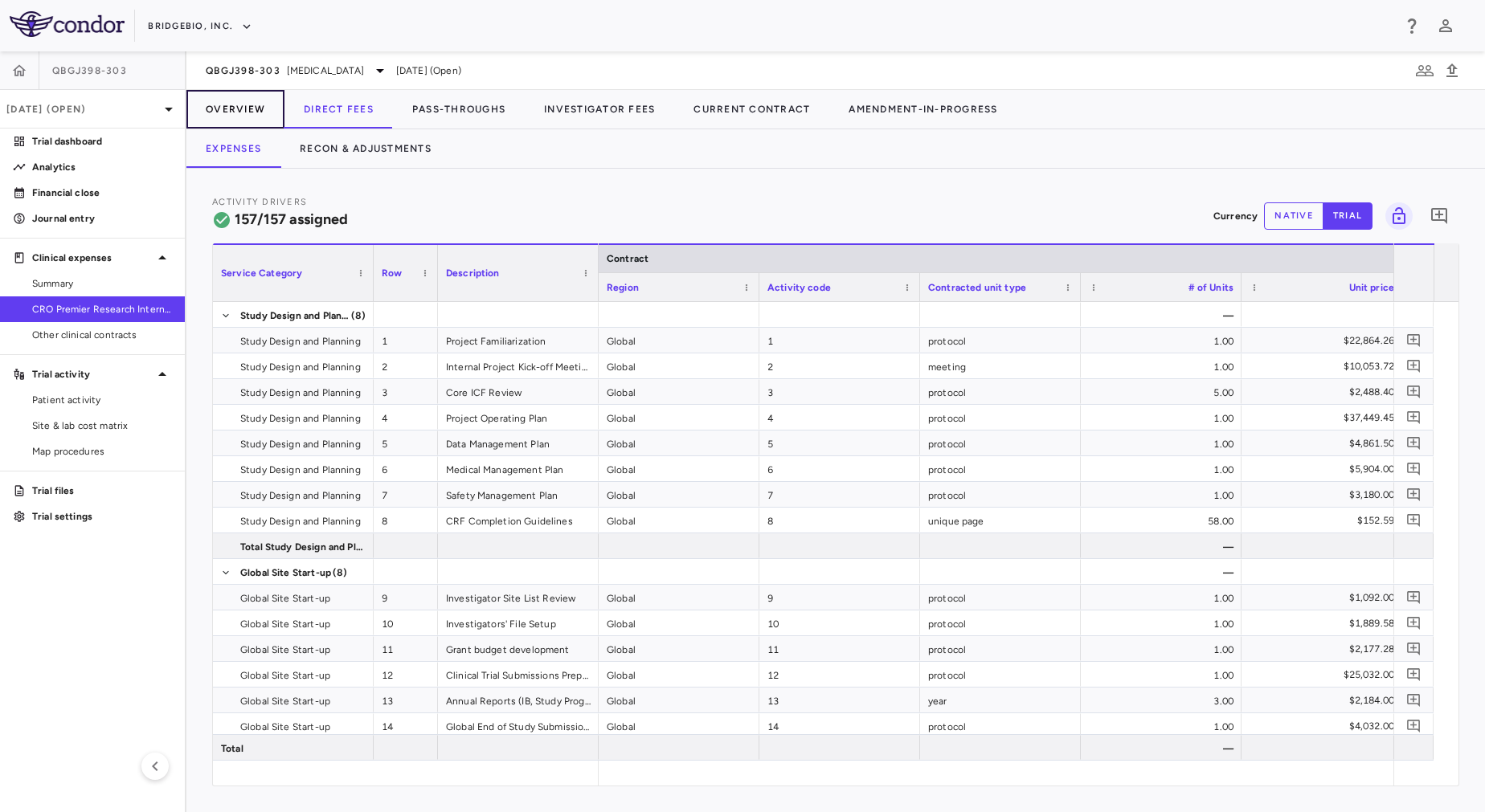
click at [242, 110] on button "Overview" at bounding box center [235, 109] width 98 height 38
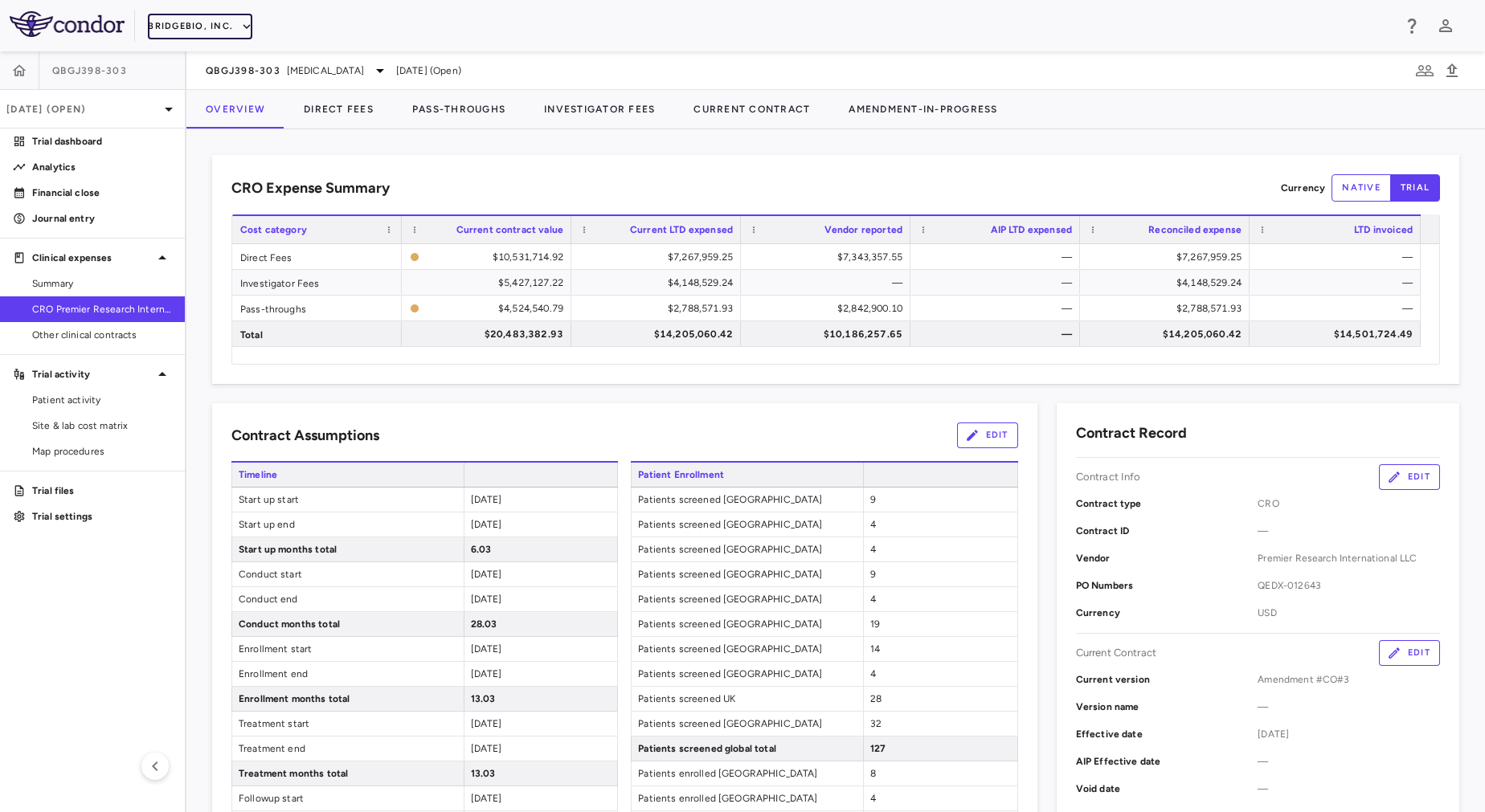
click at [217, 23] on button "BridgeBio, Inc." at bounding box center [200, 27] width 104 height 26
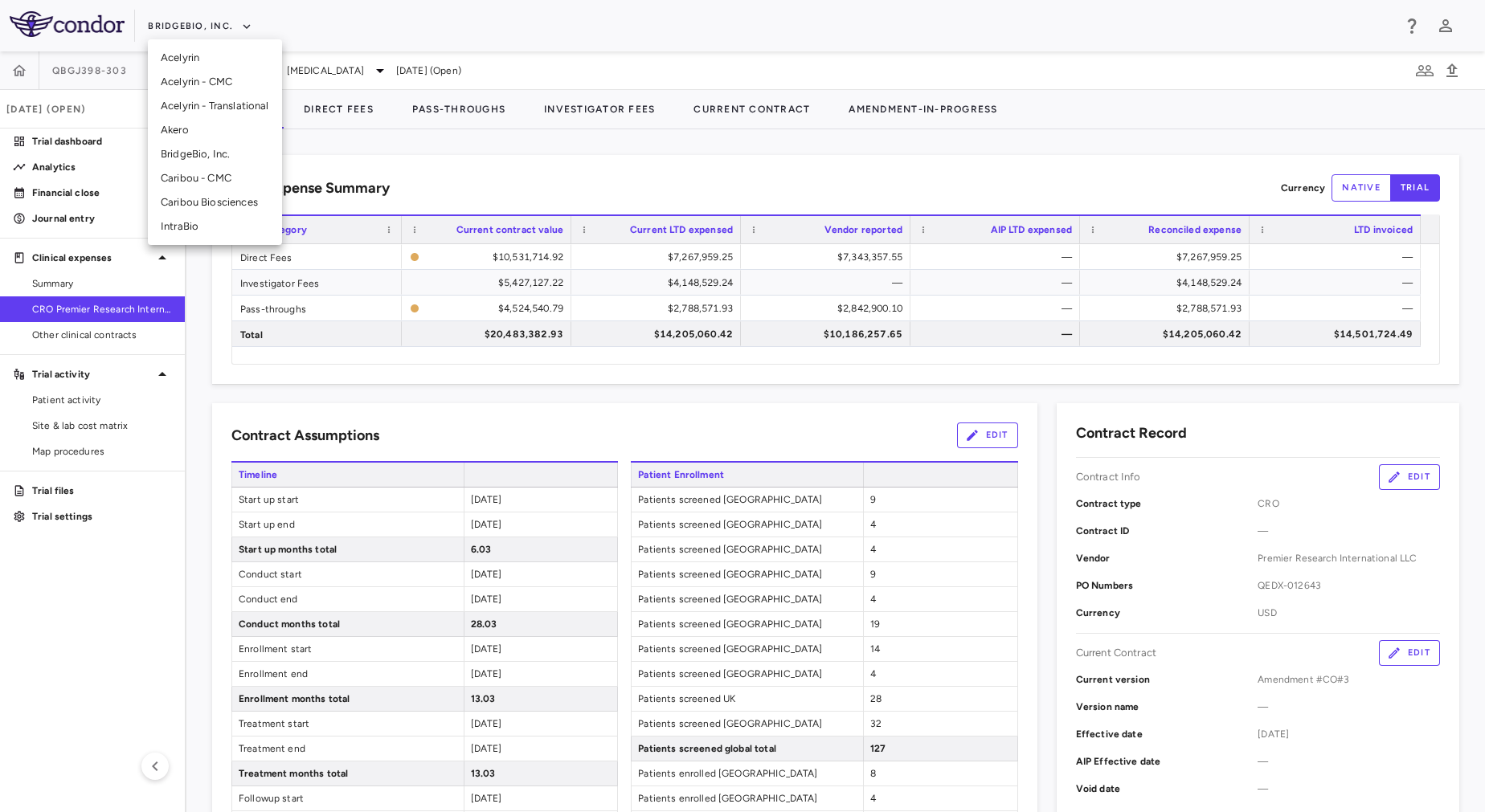
click at [405, 153] on div at bounding box center [742, 406] width 1485 height 812
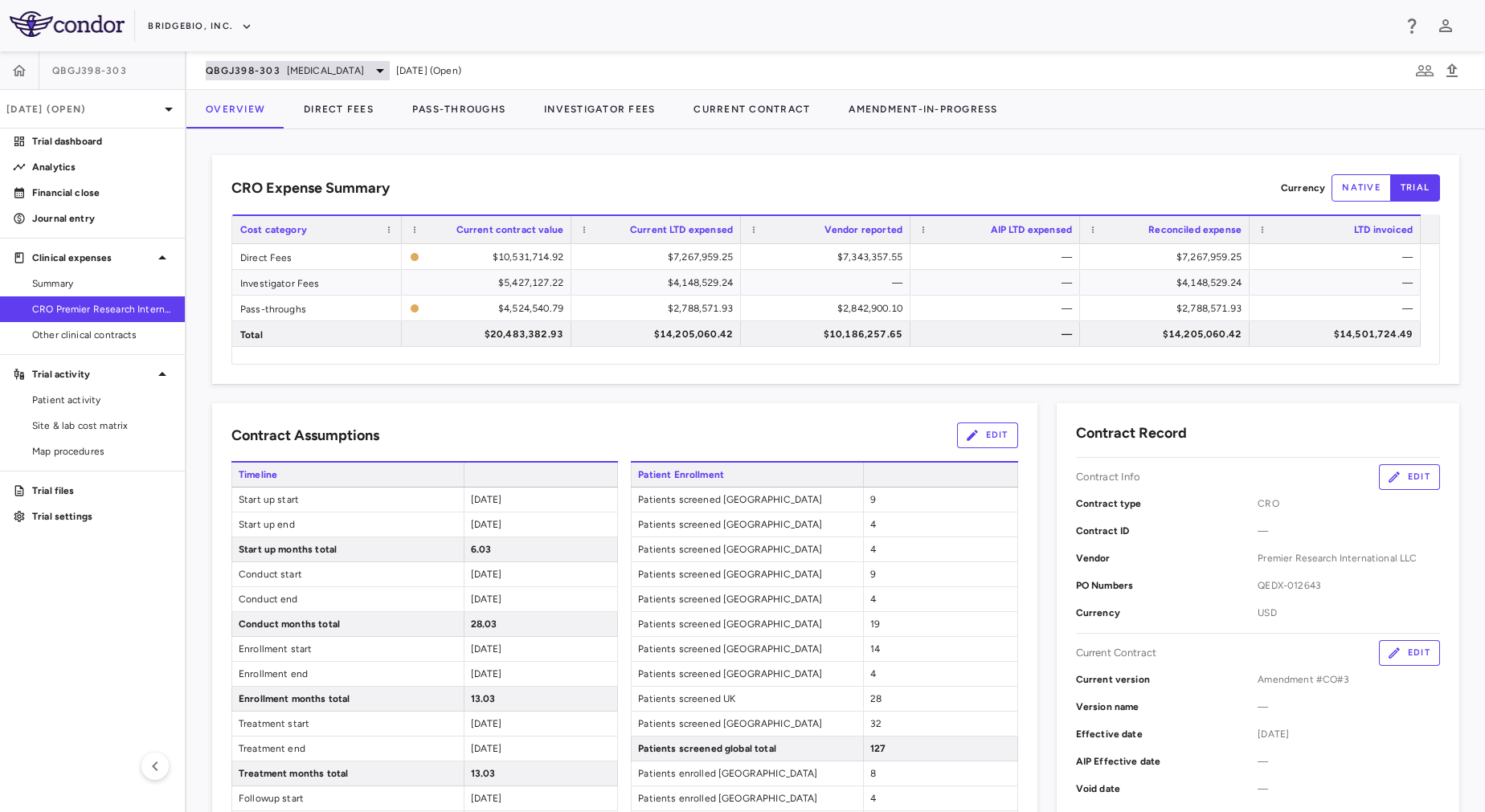
click at [318, 69] on span "[MEDICAL_DATA]" at bounding box center [325, 71] width 77 height 15
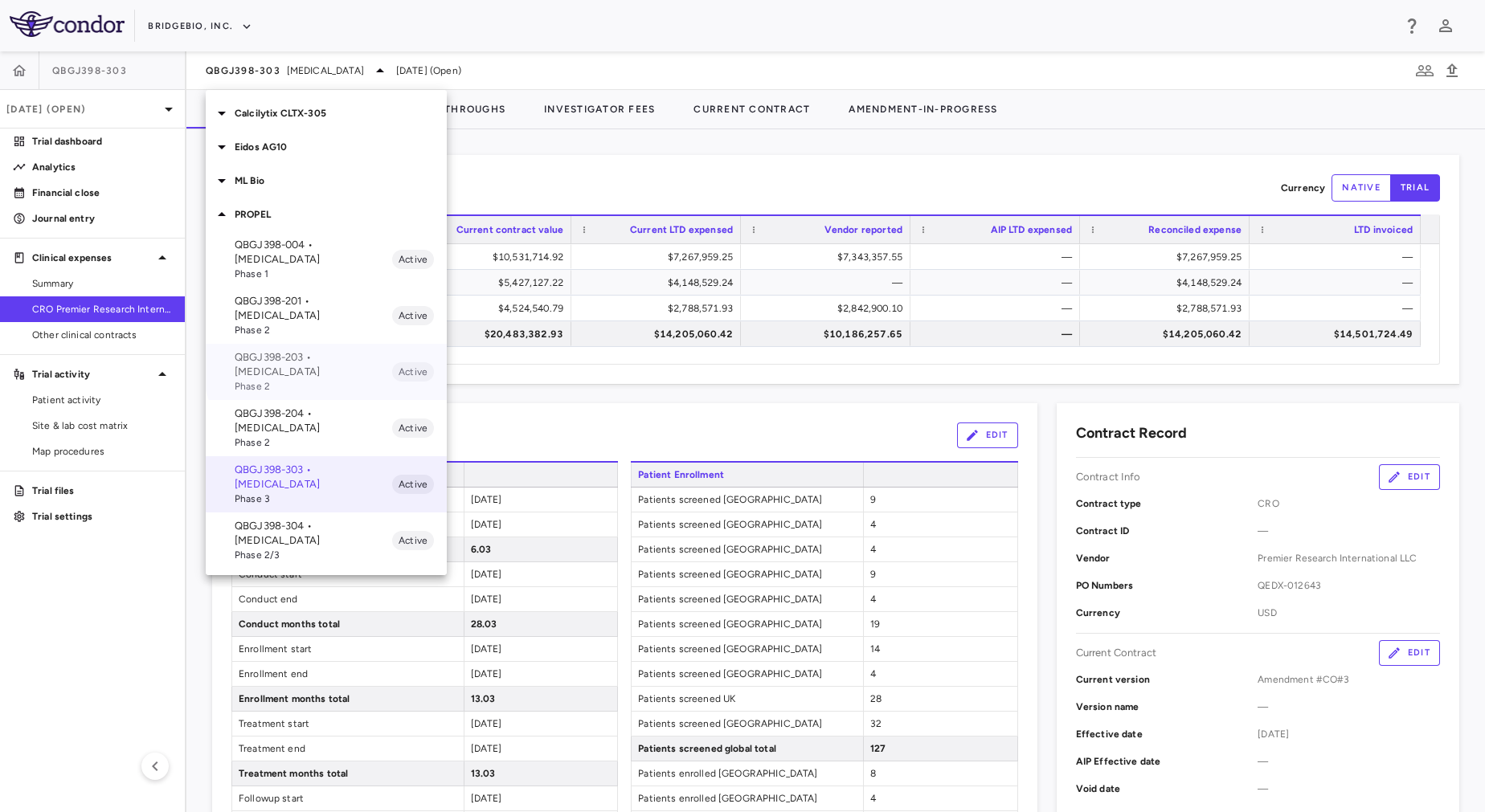
click at [349, 350] on p "QBGJ398-203 • [MEDICAL_DATA]" at bounding box center [314, 365] width 158 height 29
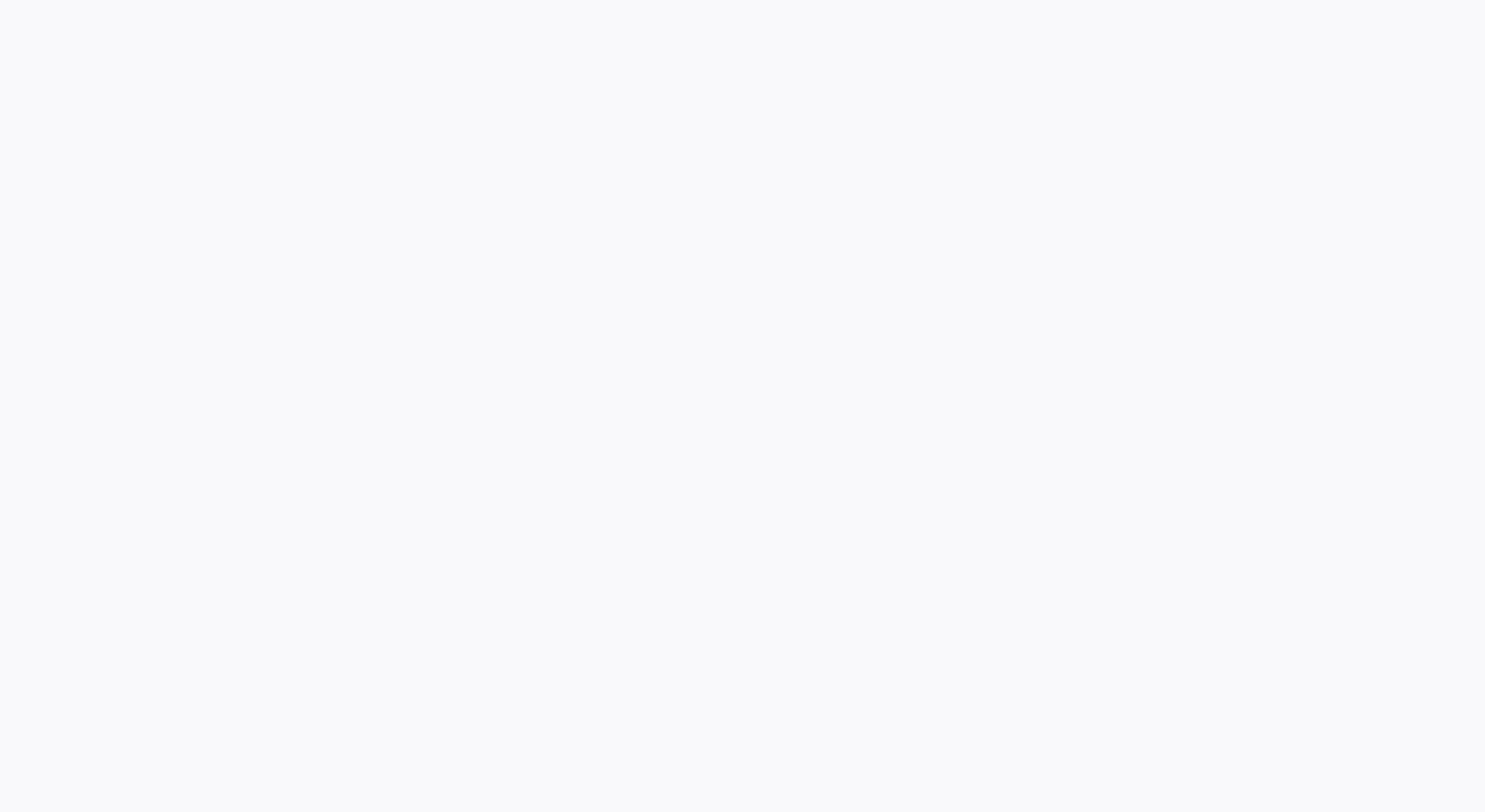
click at [805, 551] on div at bounding box center [742, 406] width 1485 height 812
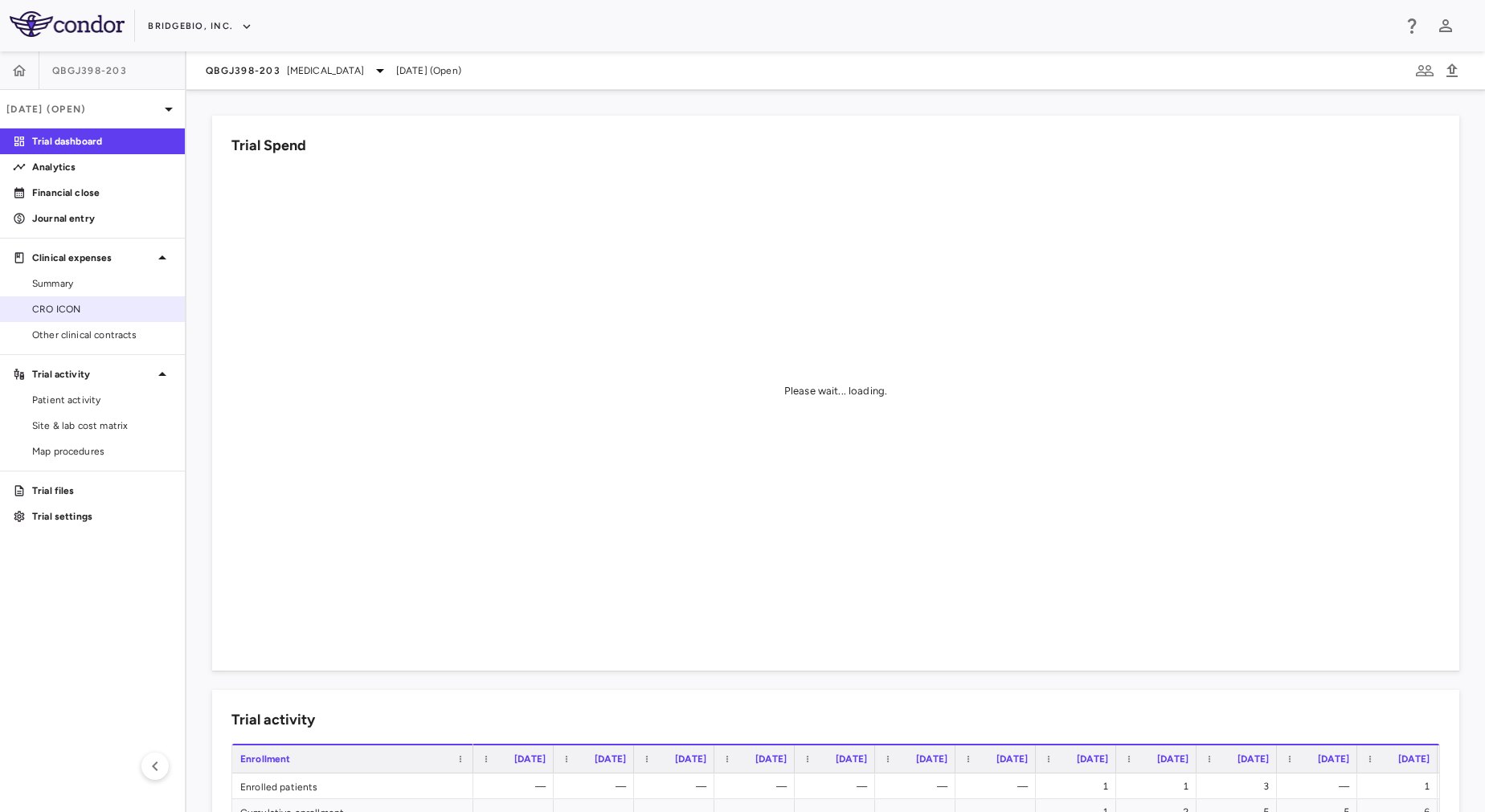
click at [82, 314] on span "CRO ICON" at bounding box center [102, 310] width 140 height 15
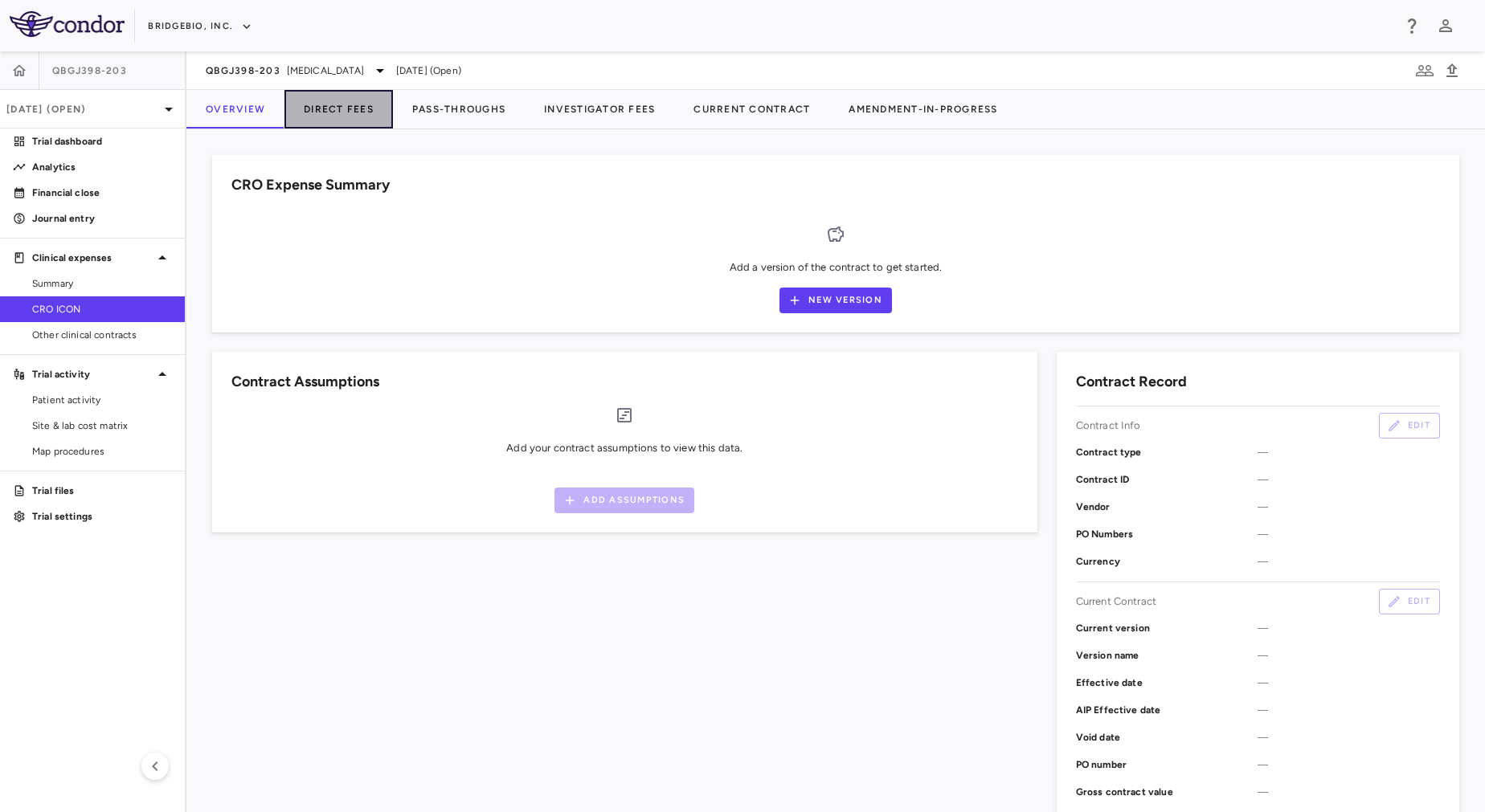
click at [356, 114] on button "Direct Fees" at bounding box center [338, 109] width 108 height 38
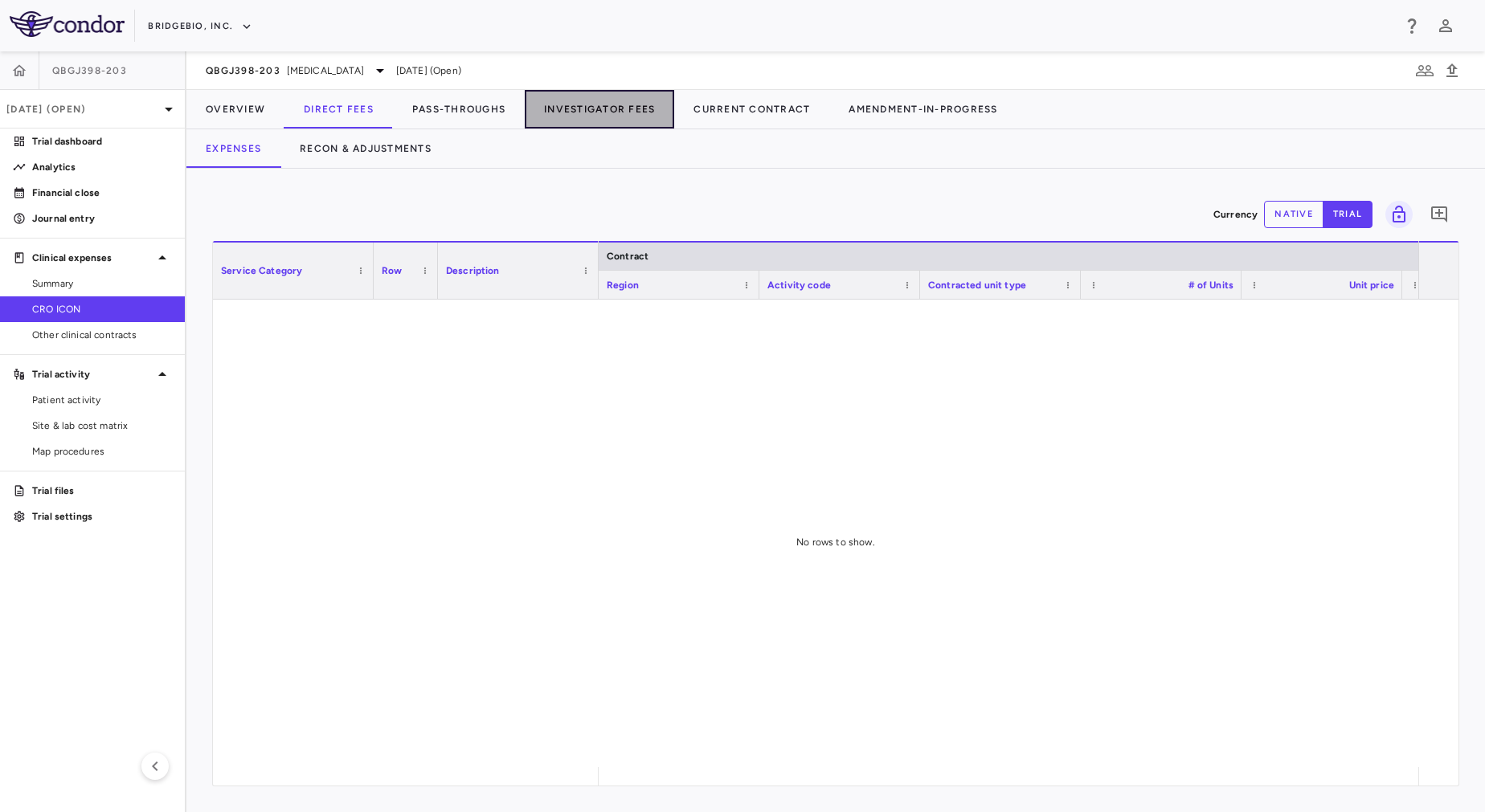
click at [597, 108] on button "Investigator Fees" at bounding box center [599, 109] width 149 height 38
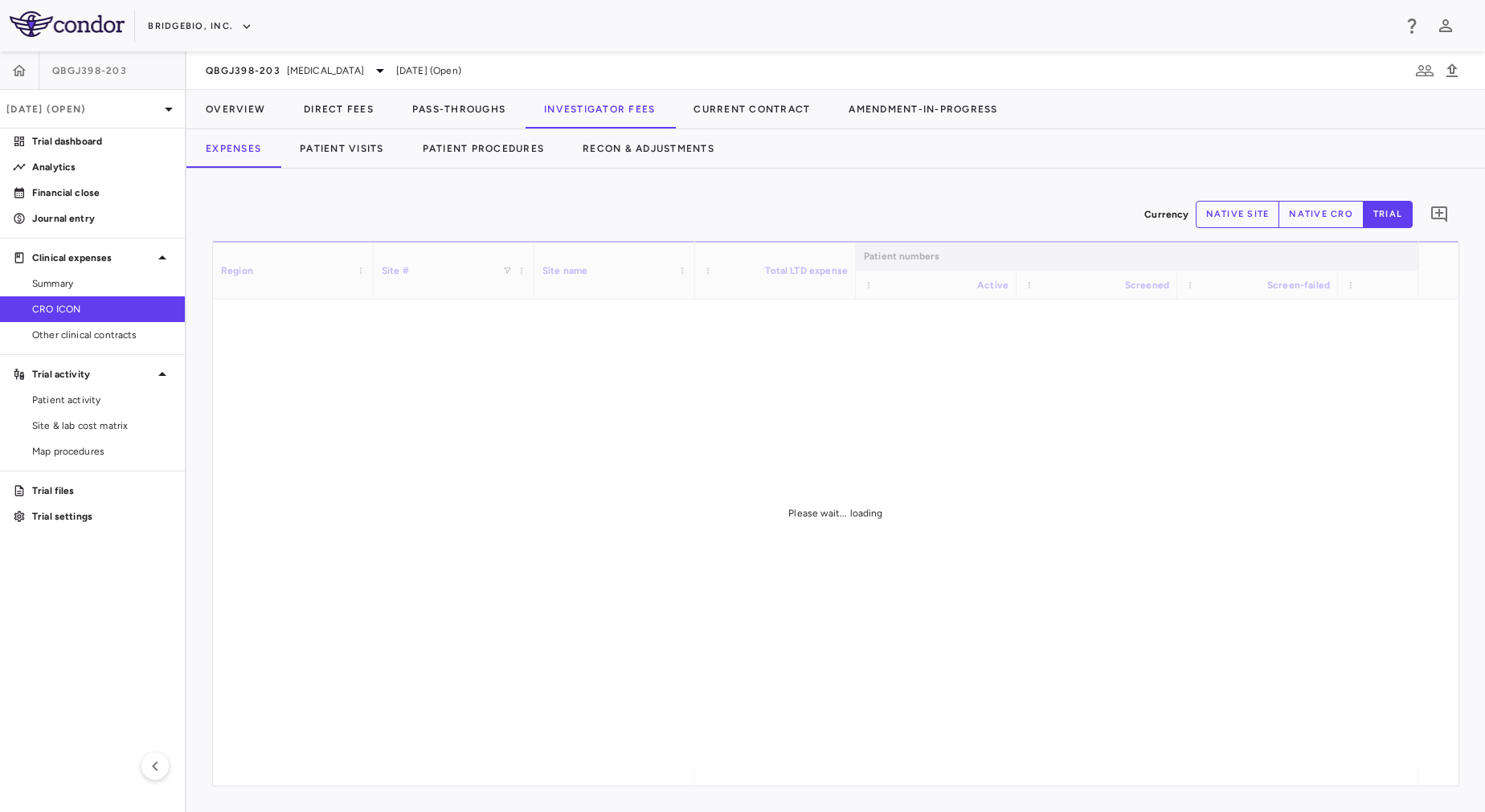
click at [1207, 196] on div "Currency native site native cro trial 0" at bounding box center [835, 214] width 1248 height 40
click at [1224, 216] on button "native site" at bounding box center [1238, 214] width 84 height 27
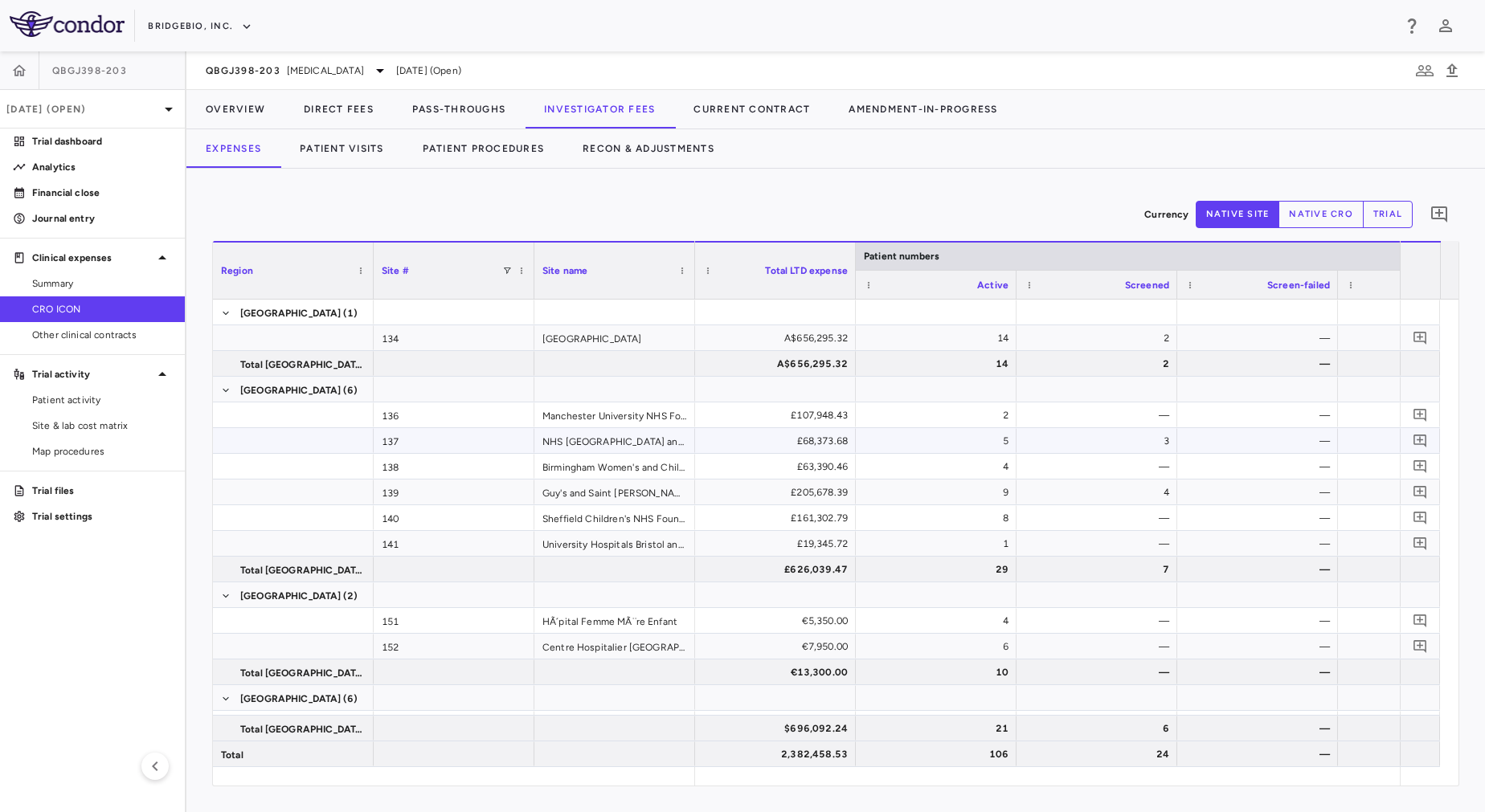
type button "site"
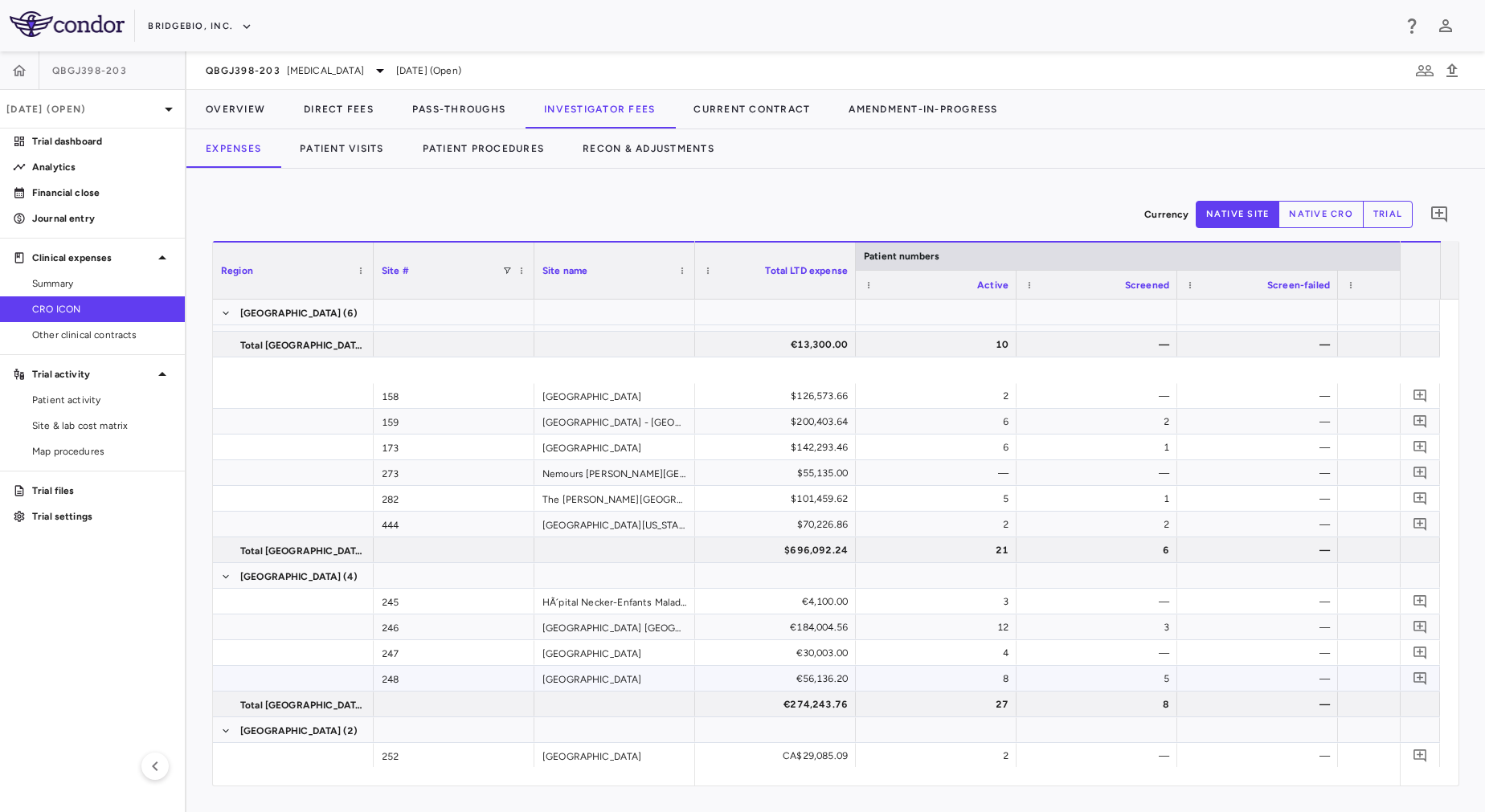
scroll to position [407, 0]
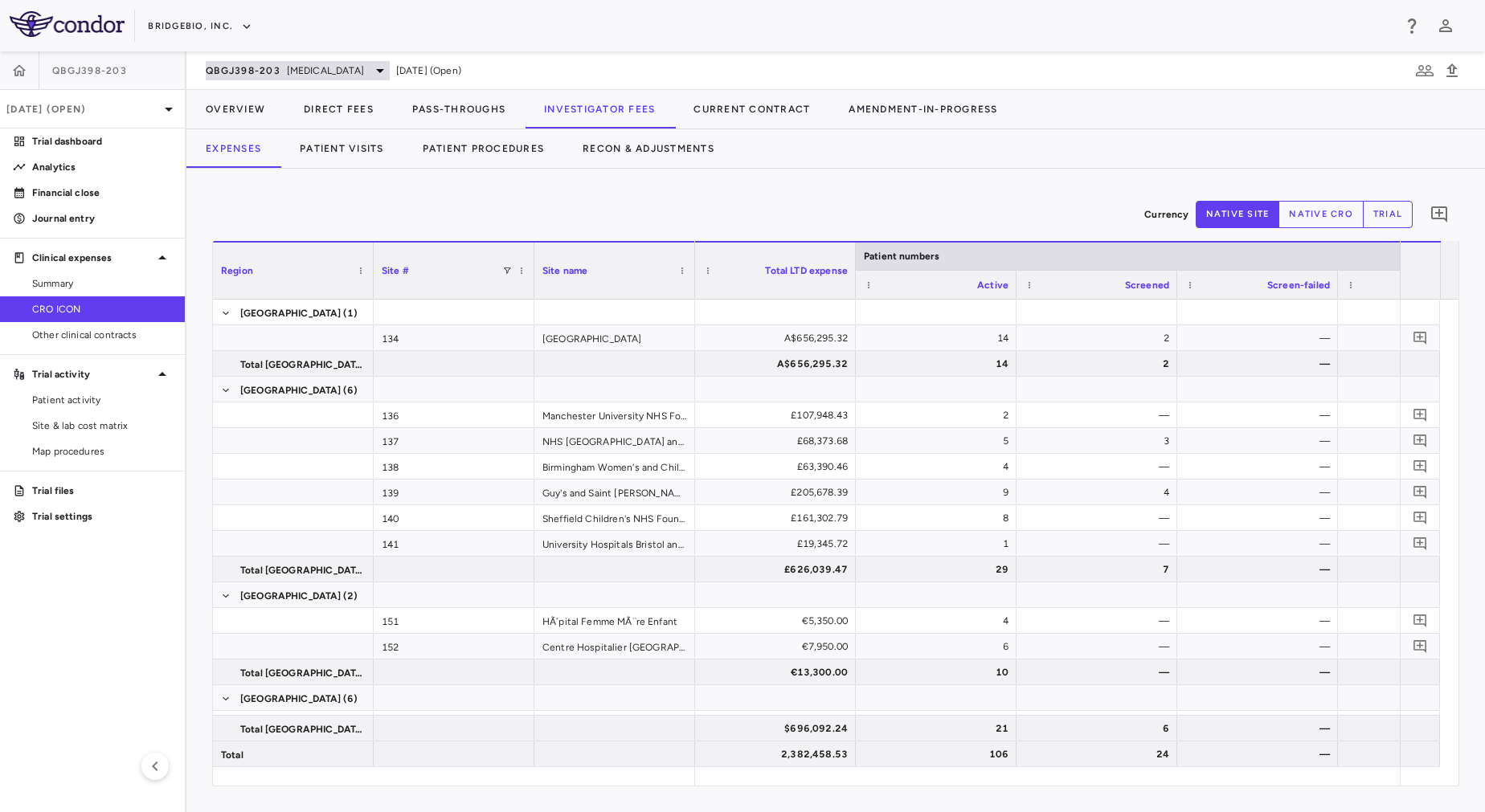
click at [337, 68] on span "[MEDICAL_DATA]" at bounding box center [325, 71] width 77 height 15
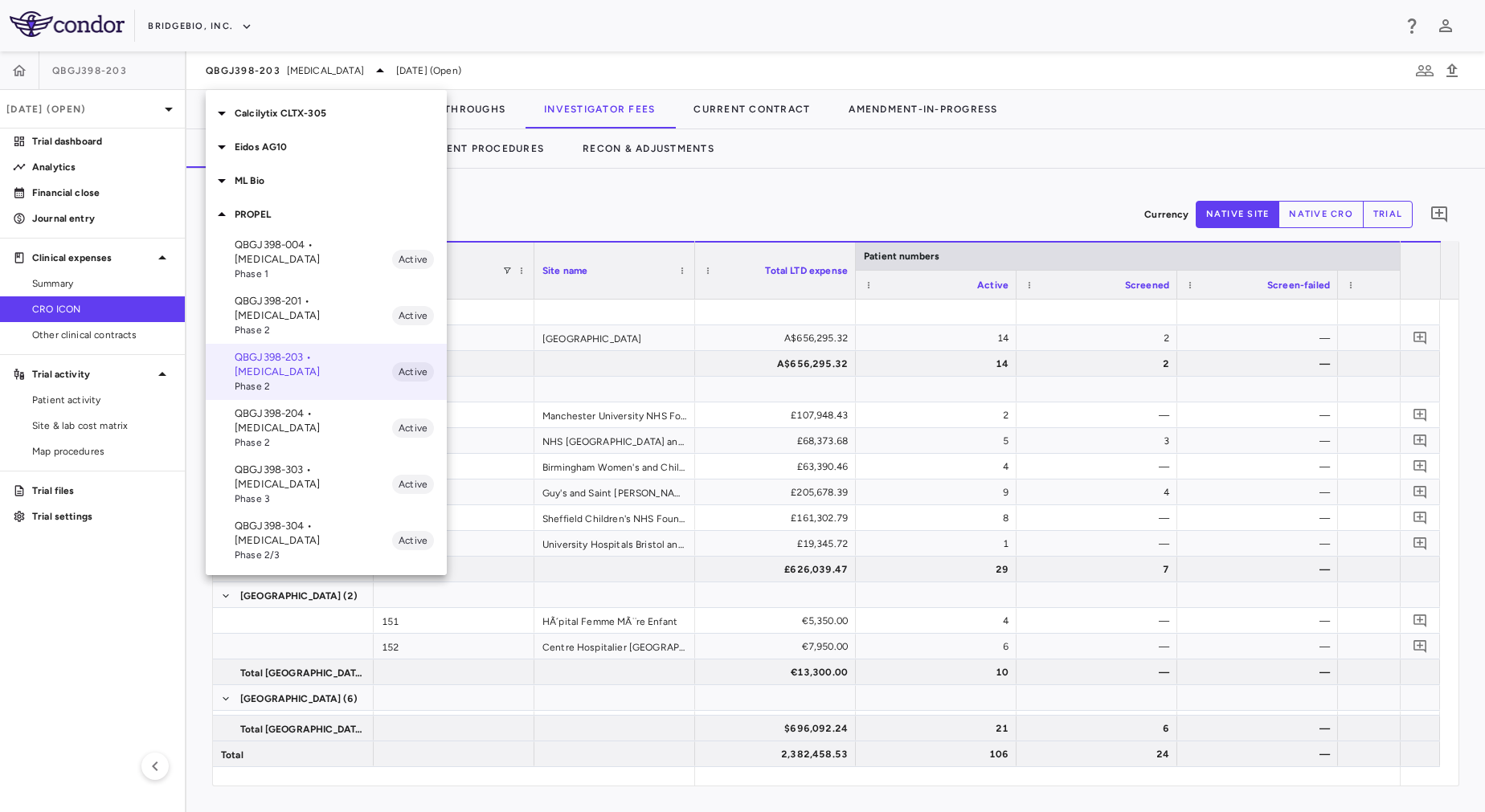
click at [291, 463] on p "QBGJ398-303 • [MEDICAL_DATA]" at bounding box center [314, 477] width 158 height 29
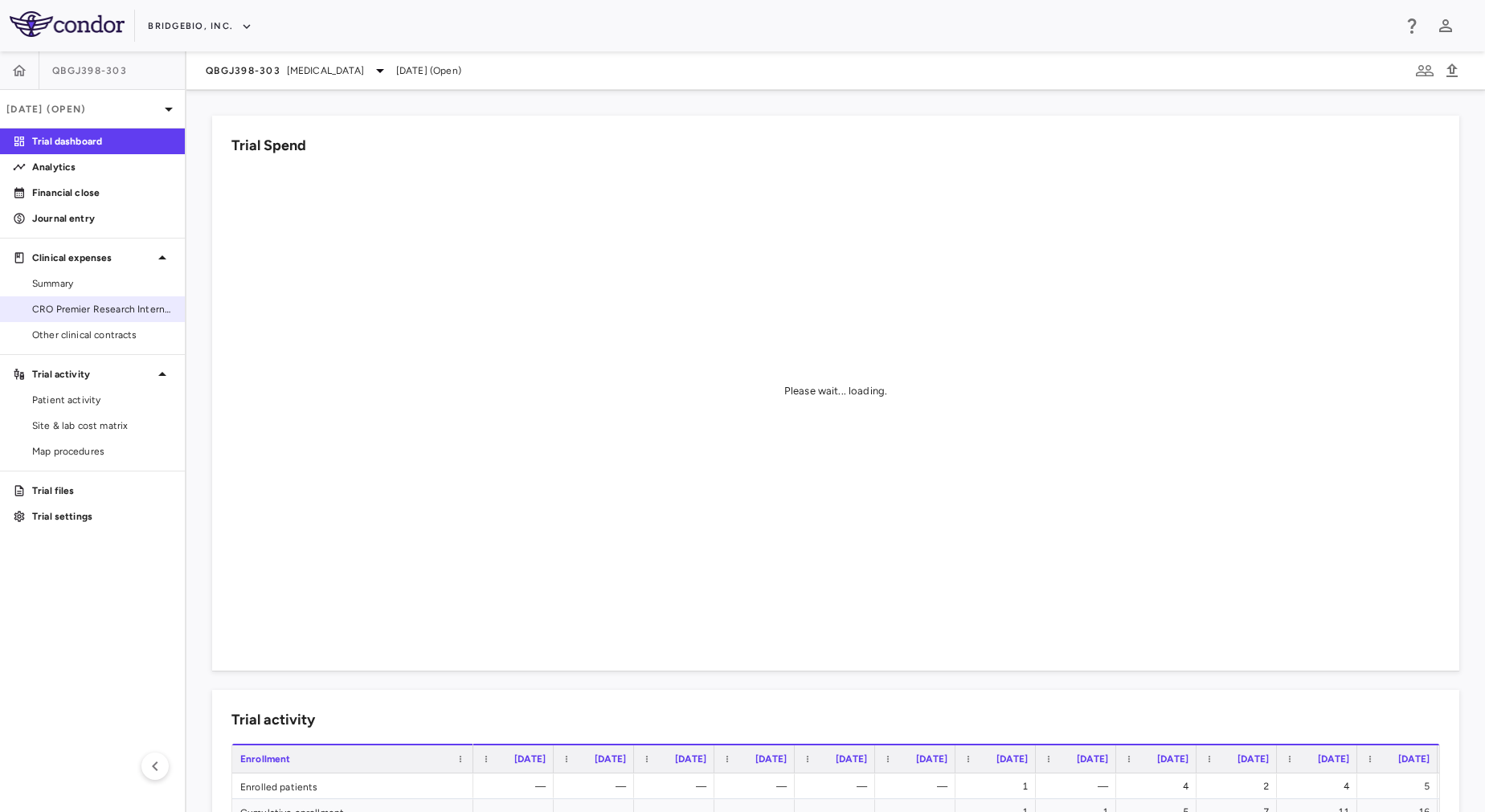
click at [140, 307] on span "CRO Premier Research International LLC" at bounding box center [102, 310] width 140 height 15
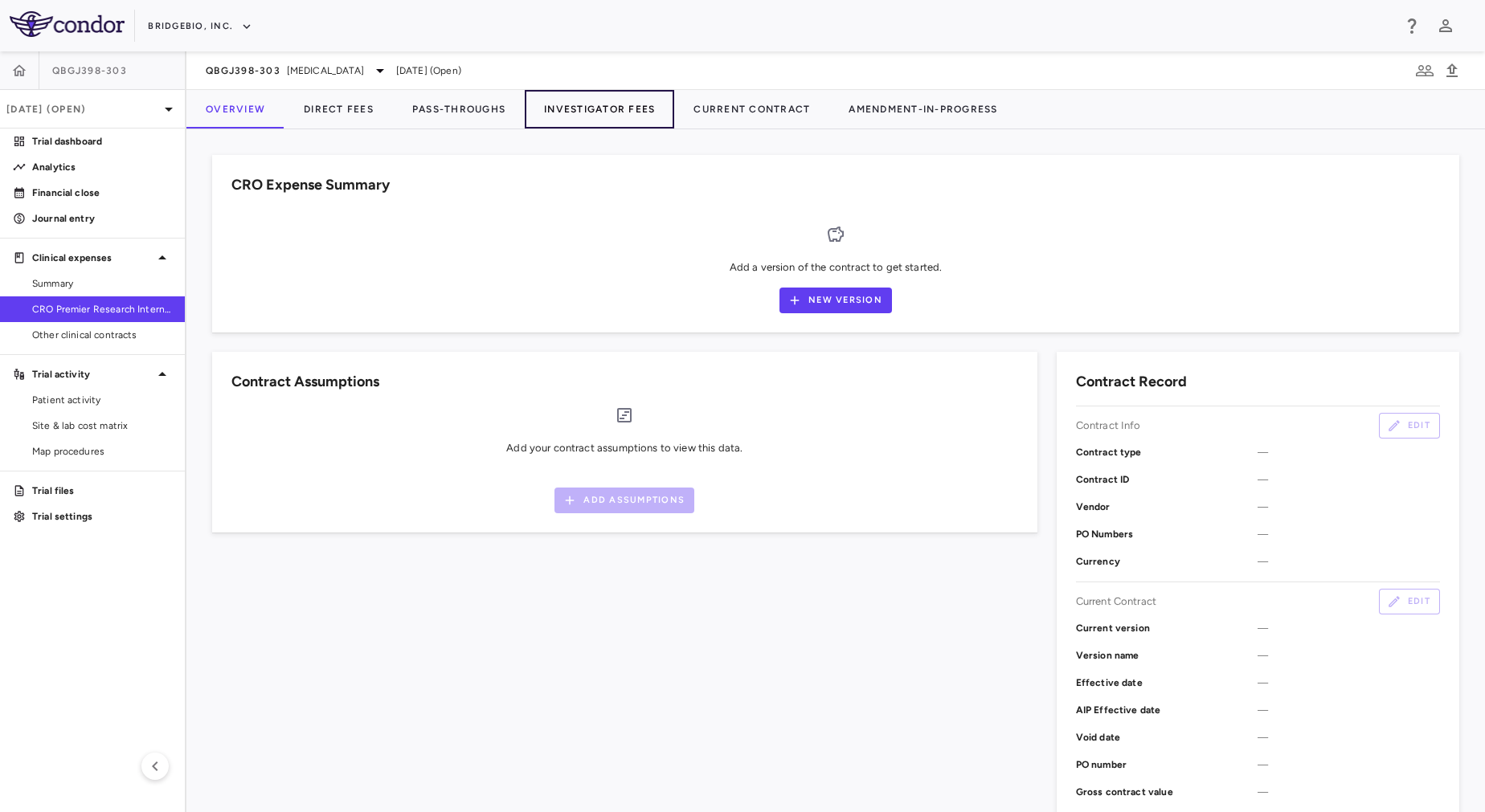
click at [605, 104] on button "Investigator Fees" at bounding box center [599, 109] width 149 height 38
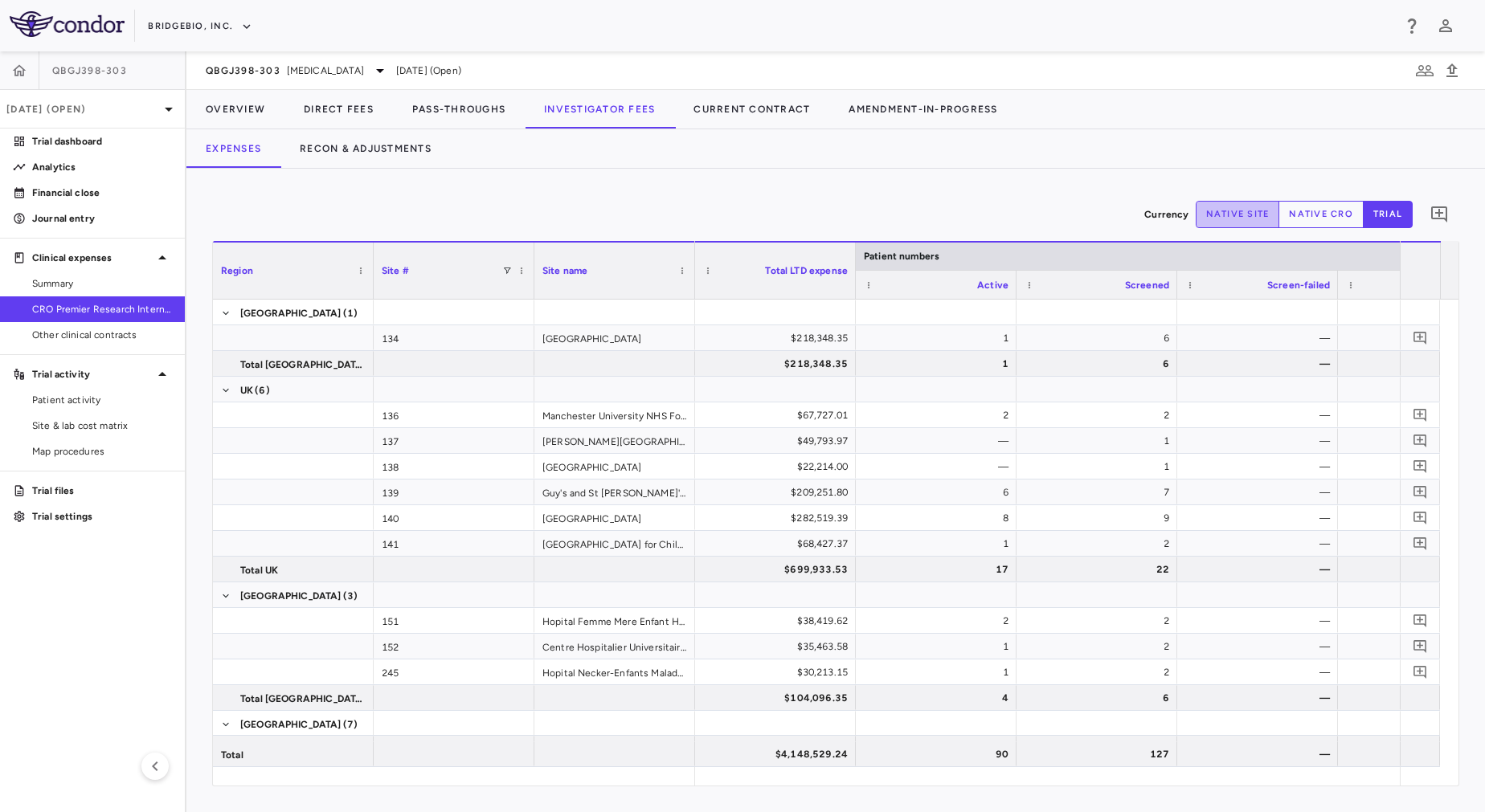
click at [1238, 218] on button "native site" at bounding box center [1238, 214] width 84 height 27
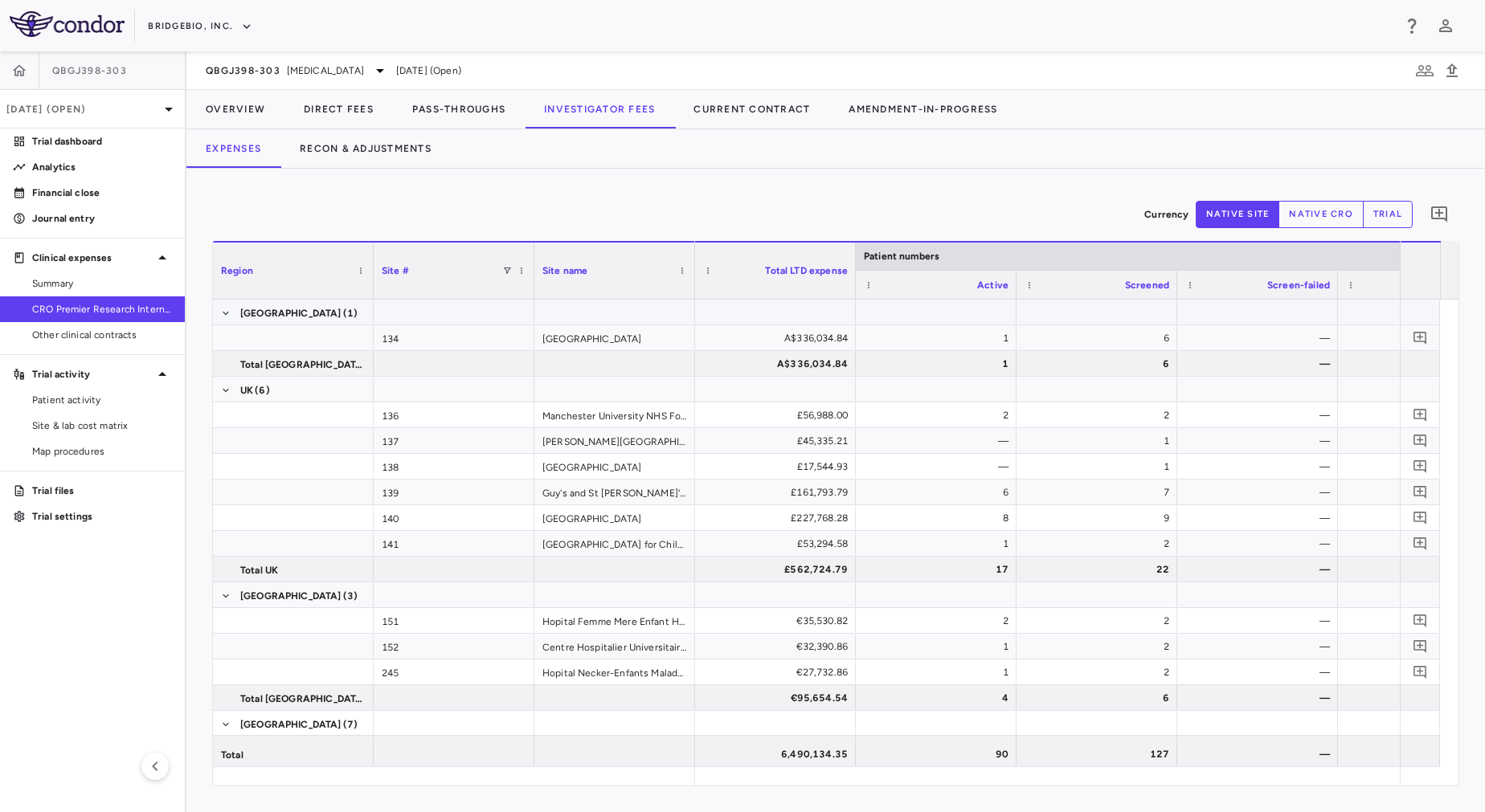
click at [577, 318] on div at bounding box center [614, 312] width 160 height 25
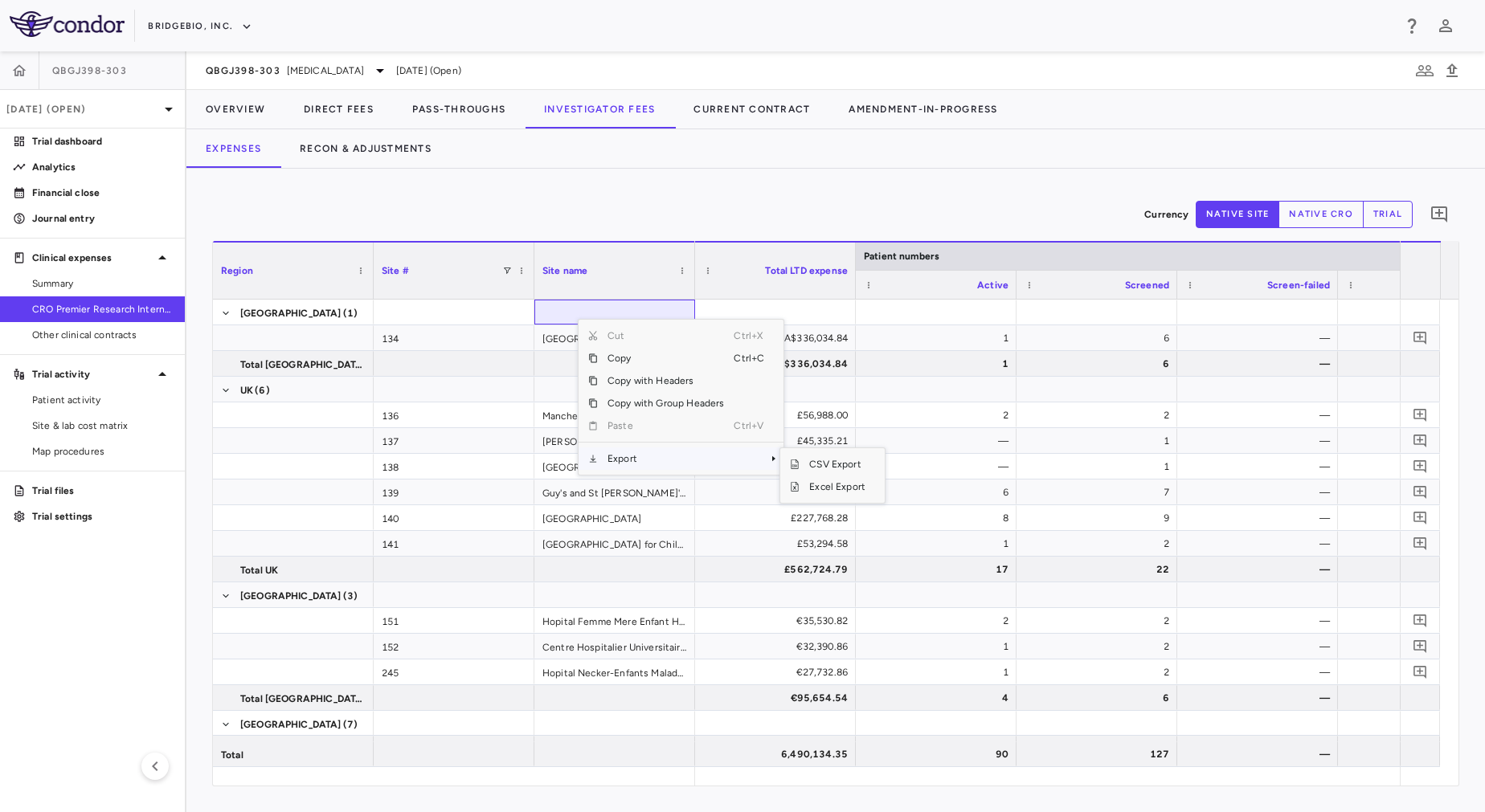
click at [688, 458] on span "Export" at bounding box center [666, 458] width 136 height 23
click at [819, 486] on span "Excel Export" at bounding box center [837, 487] width 75 height 23
click at [753, 163] on div "Expenses Recon & Adjustments" at bounding box center [835, 148] width 1299 height 38
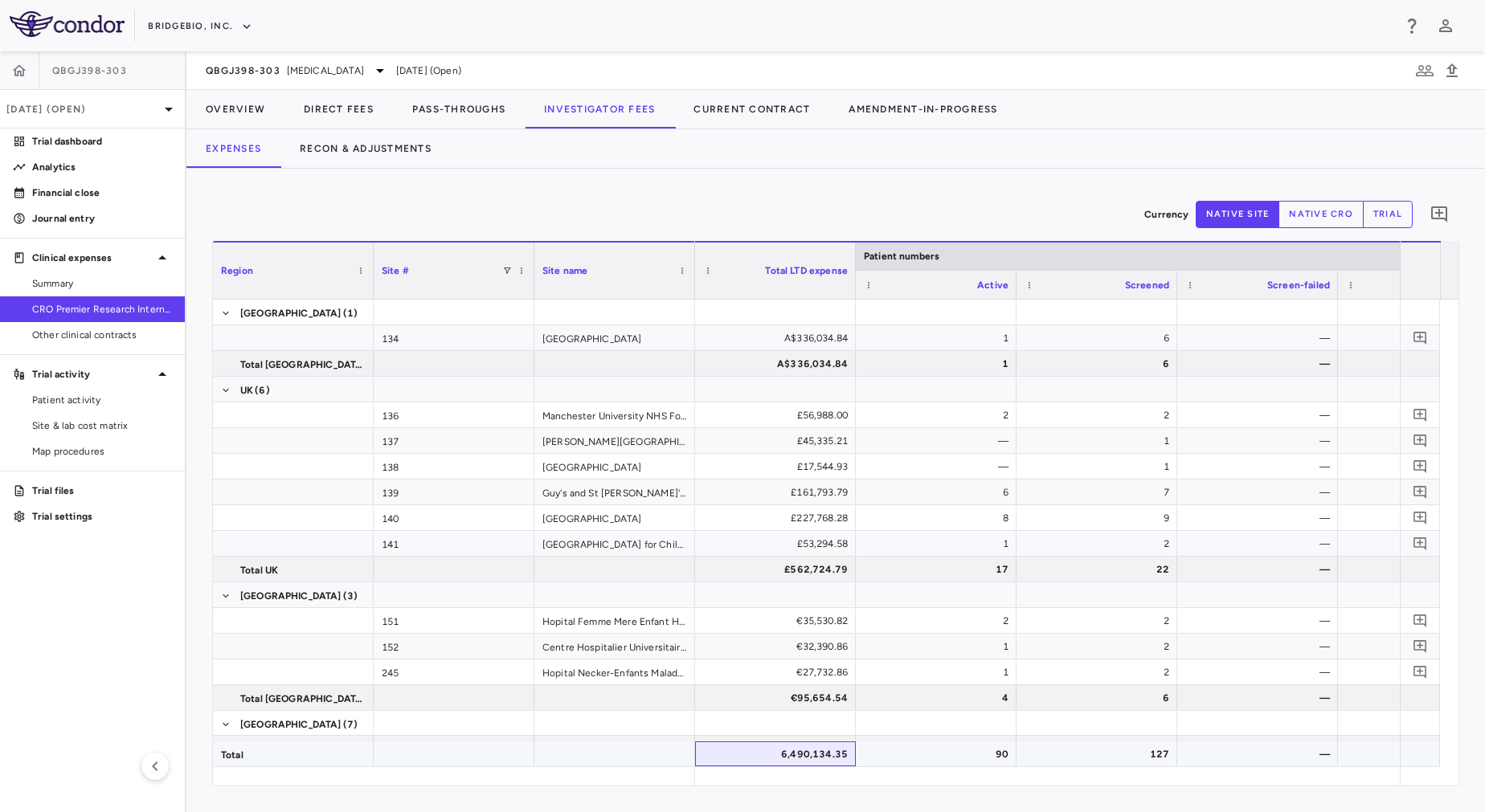
click at [794, 755] on div "6,490,134.35" at bounding box center [778, 754] width 138 height 26
click at [941, 185] on div "Currency native site native cro trial 0 Region Drag here to set column labels R…" at bounding box center [835, 490] width 1299 height 643
click at [310, 112] on button "Direct Fees" at bounding box center [338, 109] width 108 height 38
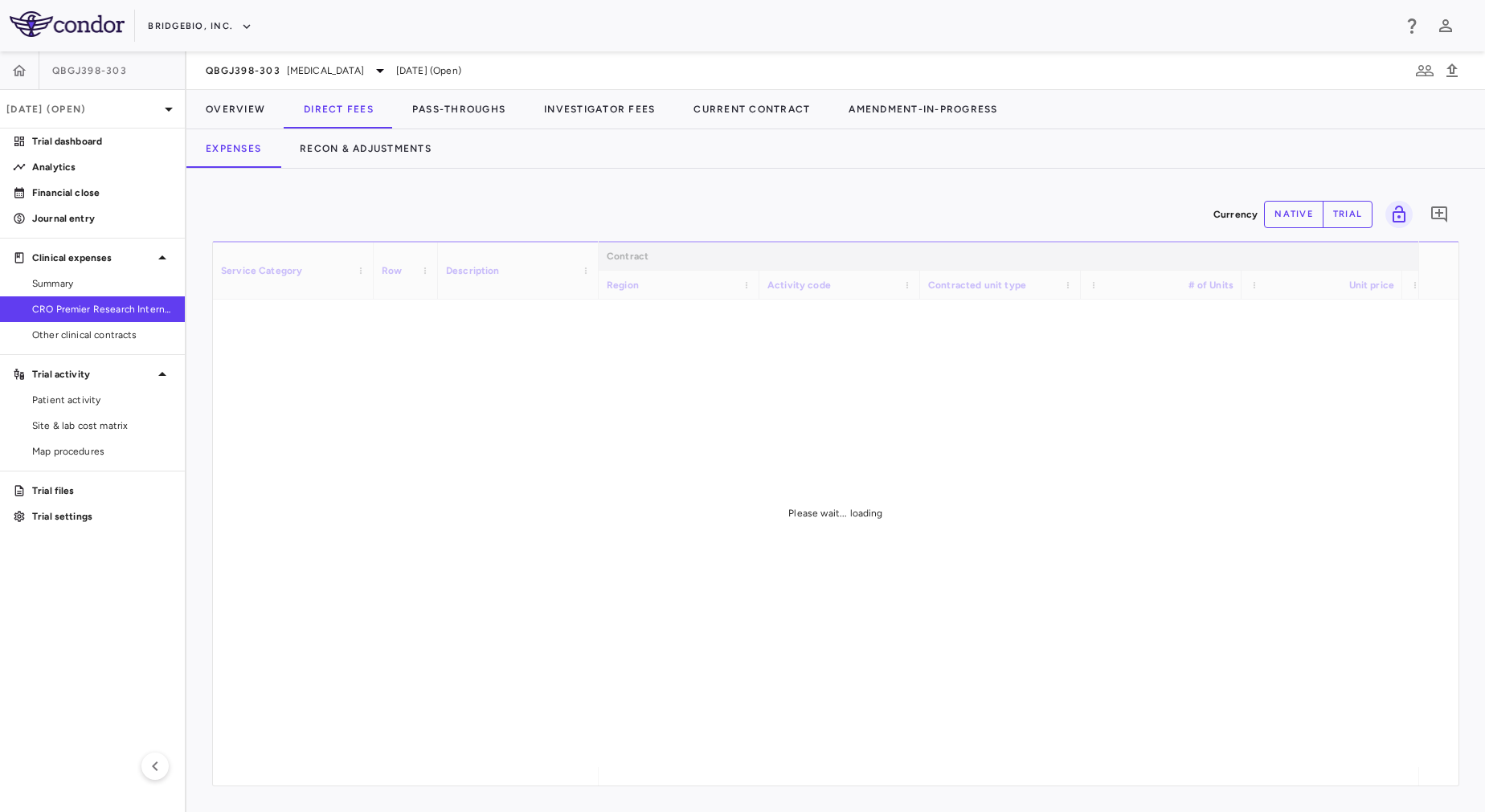
click at [313, 219] on div "Currency native trial 0" at bounding box center [835, 214] width 1248 height 40
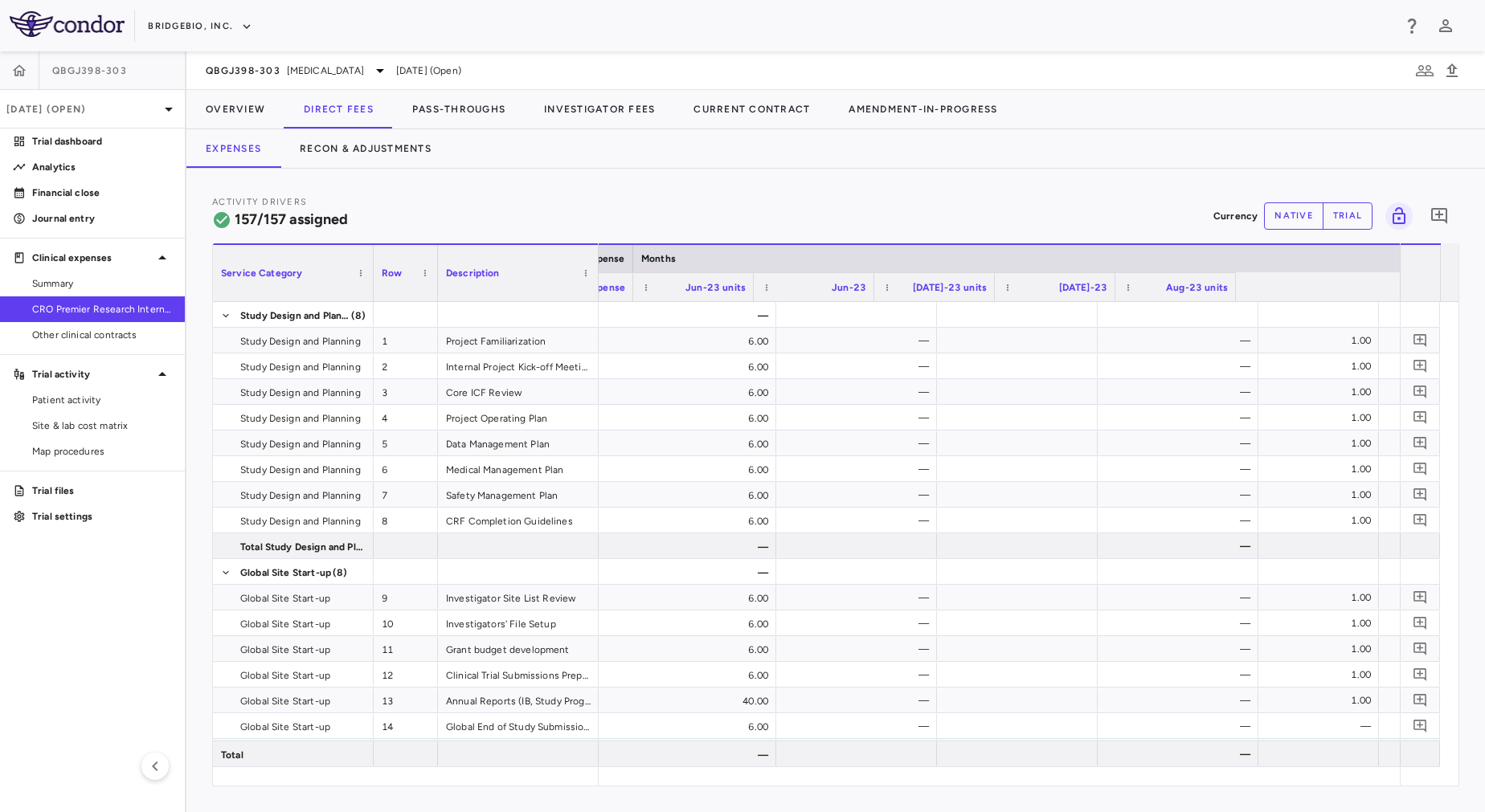
scroll to position [0, 2472]
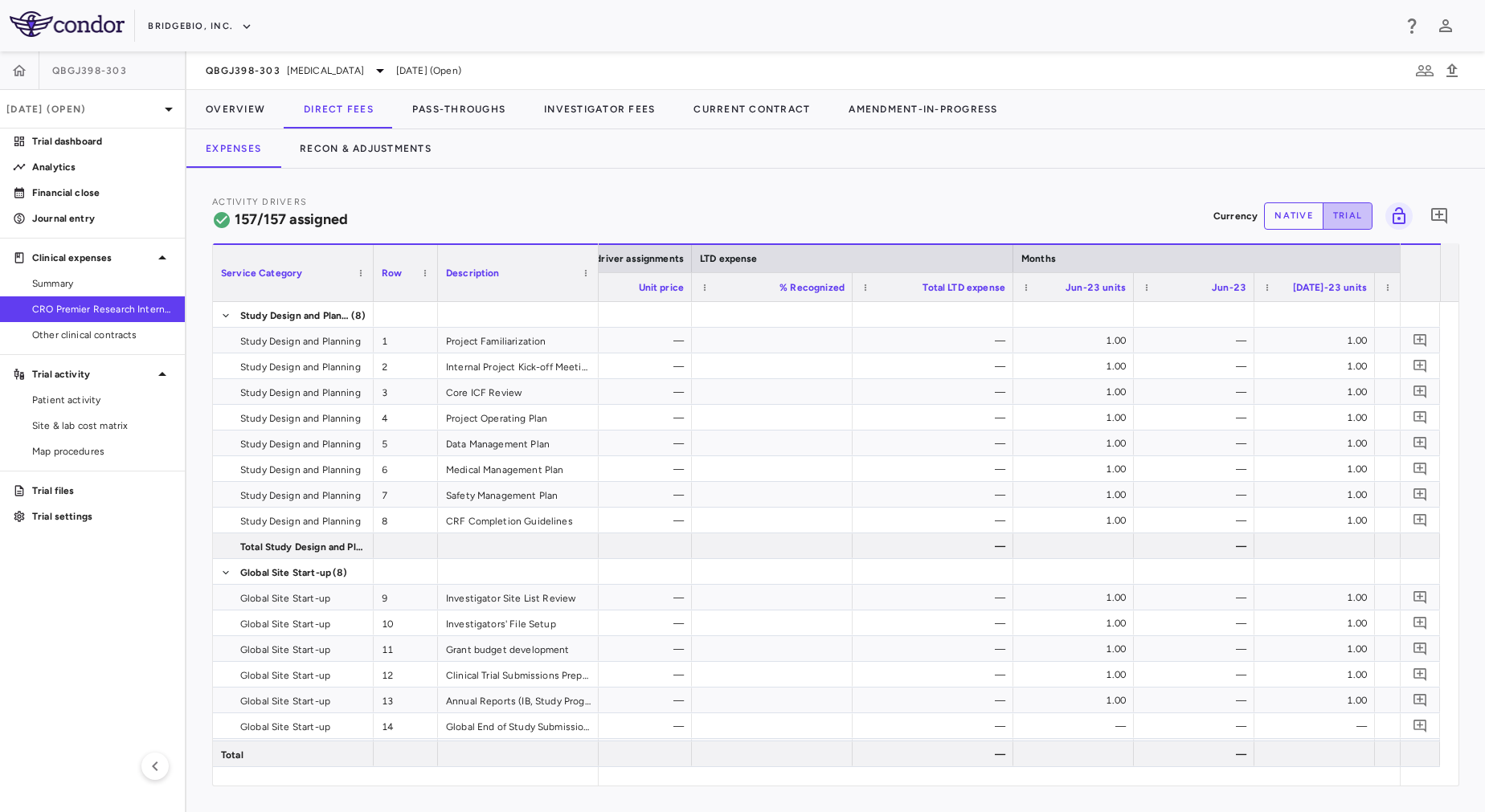
click at [1353, 214] on button "trial" at bounding box center [1348, 216] width 50 height 27
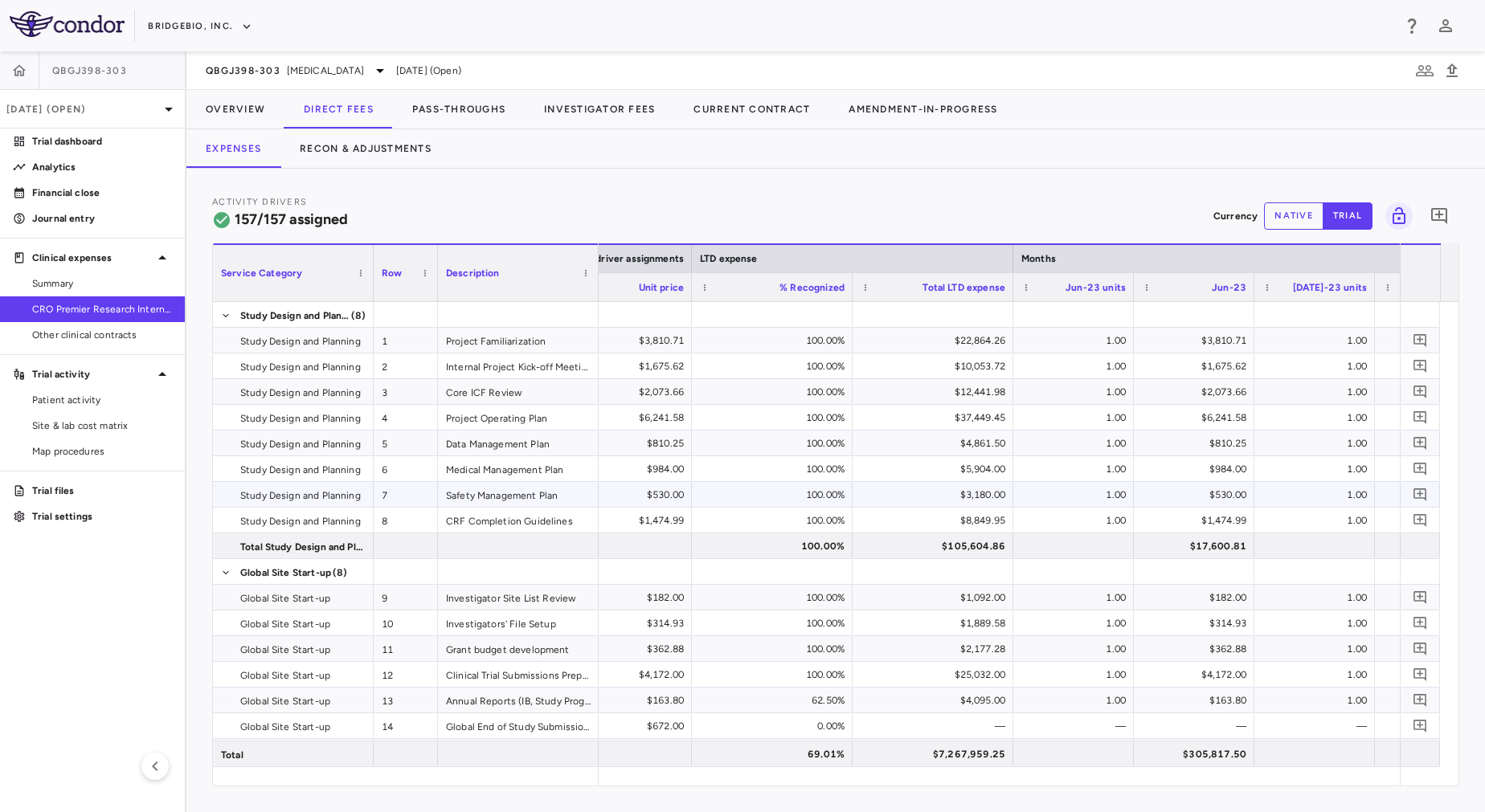
type button "trial"
click at [1290, 221] on button "native" at bounding box center [1293, 216] width 60 height 27
type button "native"
click at [725, 245] on div "LTD expense" at bounding box center [852, 258] width 322 height 29
click at [918, 316] on div at bounding box center [933, 314] width 145 height 23
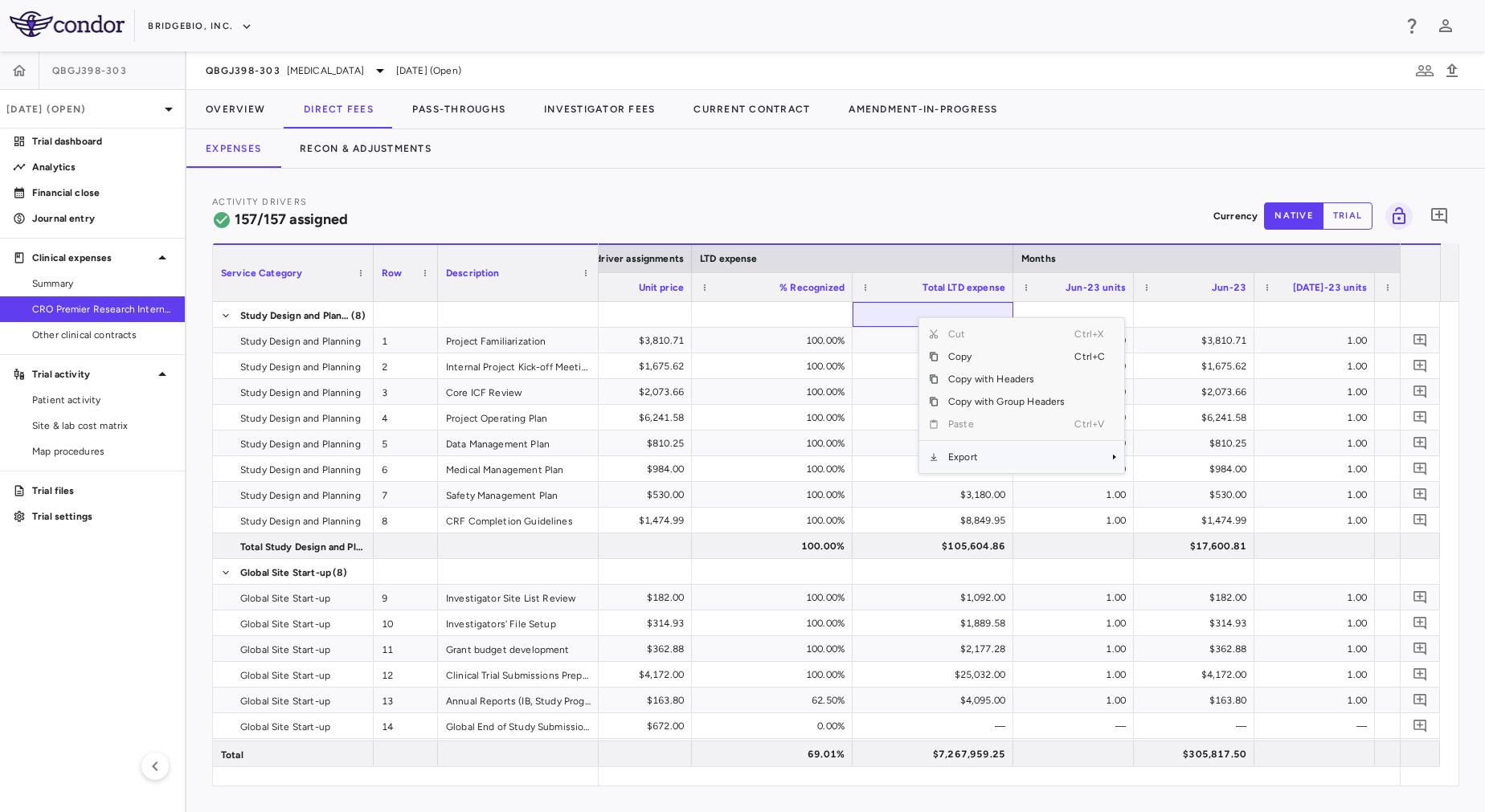
click at [998, 459] on span "Export" at bounding box center [1006, 457] width 136 height 23
drag, startPoint x: 1172, startPoint y: 488, endPoint x: 1156, endPoint y: 494, distance: 17.1
click at [1156, 494] on span "Excel Export" at bounding box center [1178, 485] width 75 height 23
click at [455, 201] on div "Activity Drivers 157/157 assigned Currency native trial 0" at bounding box center [835, 215] width 1248 height 42
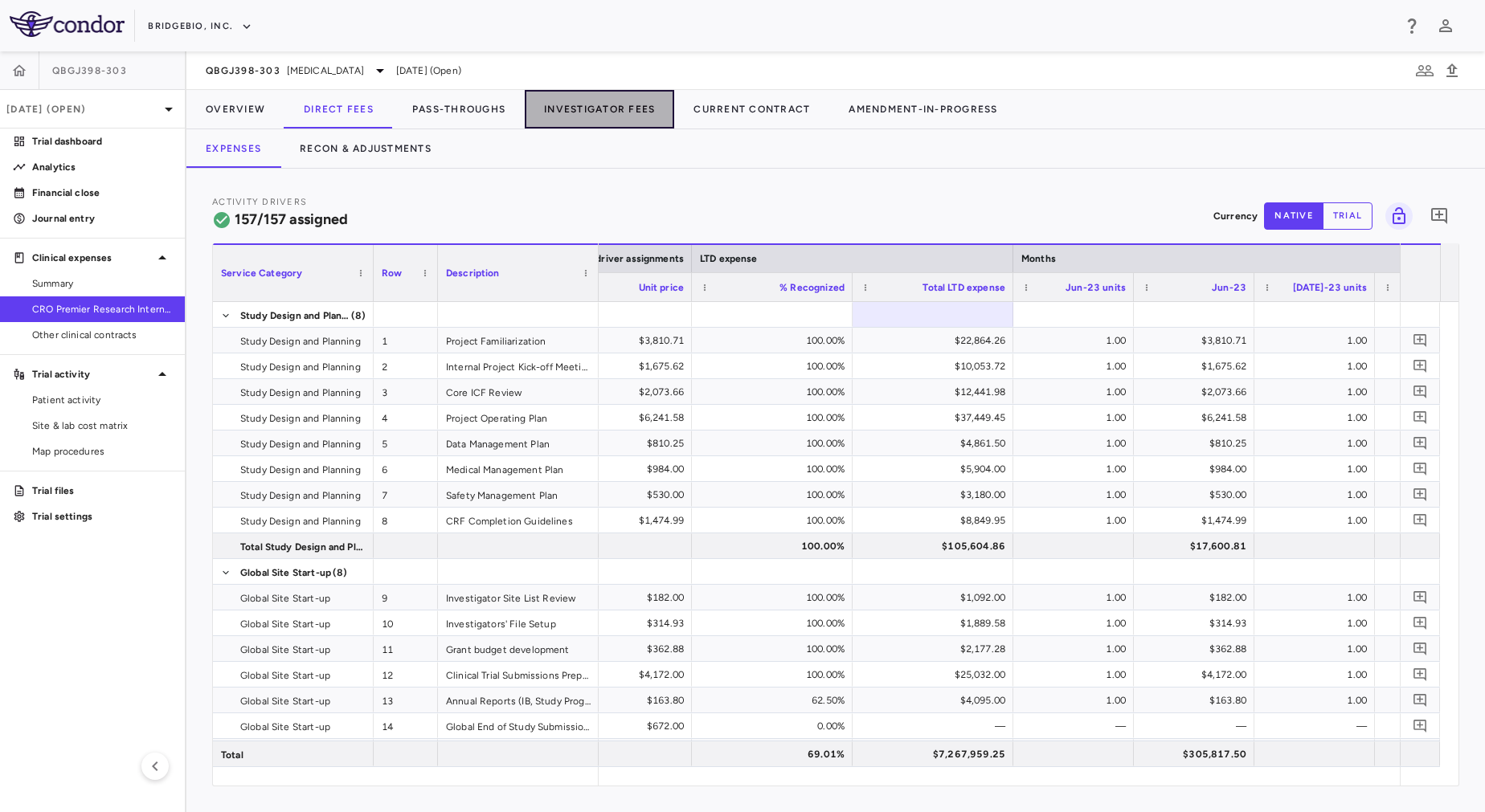
click at [591, 105] on button "Investigator Fees" at bounding box center [599, 109] width 149 height 38
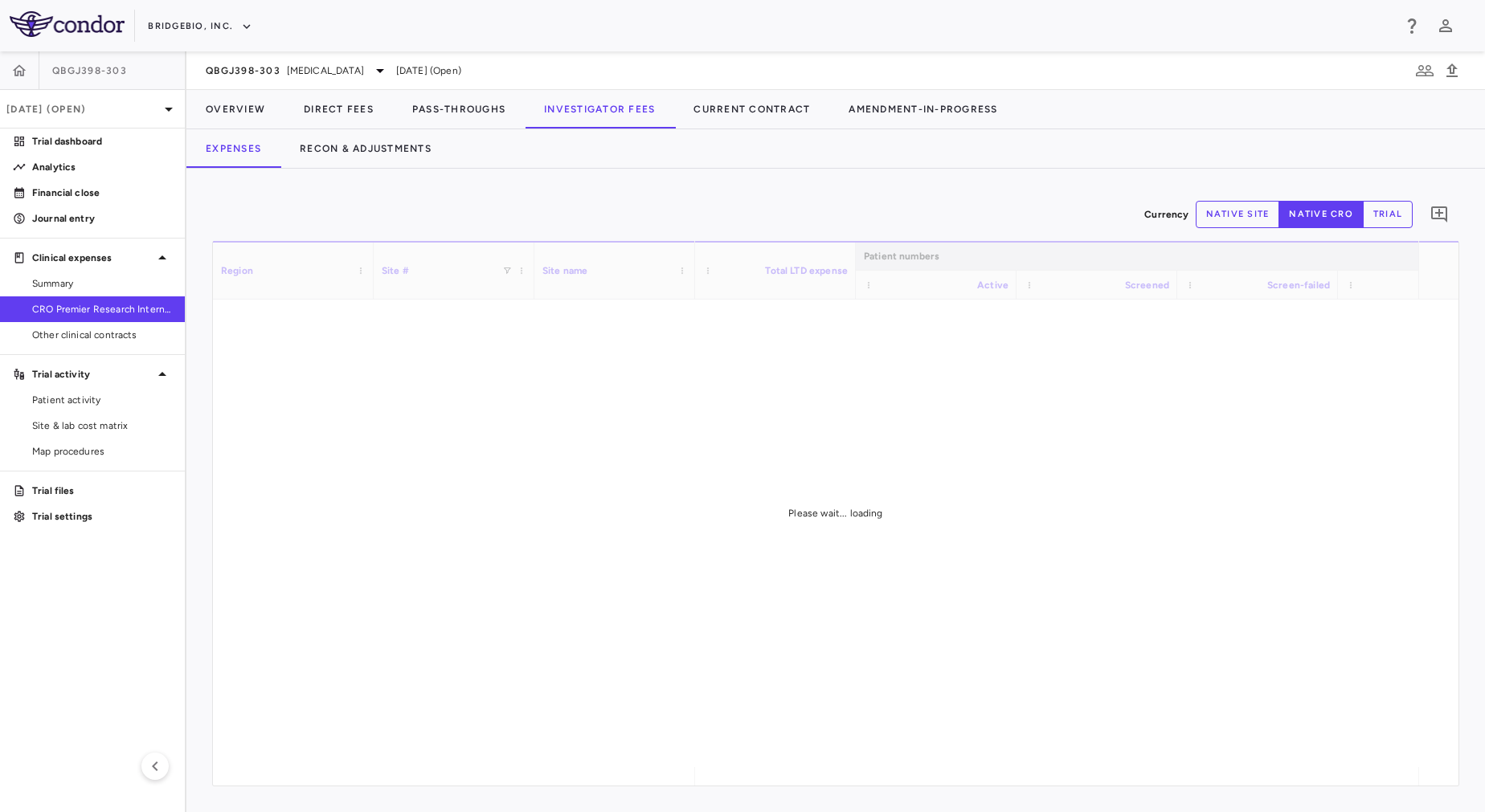
click at [1385, 214] on button "trial" at bounding box center [1388, 214] width 50 height 27
type button "trial"
click at [1221, 219] on button "native site" at bounding box center [1238, 214] width 84 height 27
type button "site"
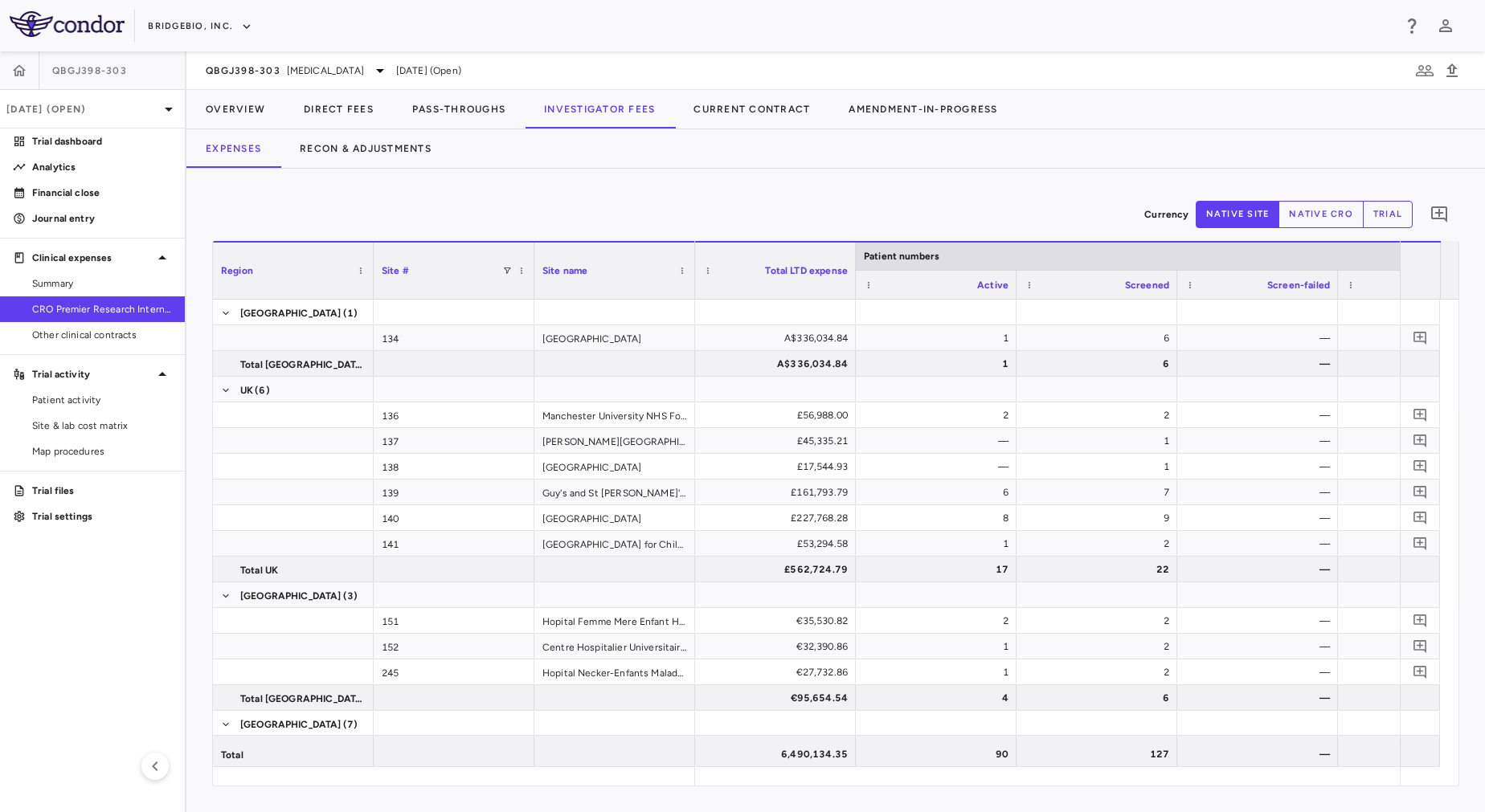
click at [818, 218] on div "Currency native site native cro trial 0" at bounding box center [835, 214] width 1248 height 40
click at [800, 759] on div "6,490,134.35" at bounding box center [778, 754] width 138 height 26
click at [592, 185] on div "Currency native site native cro trial 0 Region Drag here to set column labels R…" at bounding box center [835, 490] width 1299 height 643
